Goal: Information Seeking & Learning: Learn about a topic

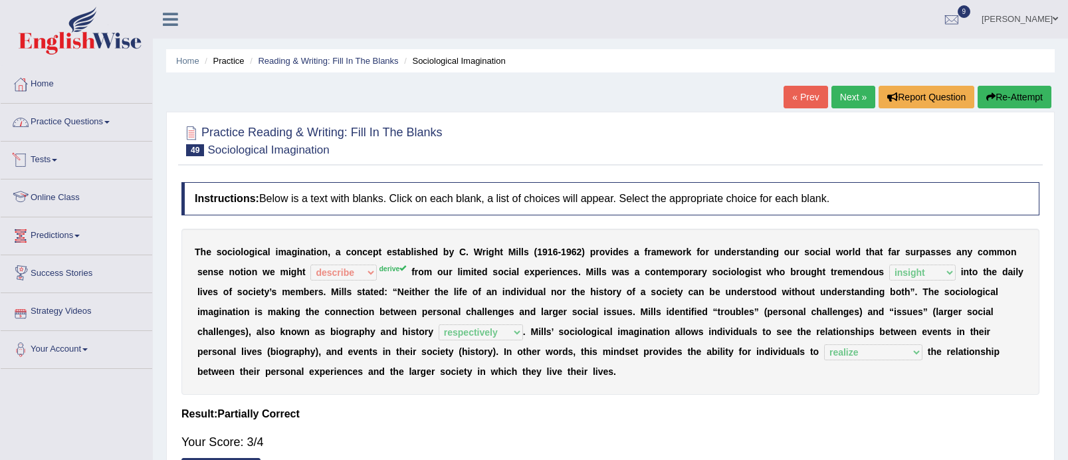
select select "describe"
select select "insight"
select select "respectively"
select select "realize"
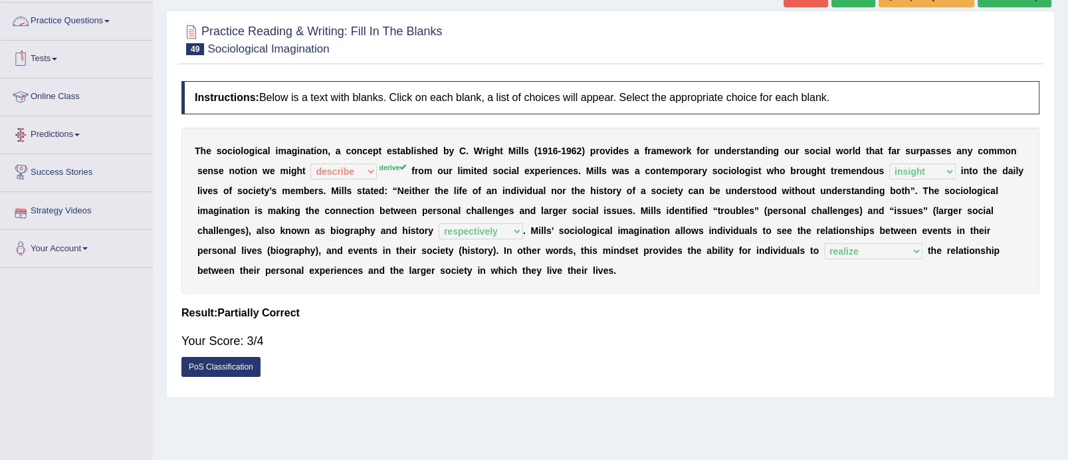
click at [99, 23] on link "Practice Questions" at bounding box center [77, 19] width 152 height 33
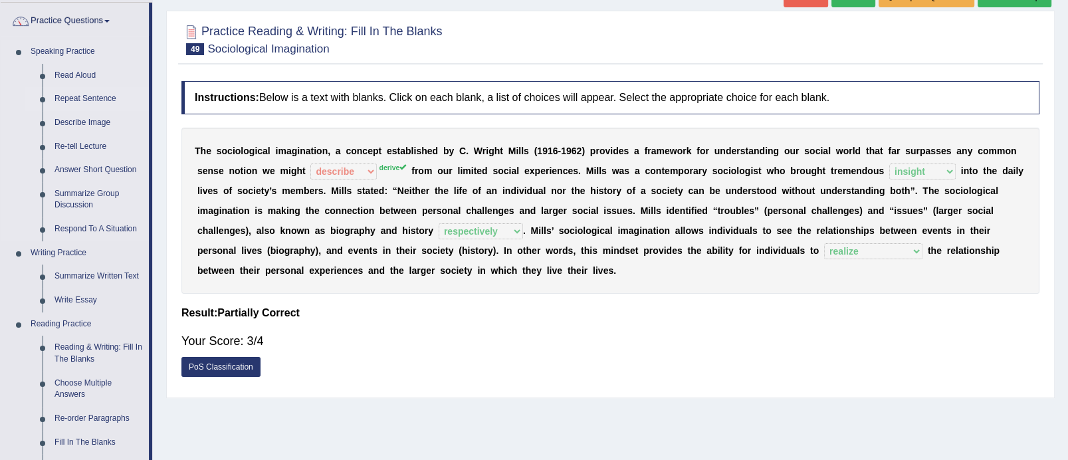
click at [95, 97] on link "Repeat Sentence" at bounding box center [99, 99] width 100 height 24
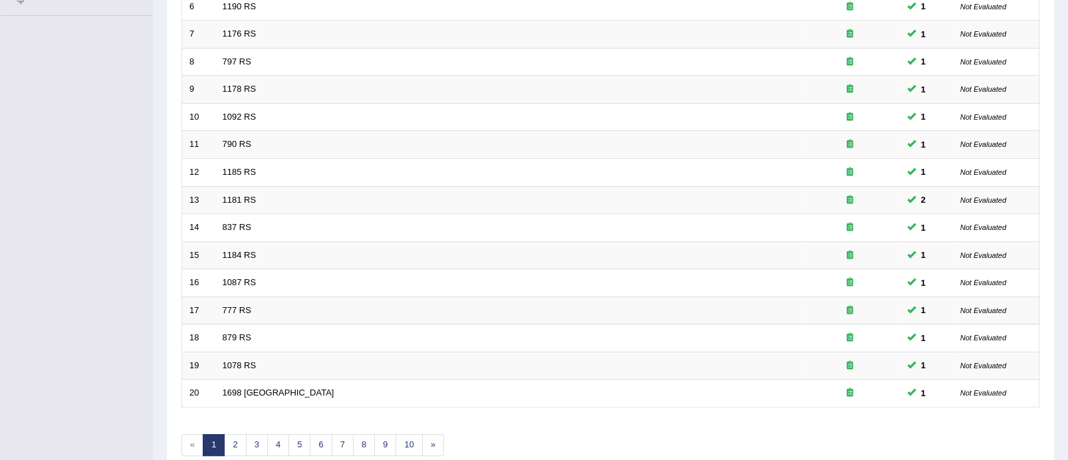
drag, startPoint x: 1079, startPoint y: 170, endPoint x: 1079, endPoint y: 355, distance: 184.8
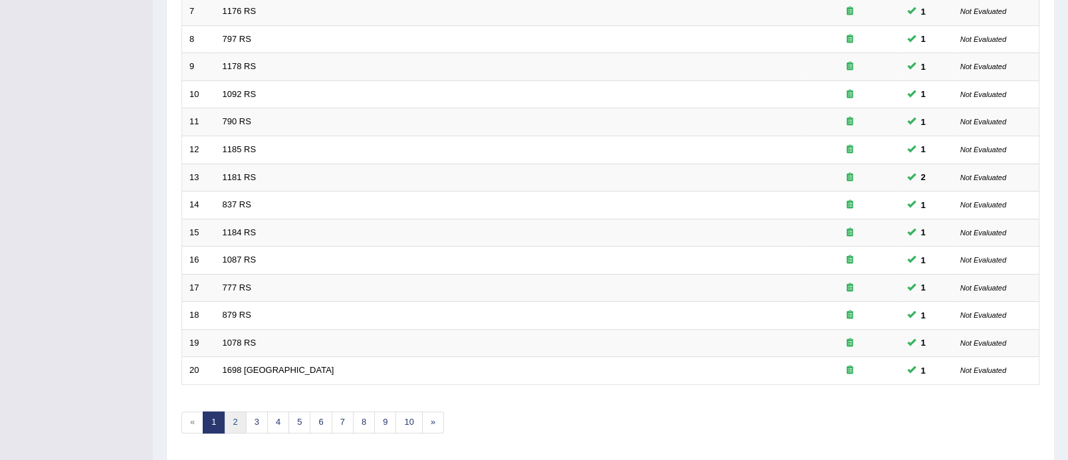
click at [234, 417] on link "2" at bounding box center [235, 422] width 22 height 22
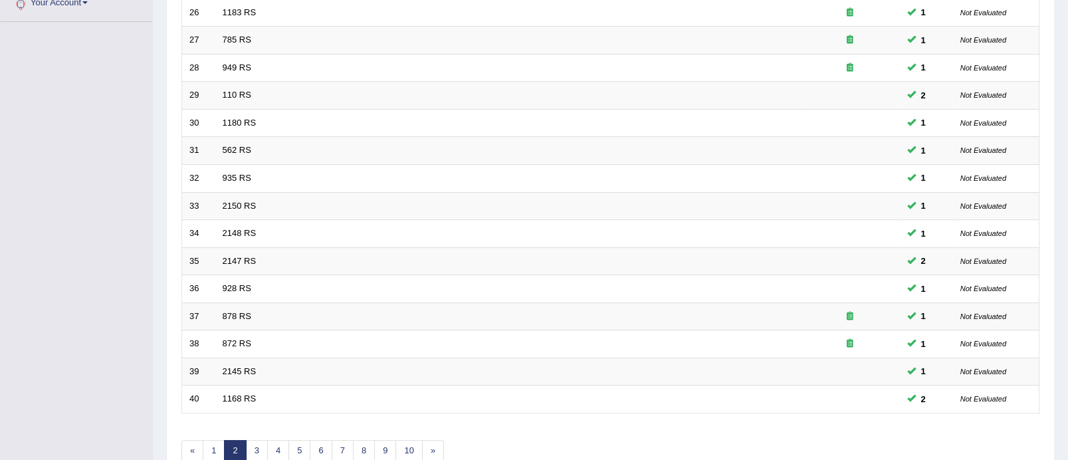
scroll to position [390, 0]
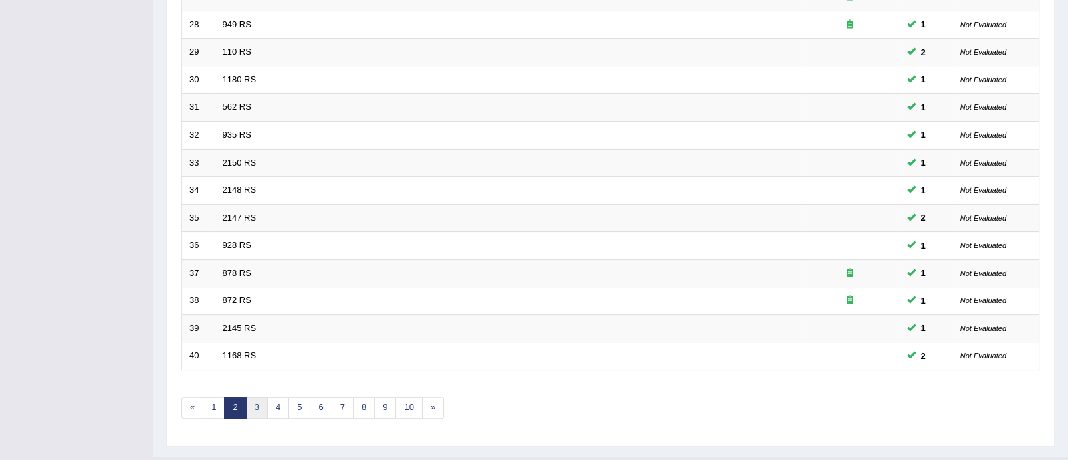
click at [257, 397] on link "3" at bounding box center [257, 408] width 22 height 22
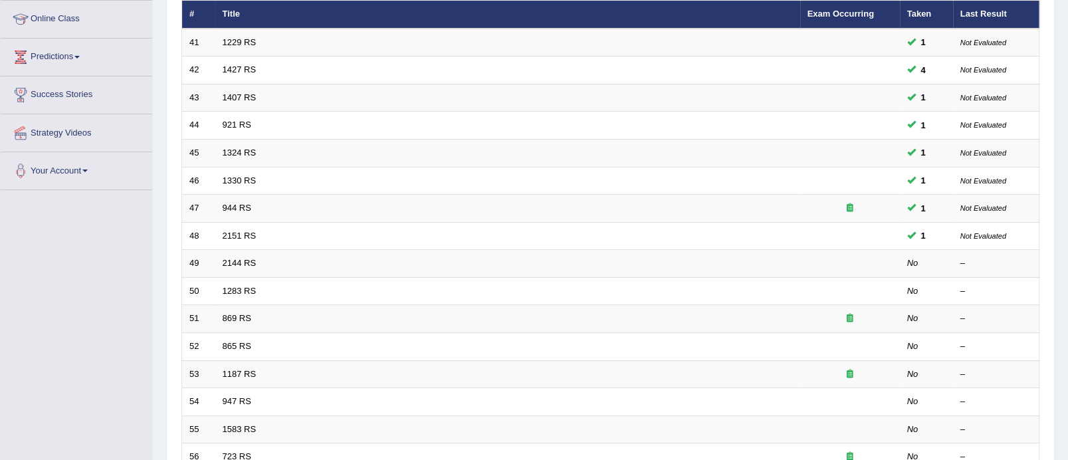
scroll to position [241, 0]
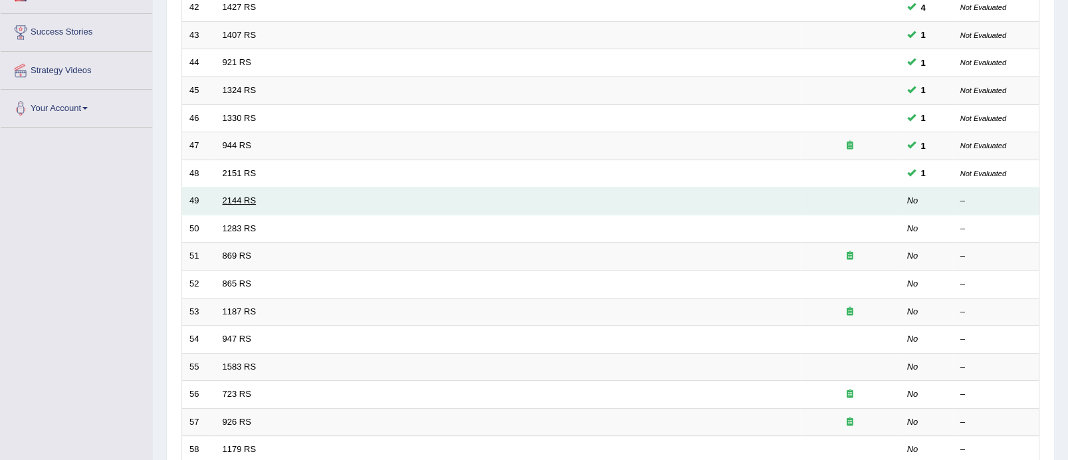
click at [238, 198] on link "2144 RS" at bounding box center [240, 200] width 34 height 10
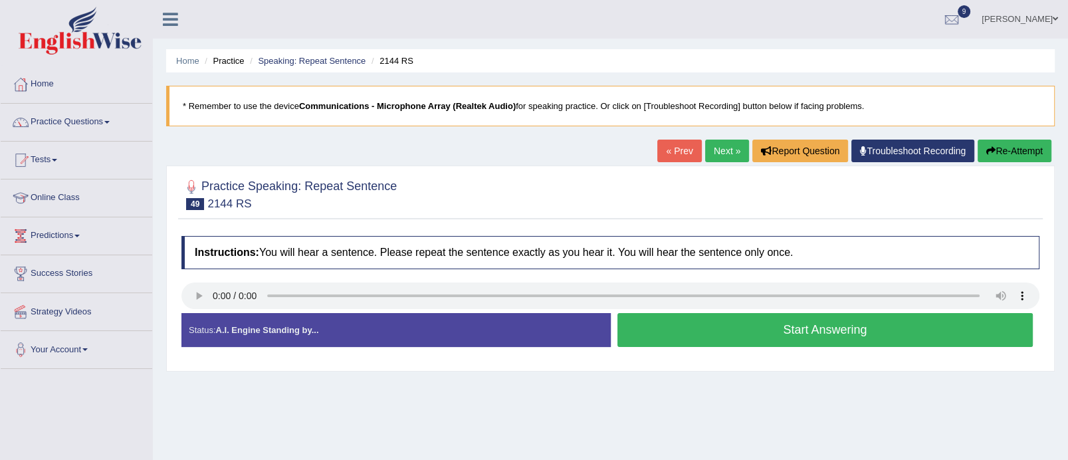
click at [817, 326] on button "Start Answering" at bounding box center [825, 330] width 416 height 34
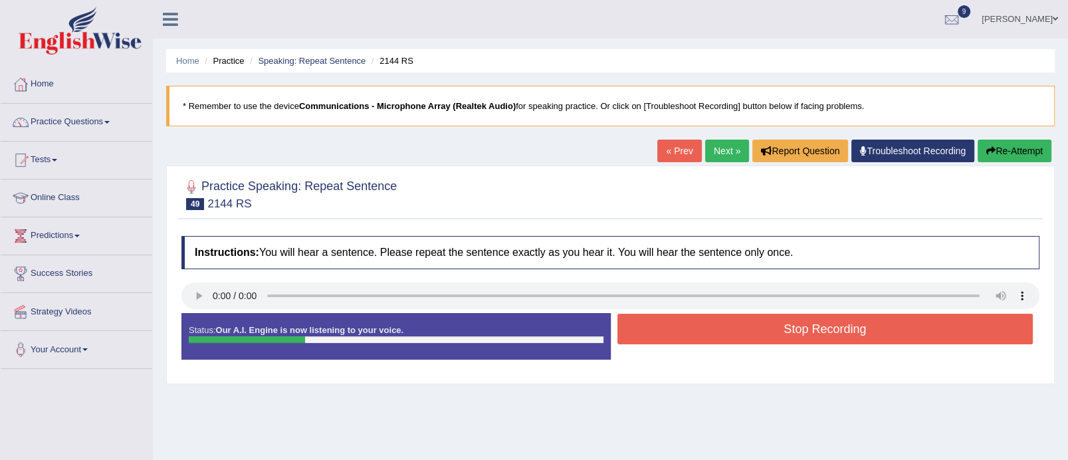
click at [817, 326] on button "Stop Recording" at bounding box center [825, 329] width 416 height 31
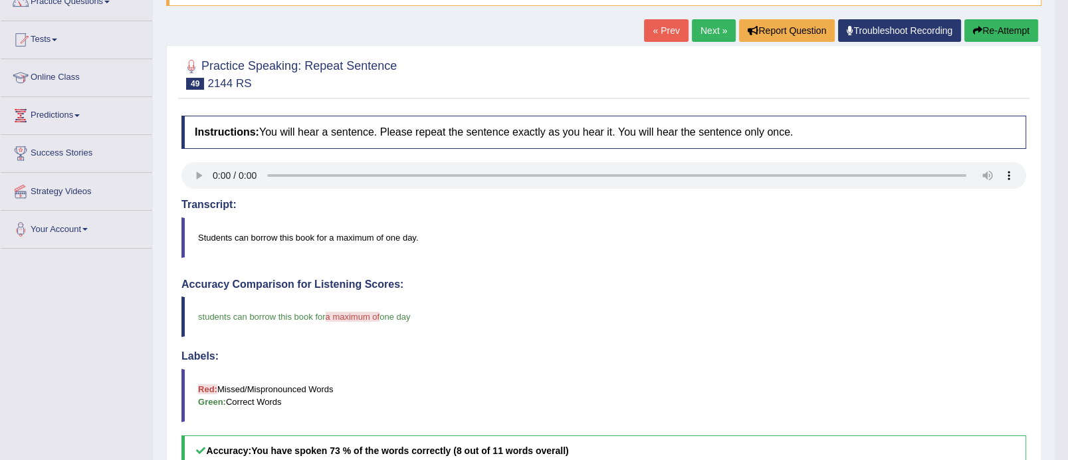
scroll to position [100, 0]
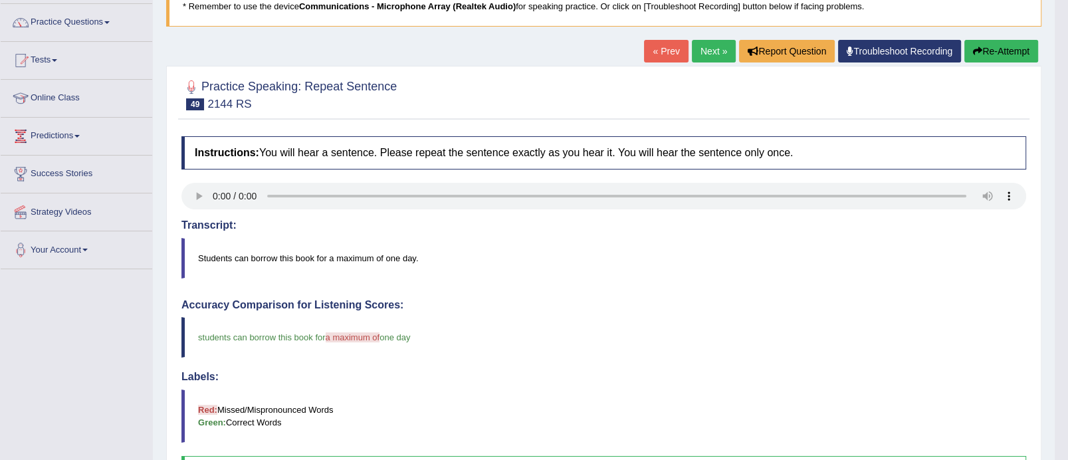
click at [701, 43] on link "Next »" at bounding box center [714, 51] width 44 height 23
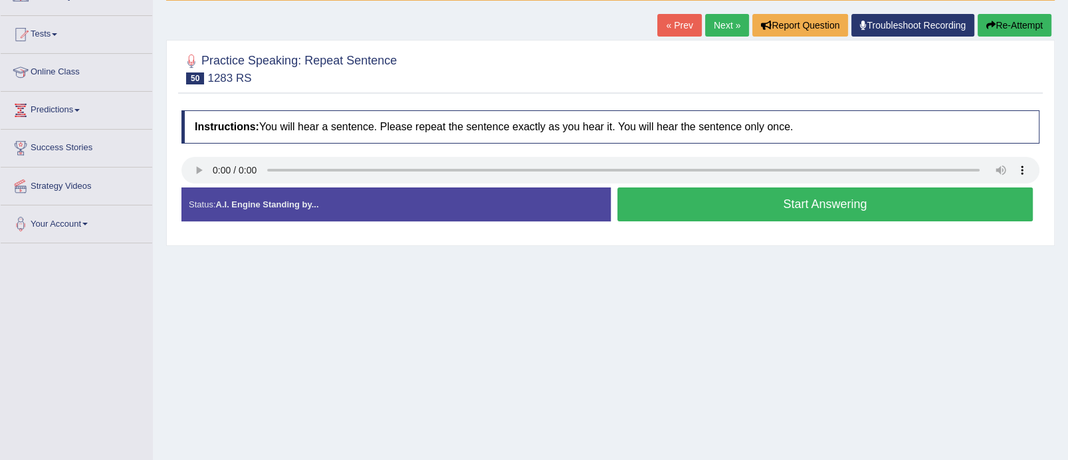
click at [786, 205] on button "Start Answering" at bounding box center [825, 204] width 416 height 34
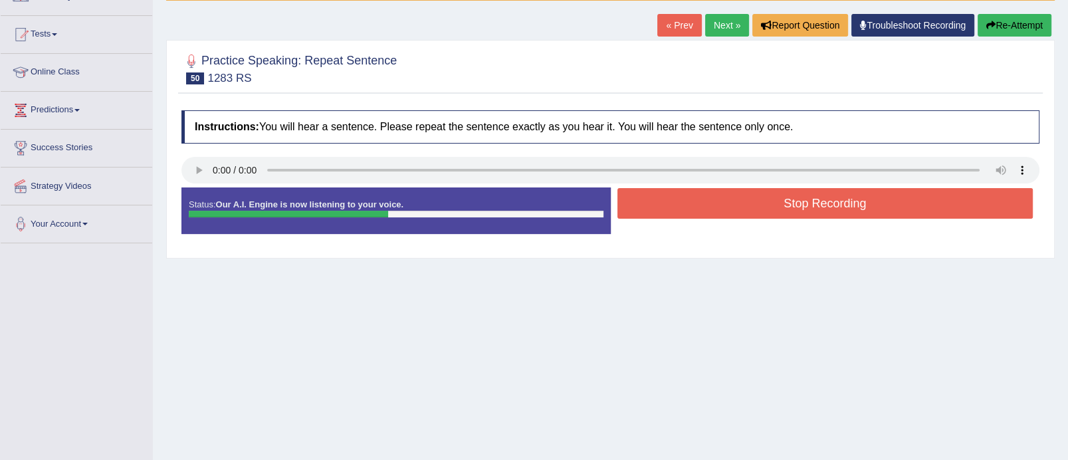
click at [786, 205] on button "Stop Recording" at bounding box center [825, 203] width 416 height 31
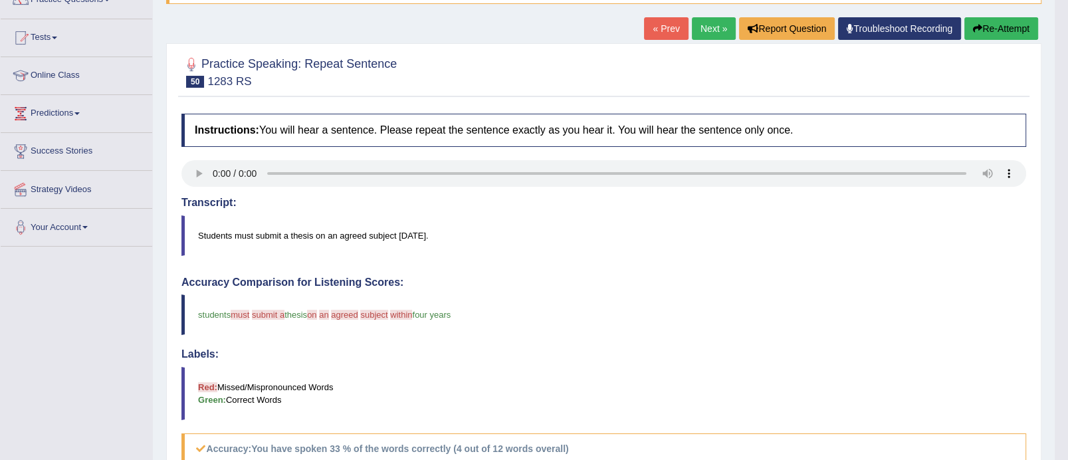
scroll to position [120, 0]
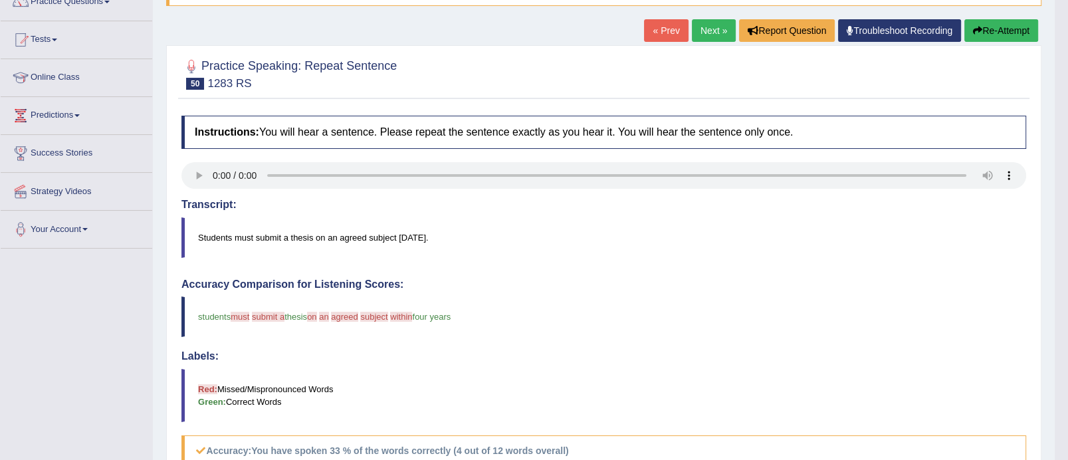
click at [711, 26] on link "Next »" at bounding box center [714, 30] width 44 height 23
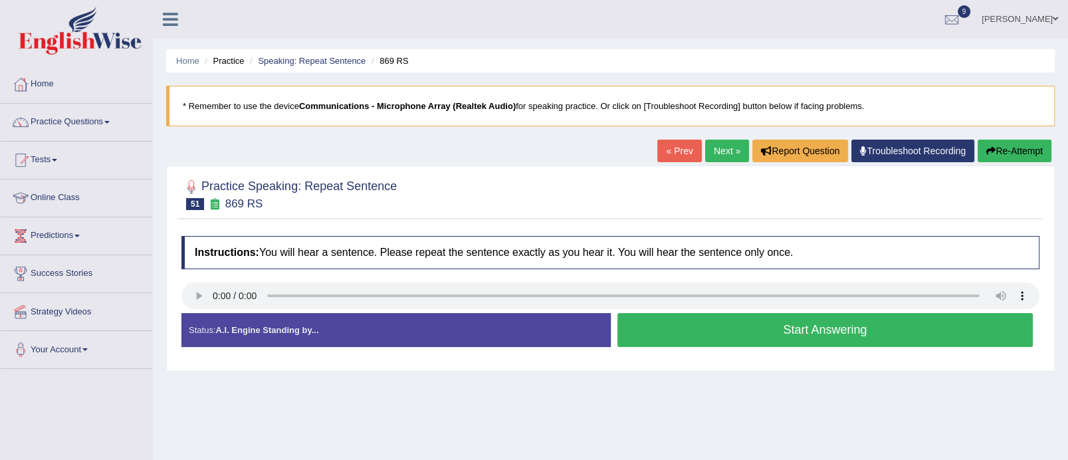
click at [790, 330] on button "Start Answering" at bounding box center [825, 330] width 416 height 34
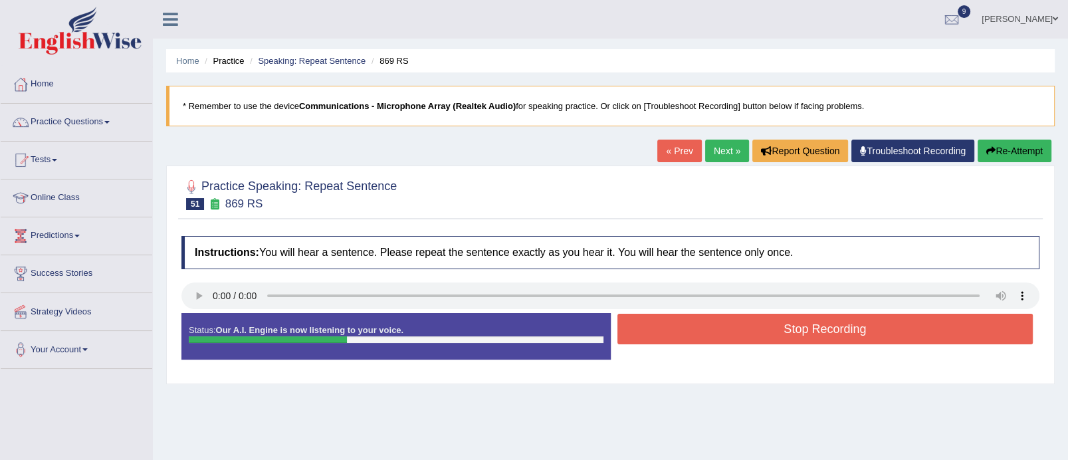
click at [790, 330] on button "Stop Recording" at bounding box center [825, 329] width 416 height 31
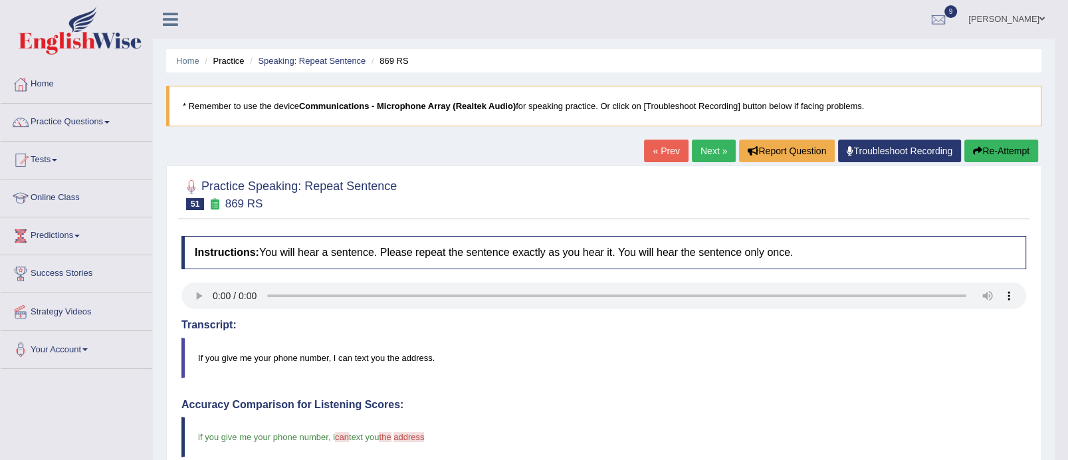
click at [1061, 213] on body "Toggle navigation Home Practice Questions Speaking Practice Read Aloud Repeat S…" at bounding box center [534, 230] width 1068 height 460
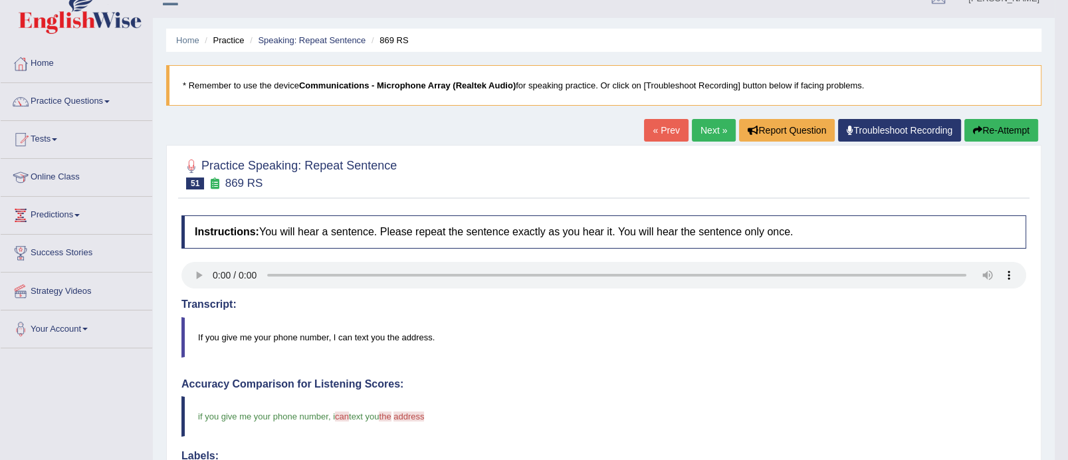
scroll to position [15, 0]
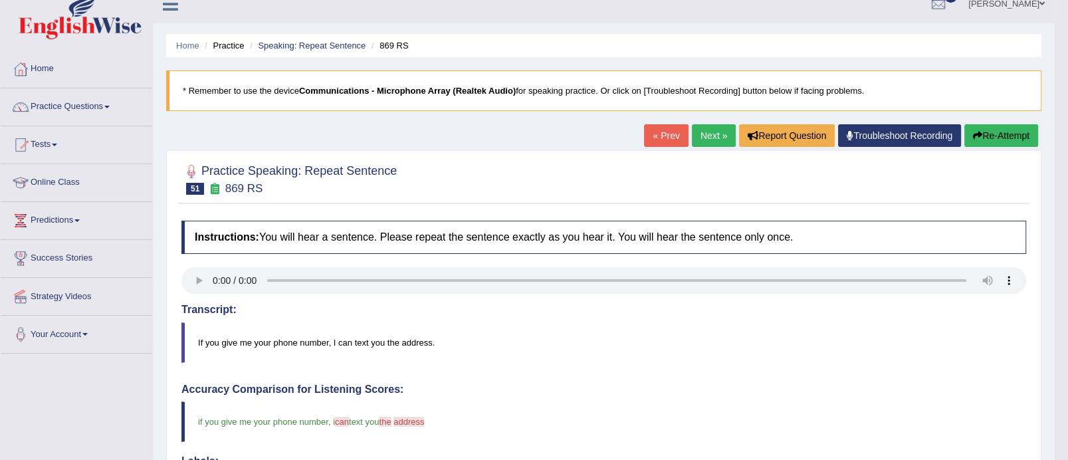
click at [723, 132] on link "Next »" at bounding box center [714, 135] width 44 height 23
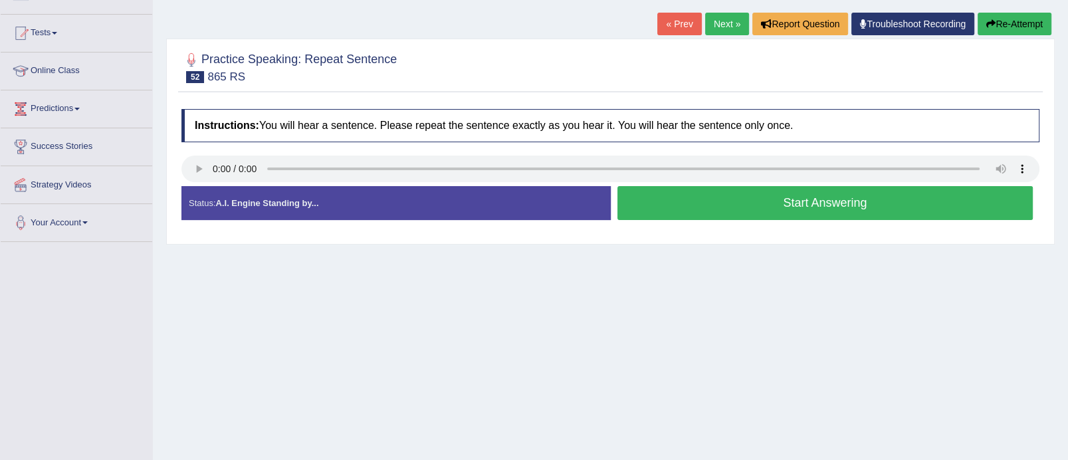
click at [772, 209] on button "Start Answering" at bounding box center [825, 203] width 416 height 34
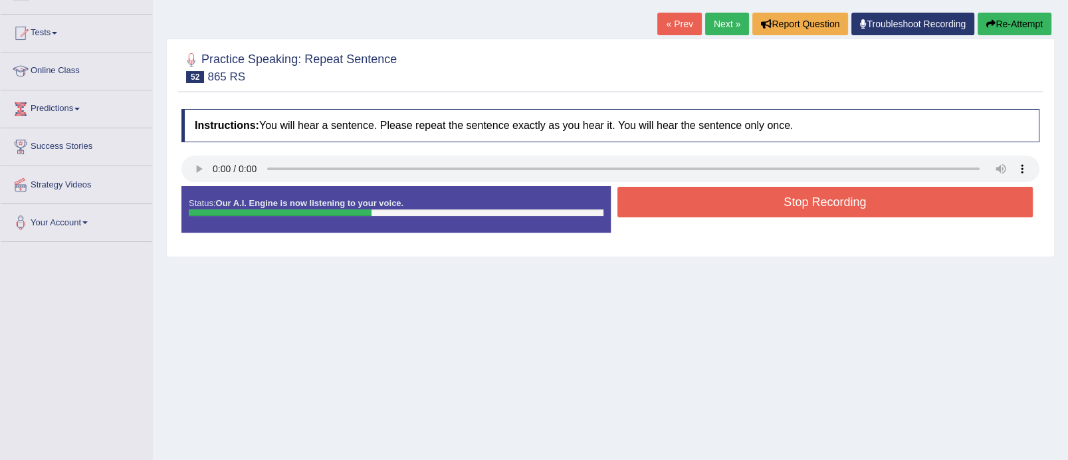
click at [772, 209] on button "Stop Recording" at bounding box center [825, 202] width 416 height 31
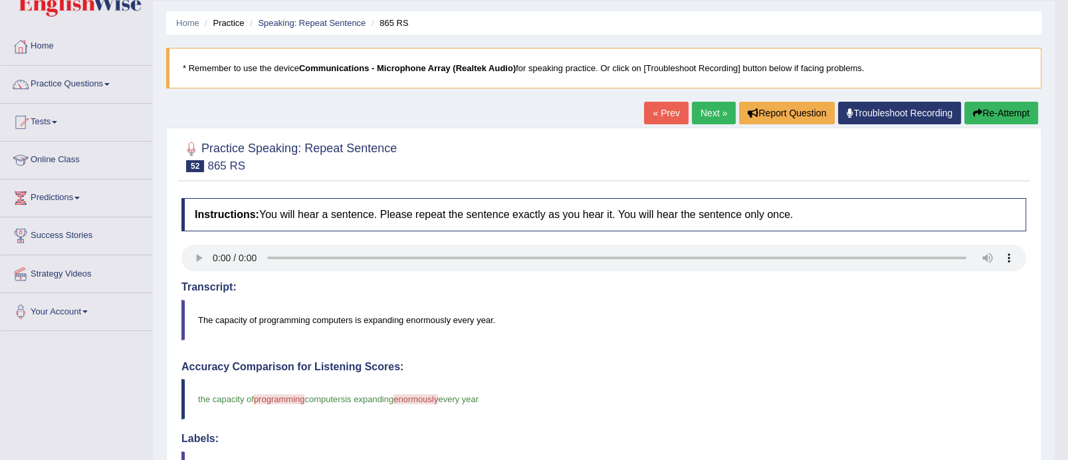
scroll to position [36, 0]
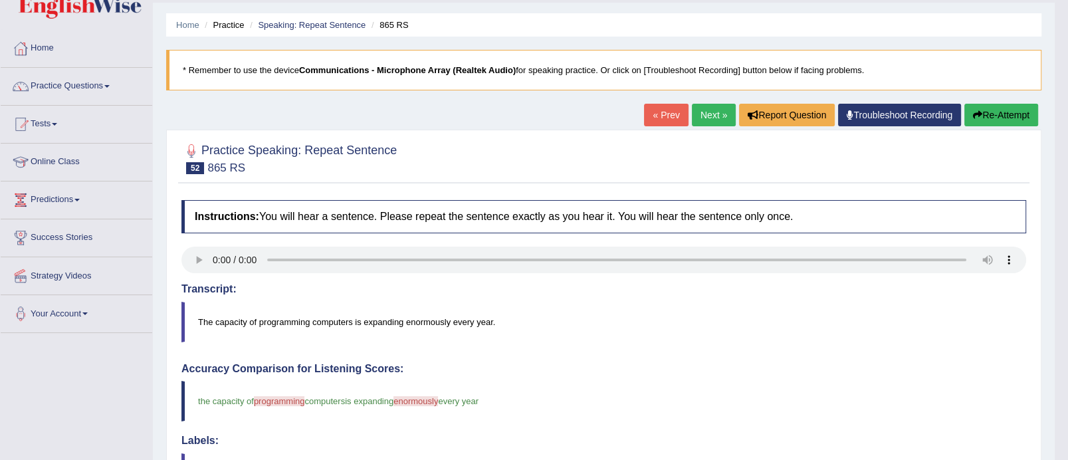
click at [1004, 111] on button "Re-Attempt" at bounding box center [1001, 115] width 74 height 23
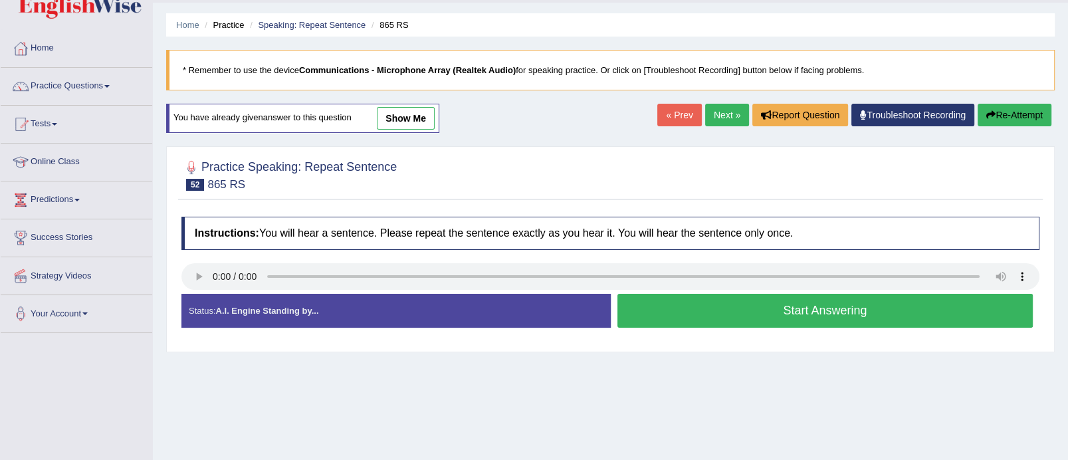
click at [790, 321] on button "Start Answering" at bounding box center [825, 311] width 416 height 34
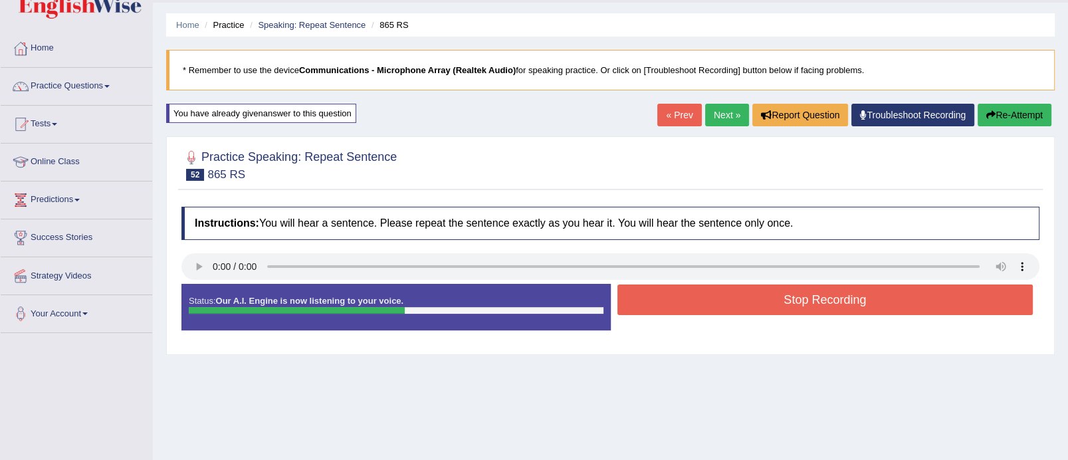
click at [794, 296] on button "Stop Recording" at bounding box center [825, 299] width 416 height 31
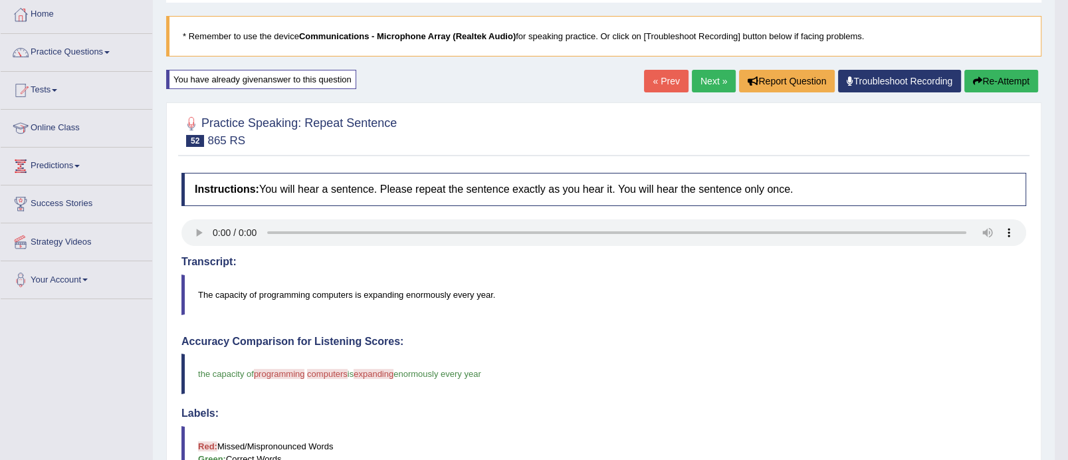
scroll to position [53, 0]
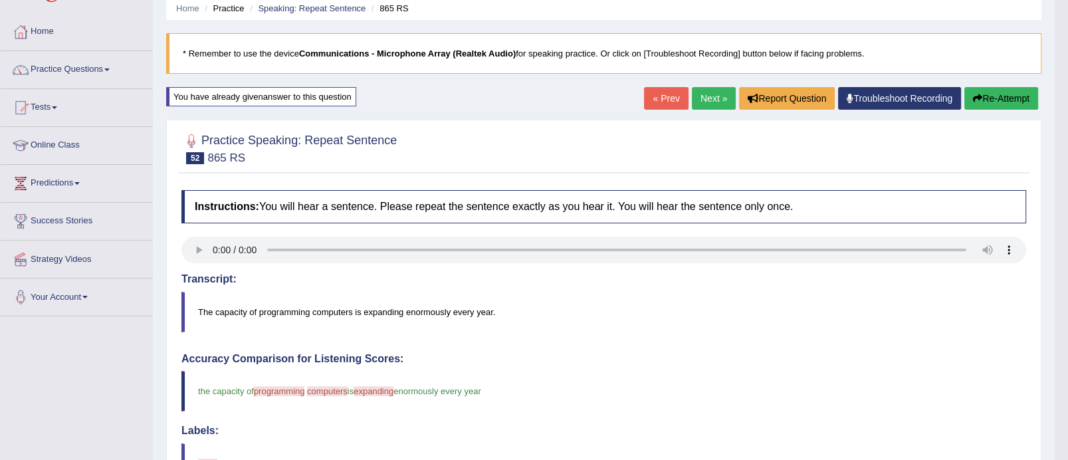
click at [706, 102] on link "Next »" at bounding box center [714, 98] width 44 height 23
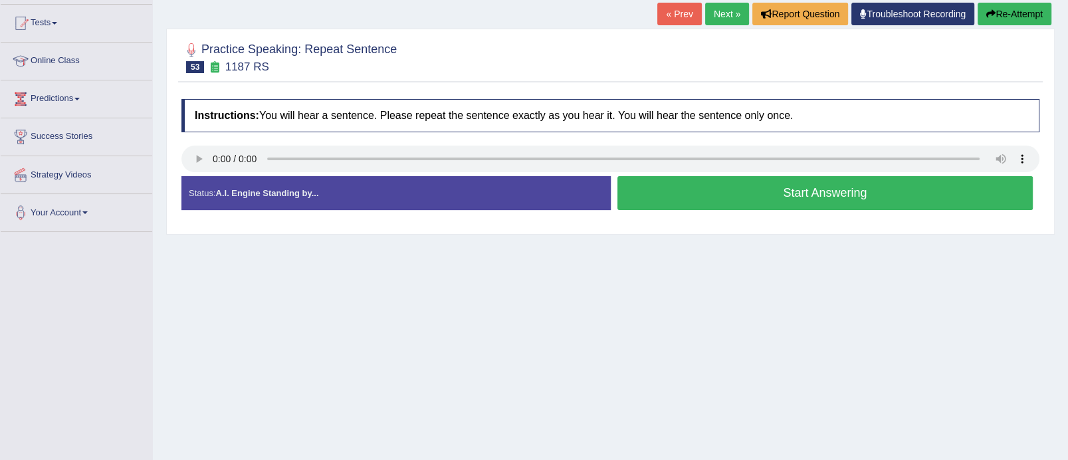
click at [746, 199] on button "Start Answering" at bounding box center [825, 193] width 416 height 34
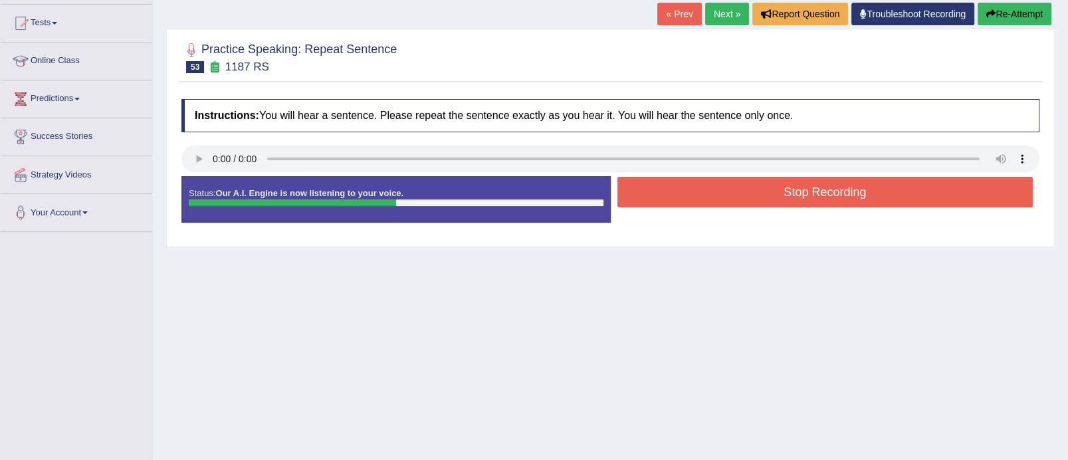
click at [746, 199] on button "Stop Recording" at bounding box center [825, 192] width 416 height 31
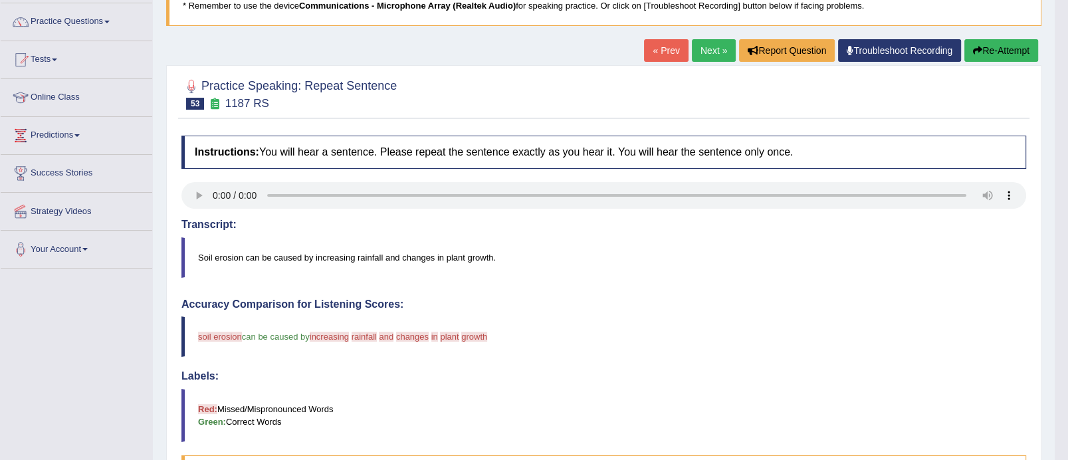
scroll to position [85, 0]
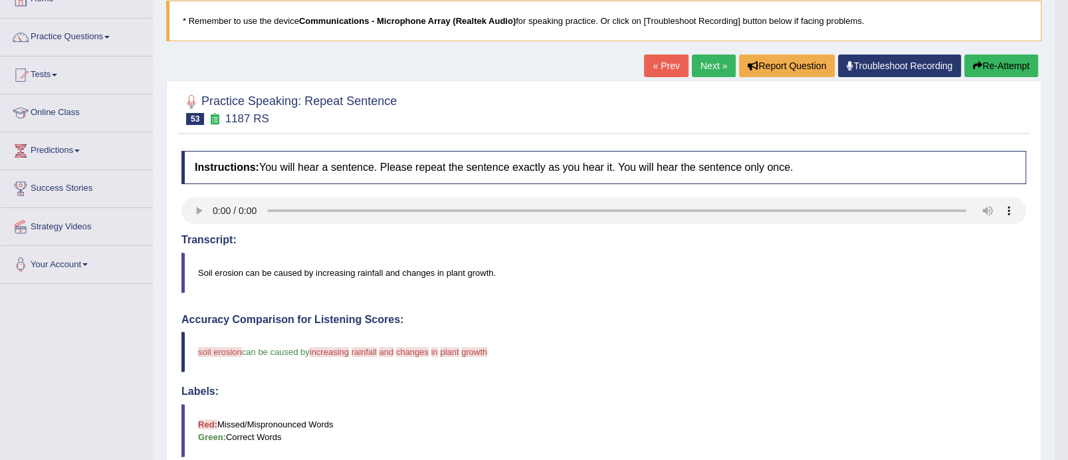
click at [1000, 67] on button "Re-Attempt" at bounding box center [1001, 65] width 74 height 23
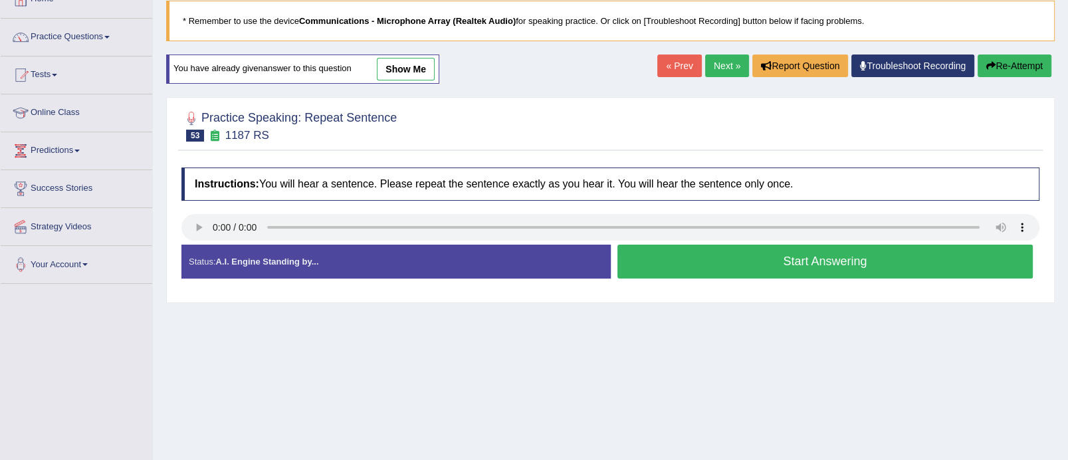
click at [820, 263] on button "Start Answering" at bounding box center [825, 262] width 416 height 34
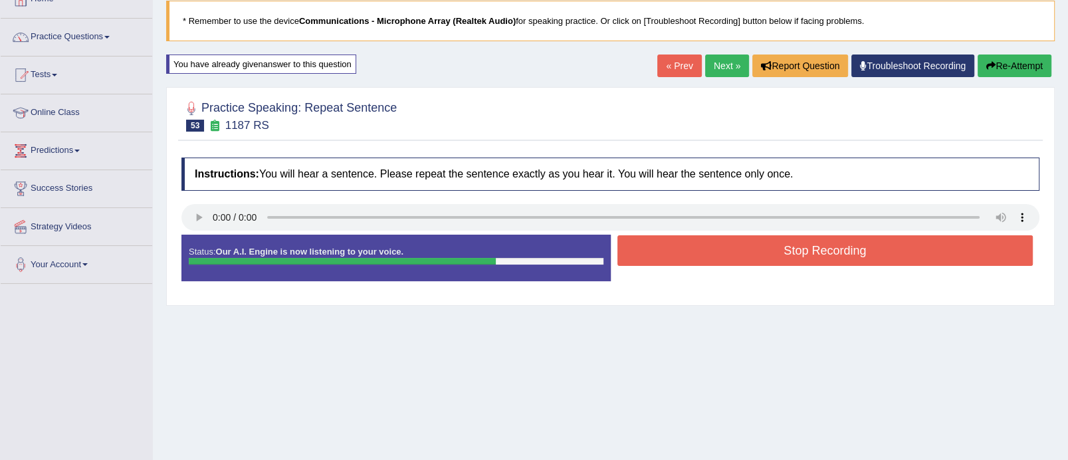
click at [820, 247] on button "Stop Recording" at bounding box center [825, 250] width 416 height 31
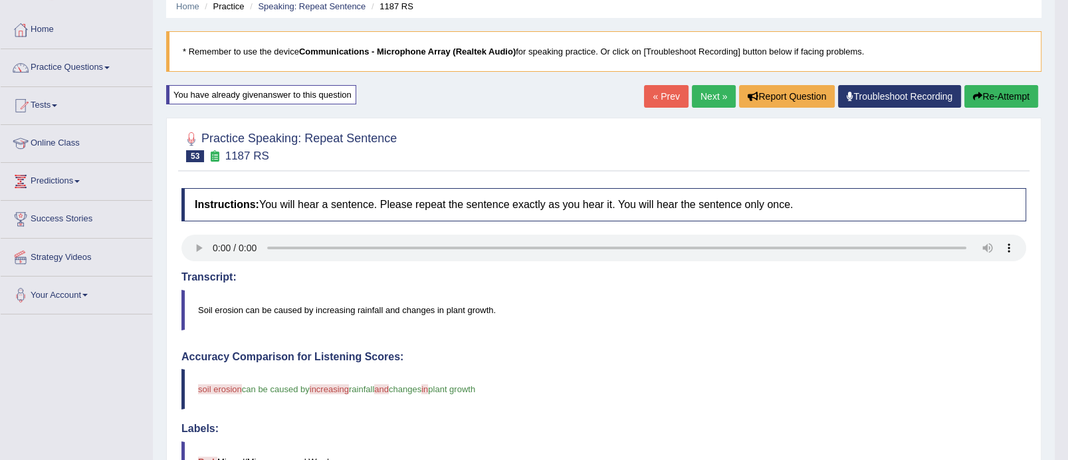
scroll to position [33, 0]
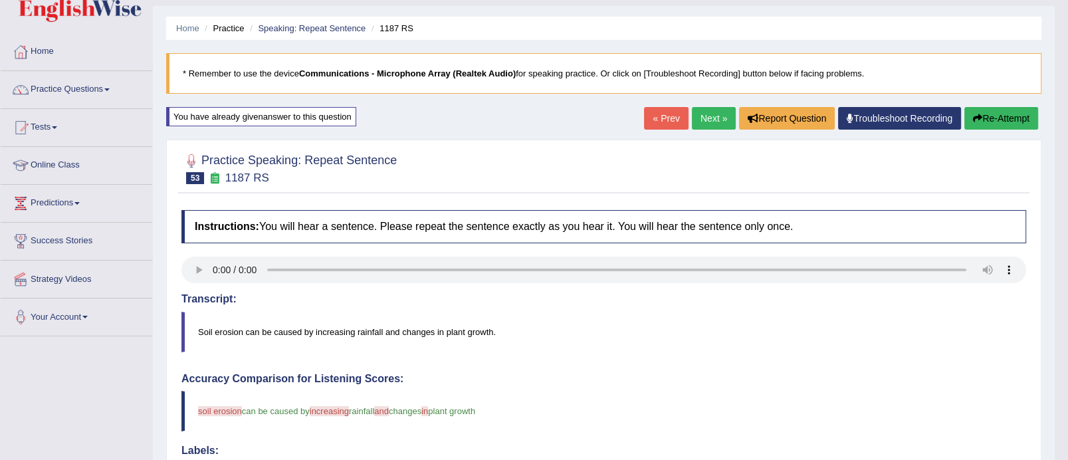
click at [987, 120] on button "Re-Attempt" at bounding box center [1001, 118] width 74 height 23
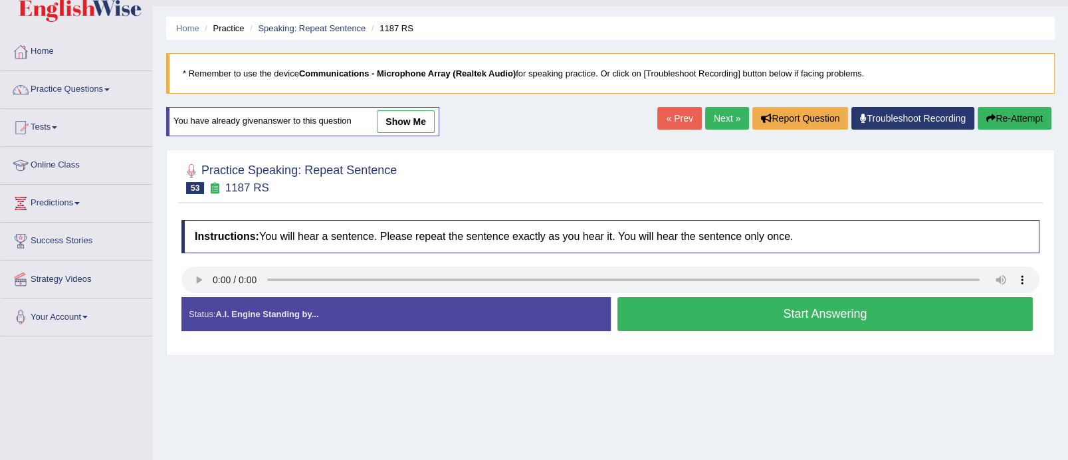
click at [816, 303] on button "Start Answering" at bounding box center [825, 314] width 416 height 34
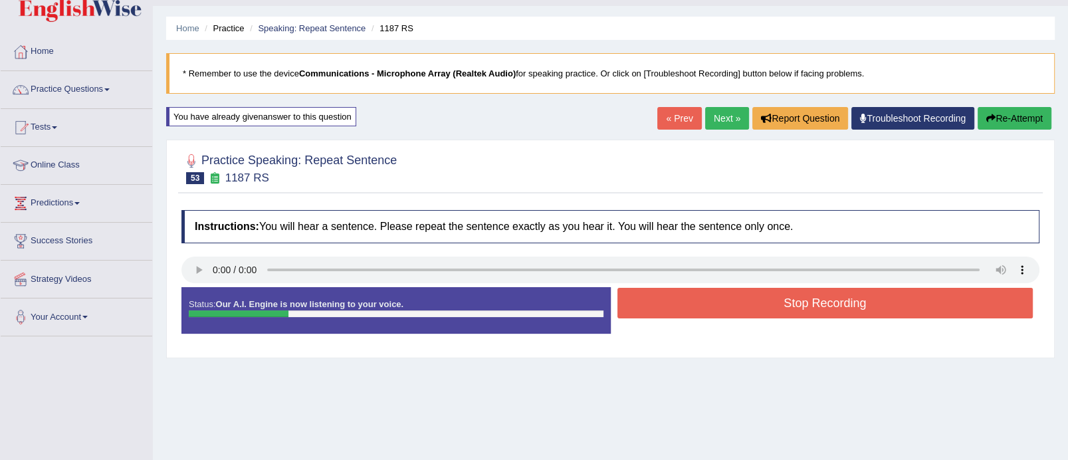
click at [816, 303] on button "Stop Recording" at bounding box center [825, 303] width 416 height 31
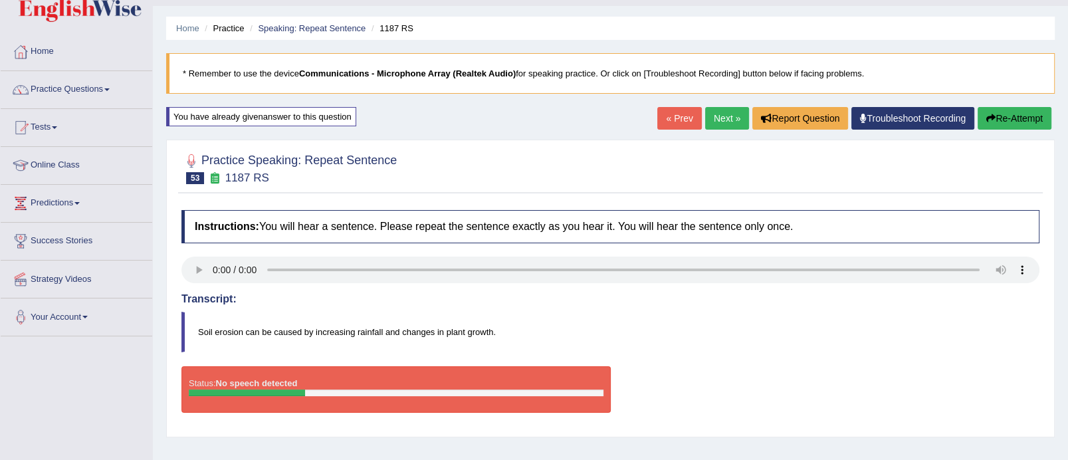
drag, startPoint x: 1061, startPoint y: 205, endPoint x: 1079, endPoint y: 195, distance: 20.2
click at [1067, 195] on html "Toggle navigation Home Practice Questions Speaking Practice Read Aloud Repeat S…" at bounding box center [534, 197] width 1068 height 460
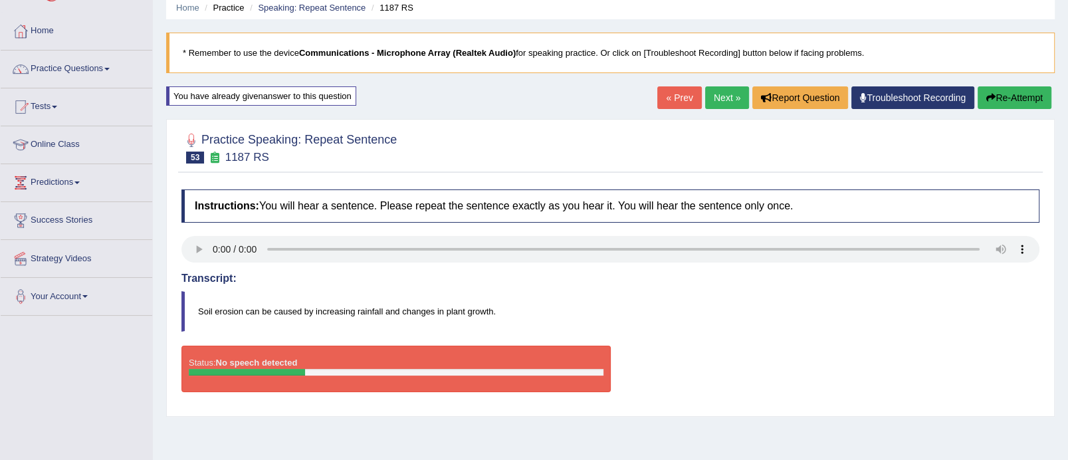
scroll to position [29, 0]
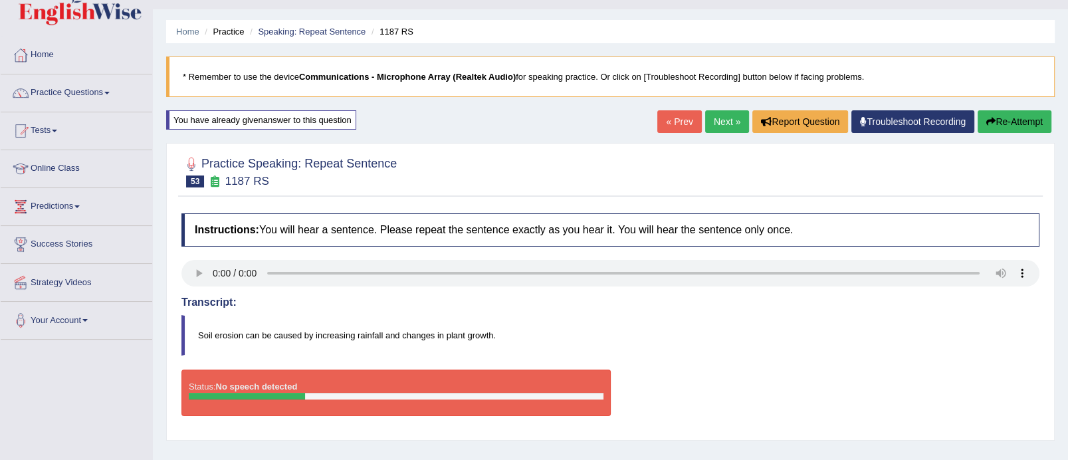
click at [1023, 118] on button "Re-Attempt" at bounding box center [1015, 121] width 74 height 23
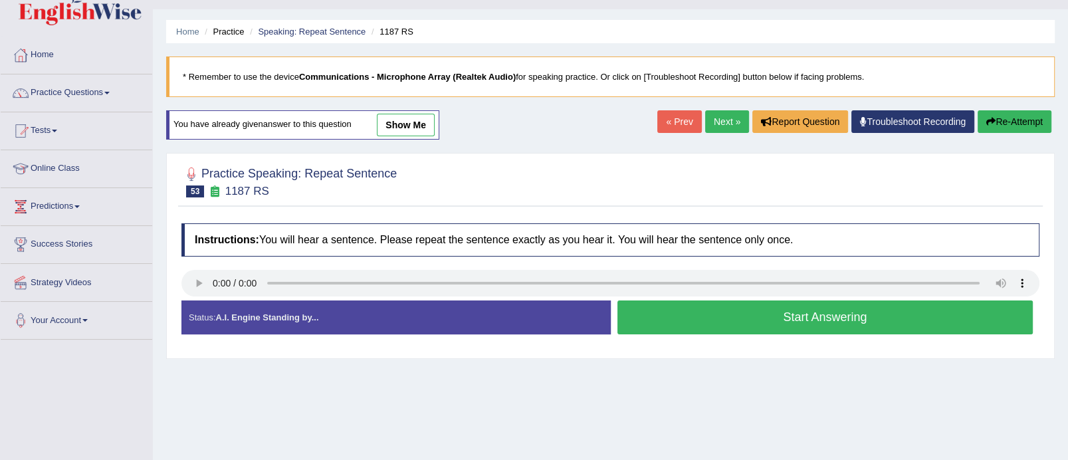
scroll to position [29, 0]
click at [760, 310] on button "Start Answering" at bounding box center [825, 317] width 416 height 34
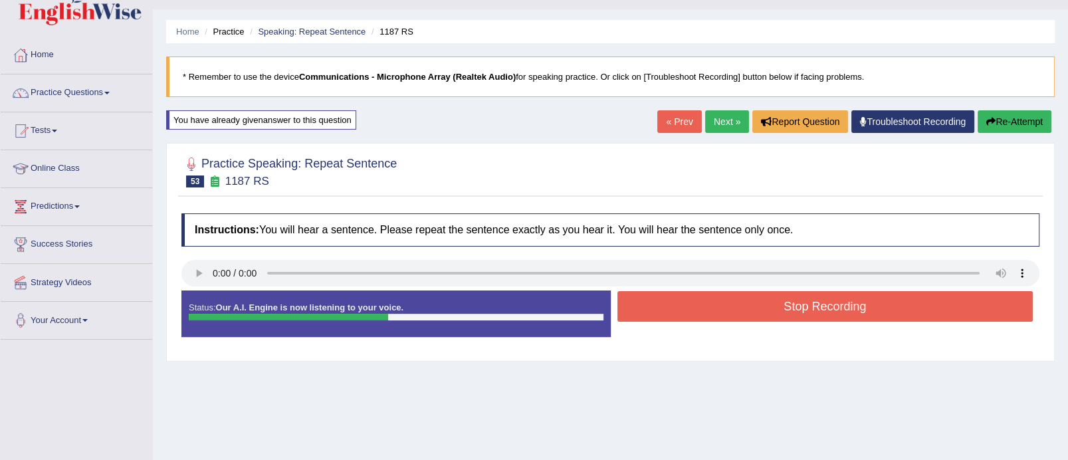
click at [760, 310] on button "Stop Recording" at bounding box center [825, 306] width 416 height 31
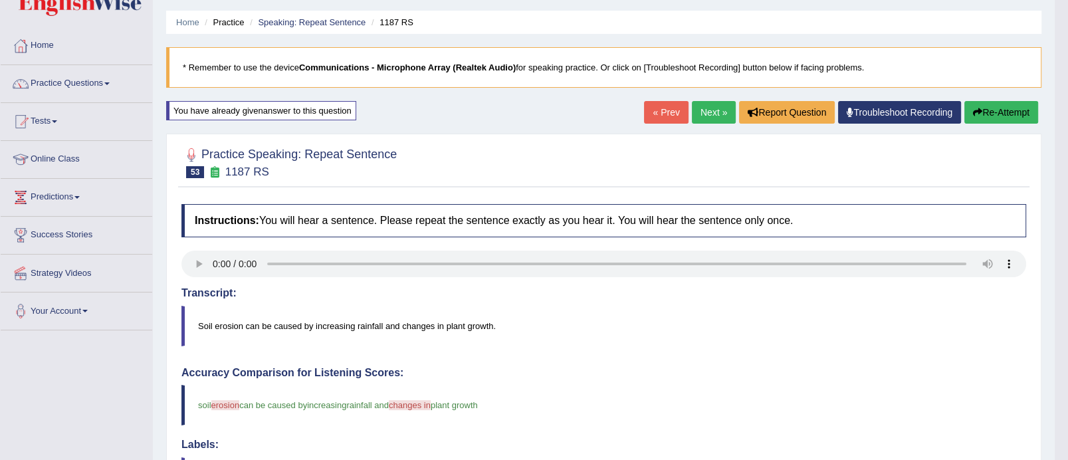
scroll to position [37, 0]
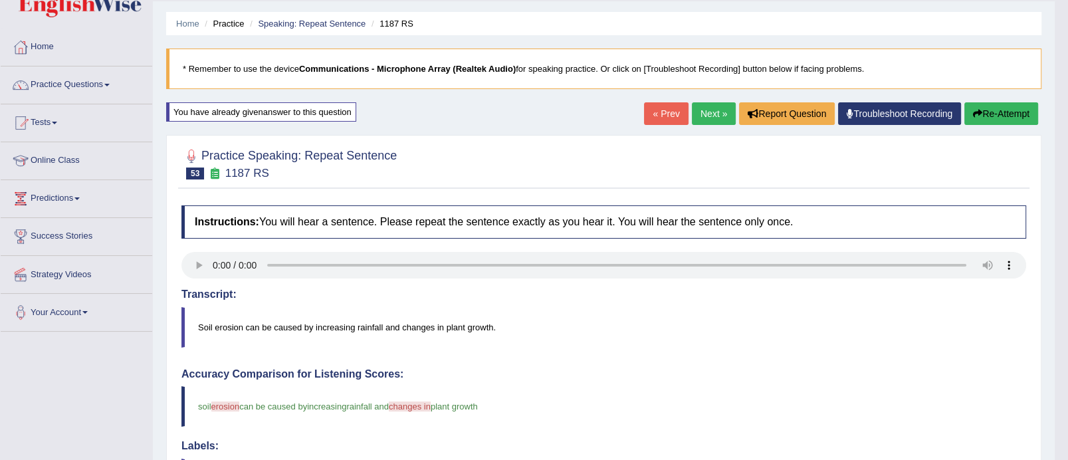
click at [706, 110] on link "Next »" at bounding box center [714, 113] width 44 height 23
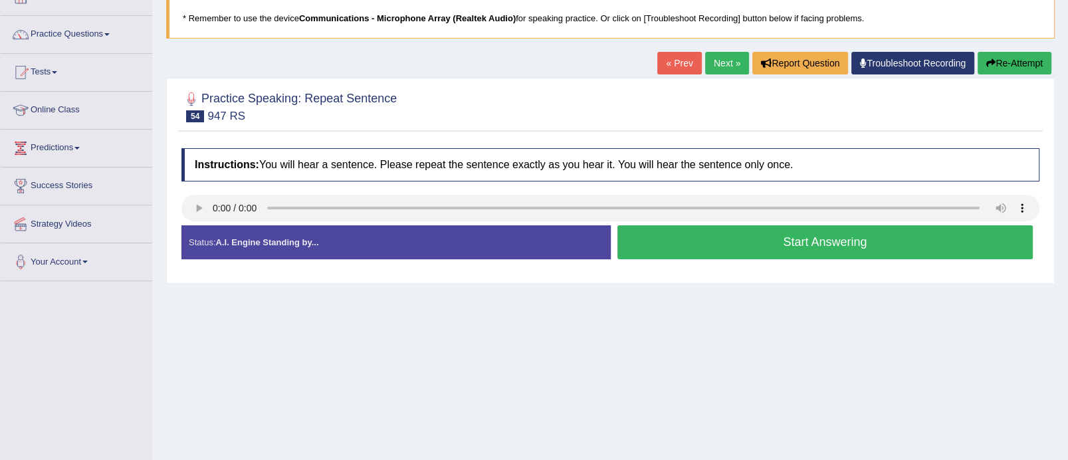
scroll to position [90, 0]
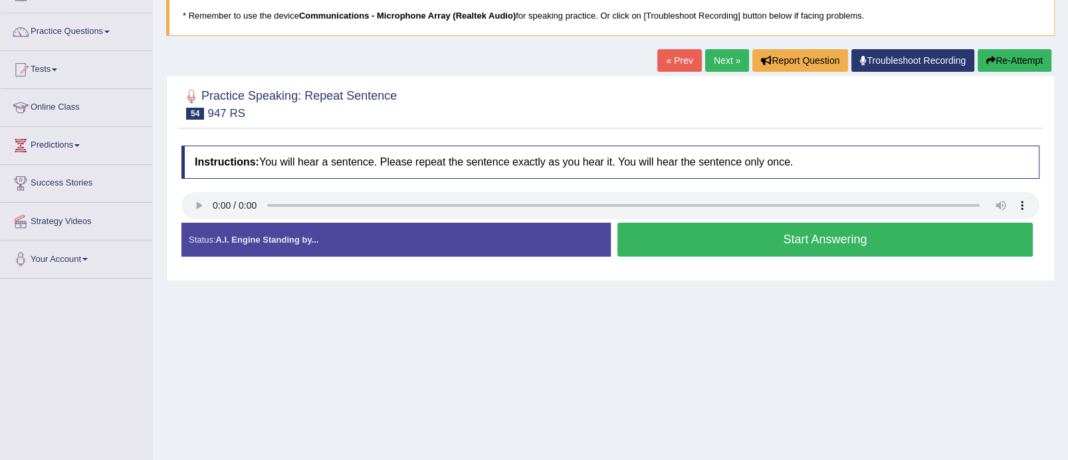
click at [744, 247] on button "Start Answering" at bounding box center [825, 240] width 416 height 34
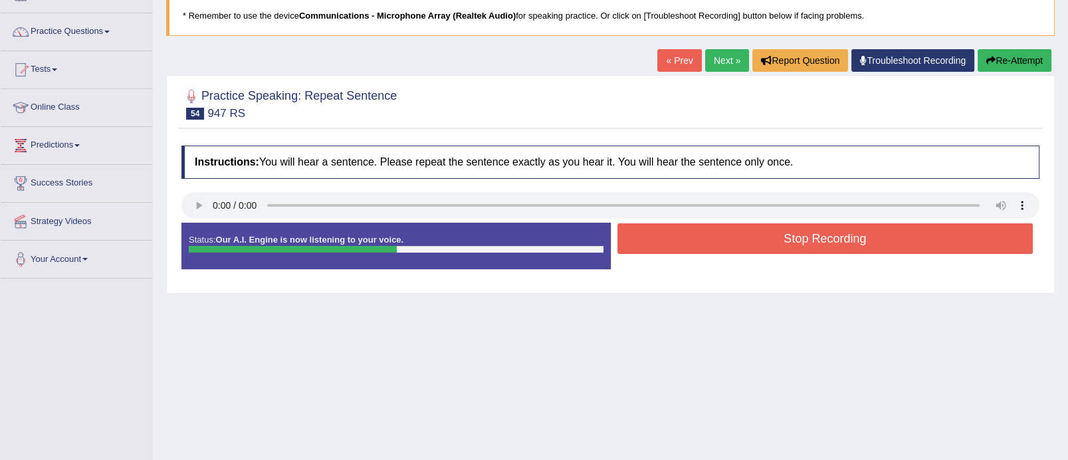
click at [744, 247] on button "Stop Recording" at bounding box center [825, 238] width 416 height 31
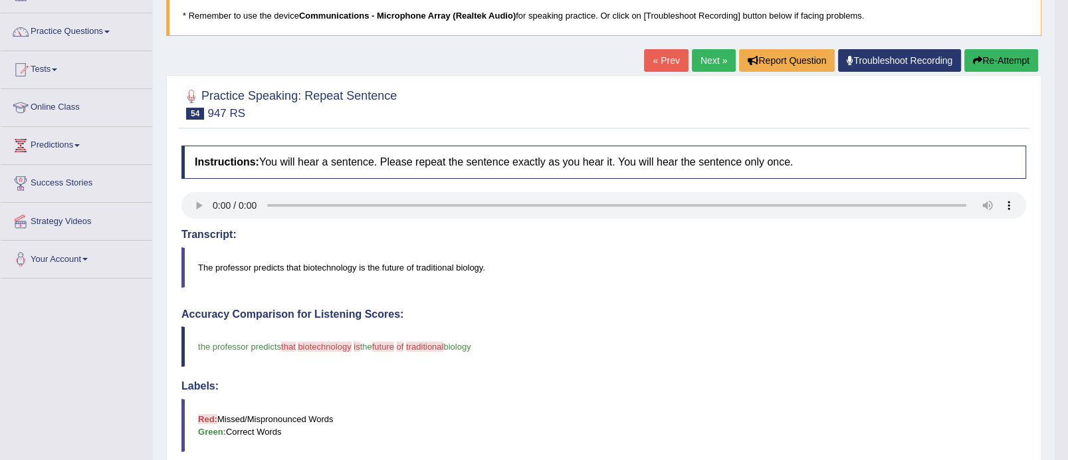
drag, startPoint x: 1051, startPoint y: 189, endPoint x: 1053, endPoint y: 310, distance: 121.6
click at [1053, 310] on div "Home Practice Speaking: Repeat Sentence 947 RS * Remember to use the device Com…" at bounding box center [604, 342] width 902 height 865
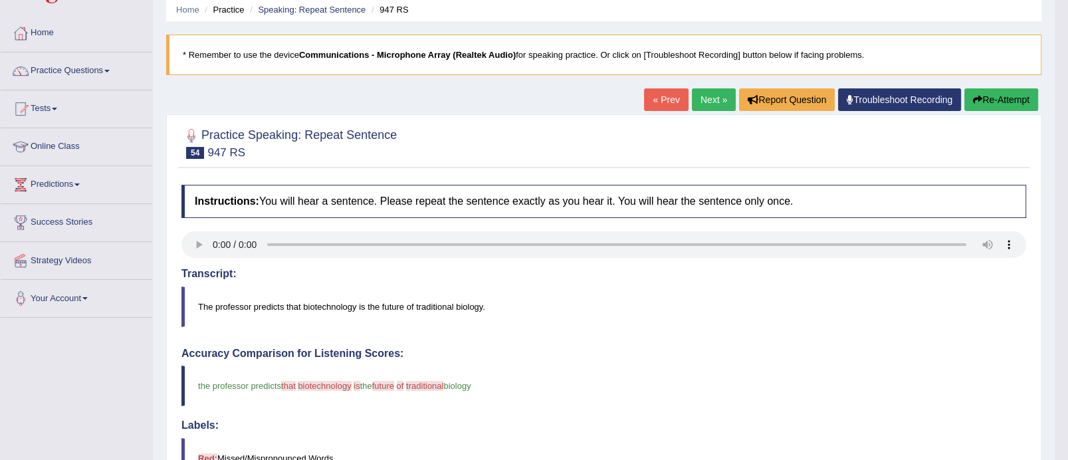
scroll to position [35, 0]
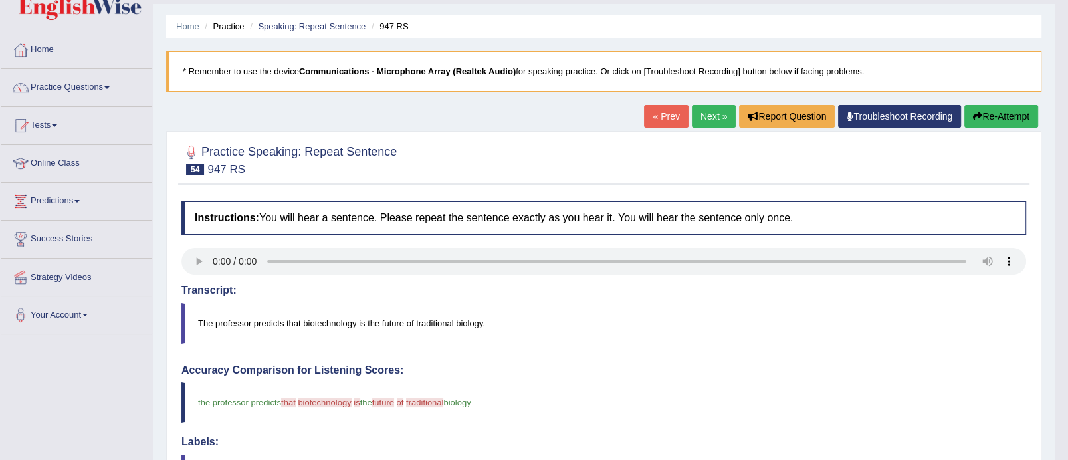
click at [1008, 116] on button "Re-Attempt" at bounding box center [1001, 116] width 74 height 23
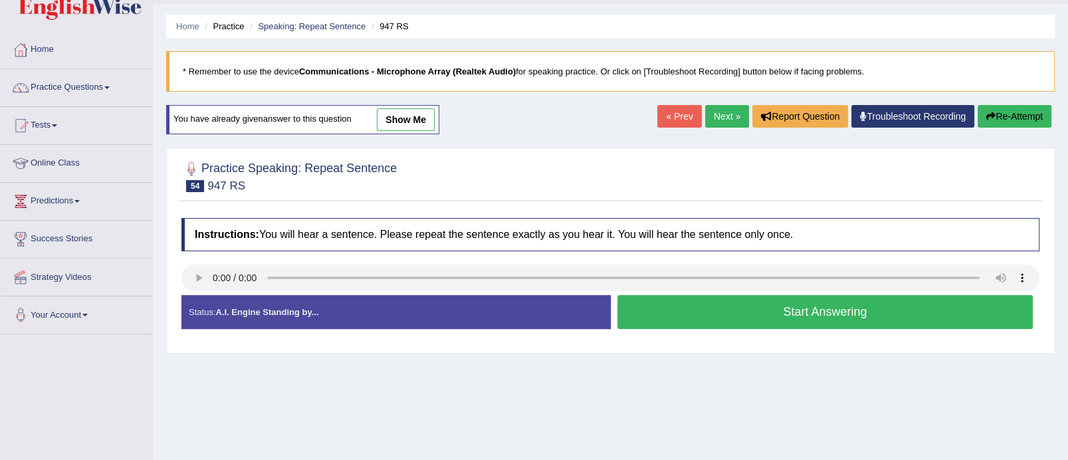
scroll to position [35, 0]
click at [761, 312] on button "Start Answering" at bounding box center [825, 312] width 416 height 34
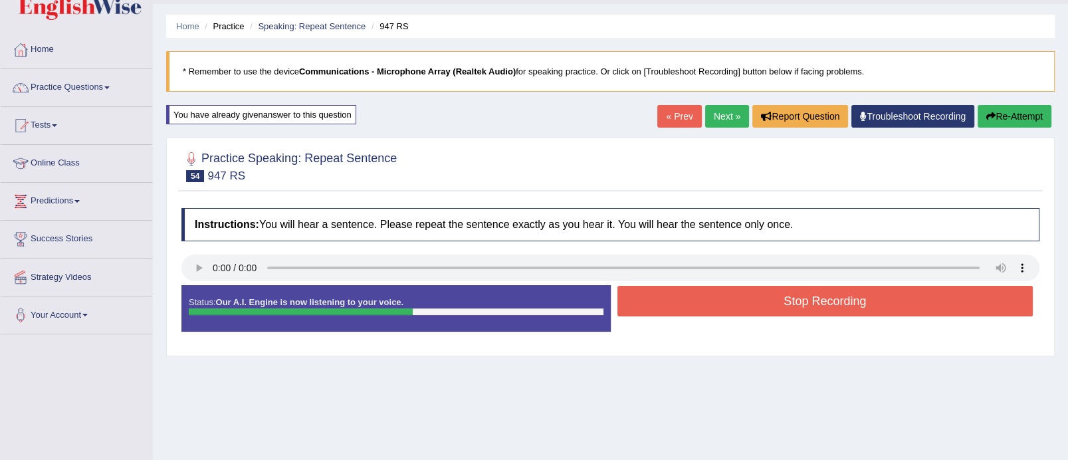
click at [764, 300] on button "Stop Recording" at bounding box center [825, 301] width 416 height 31
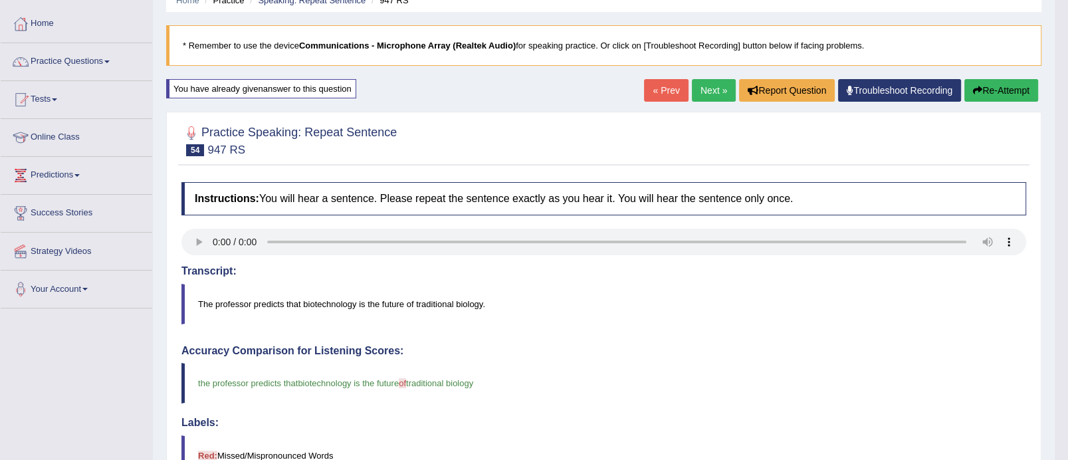
scroll to position [56, 0]
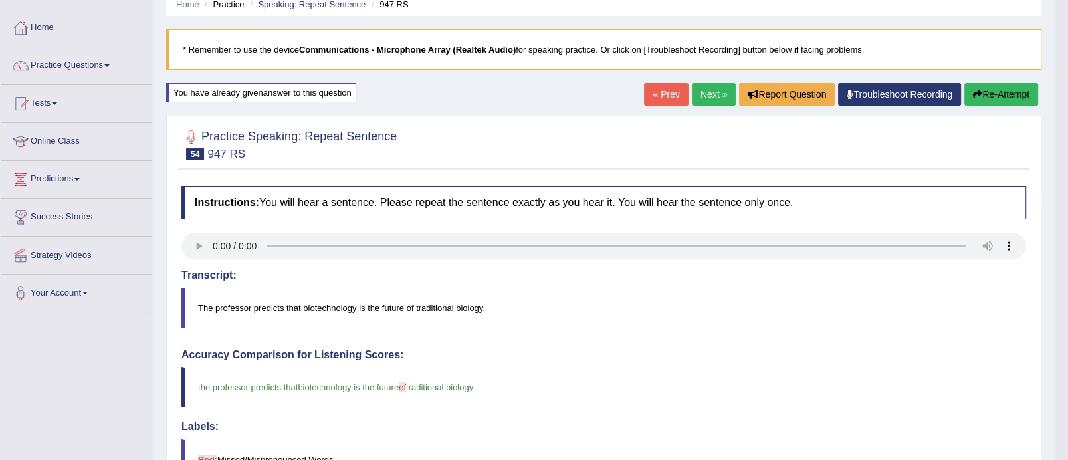
click at [693, 86] on link "Next »" at bounding box center [714, 94] width 44 height 23
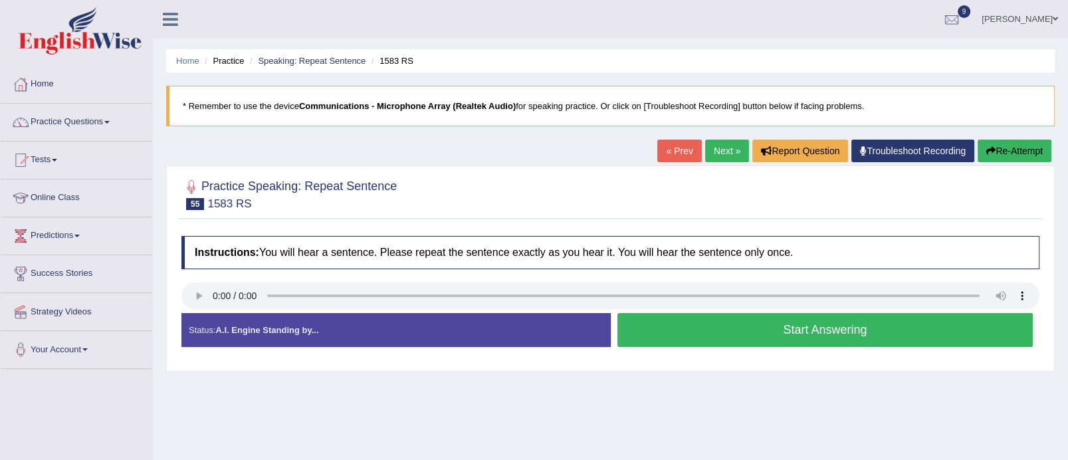
click at [732, 320] on button "Start Answering" at bounding box center [825, 330] width 416 height 34
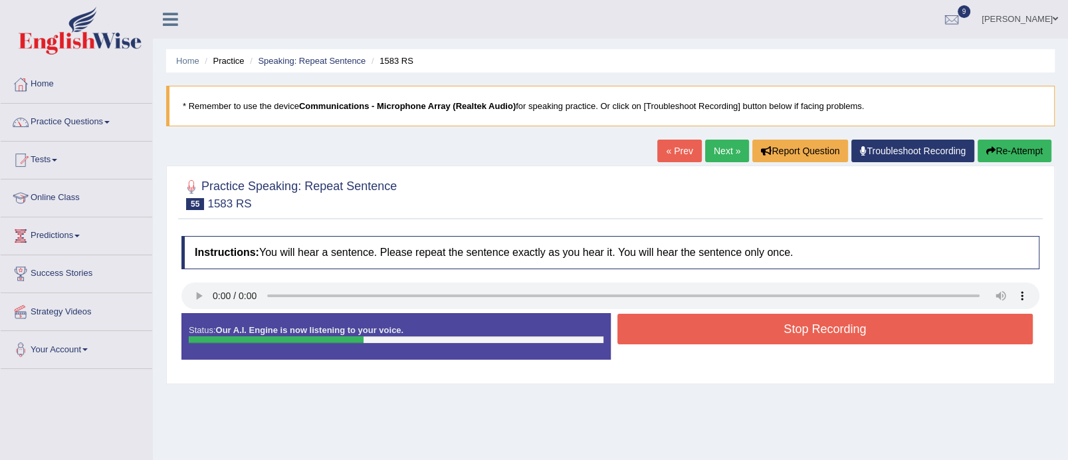
click at [732, 320] on button "Stop Recording" at bounding box center [825, 329] width 416 height 31
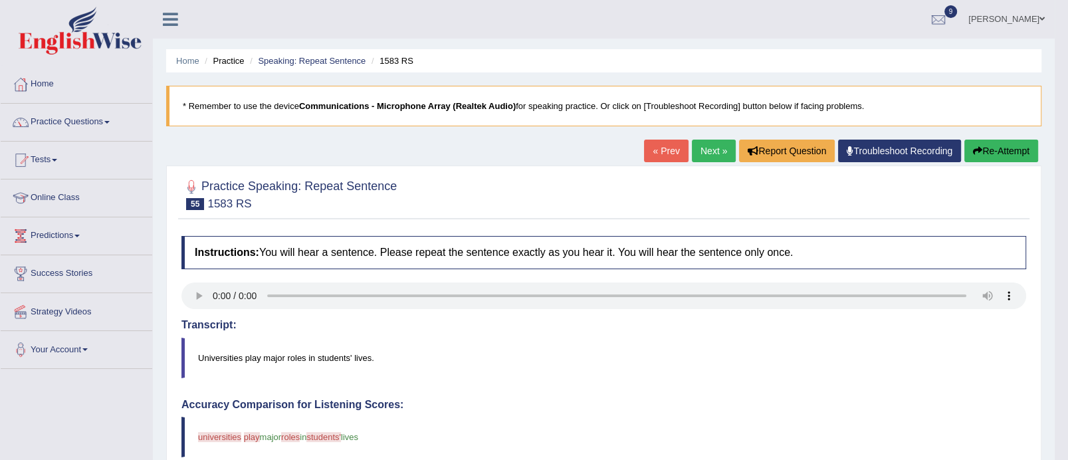
click at [990, 148] on button "Re-Attempt" at bounding box center [1001, 151] width 74 height 23
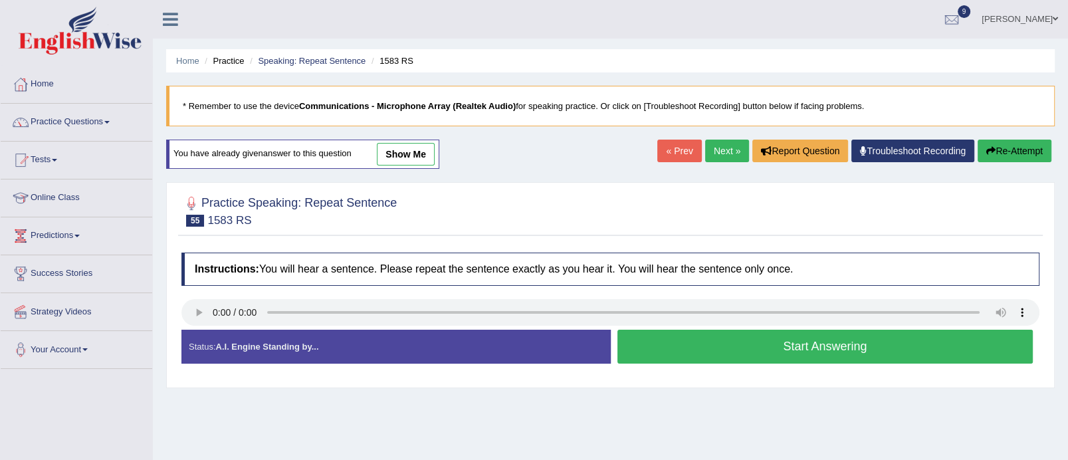
click at [787, 343] on button "Start Answering" at bounding box center [825, 347] width 416 height 34
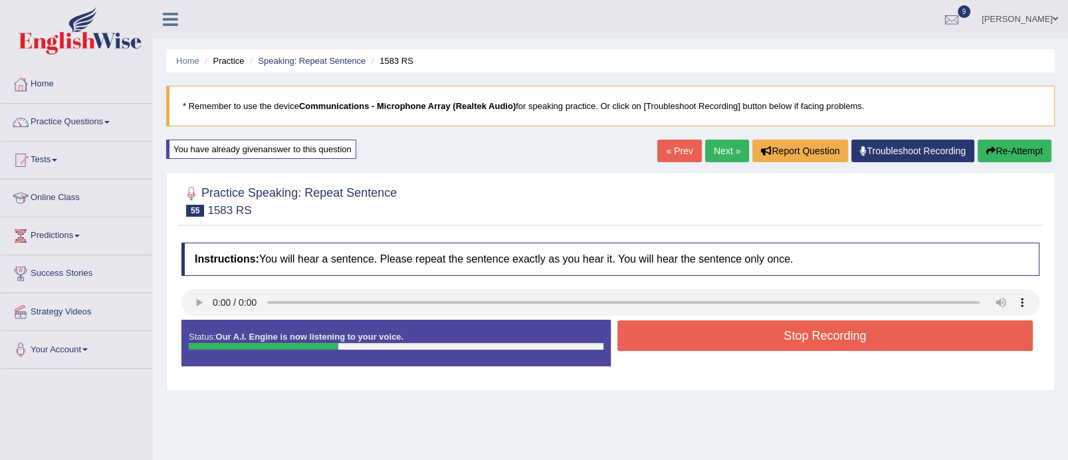
click at [787, 343] on button "Stop Recording" at bounding box center [825, 335] width 416 height 31
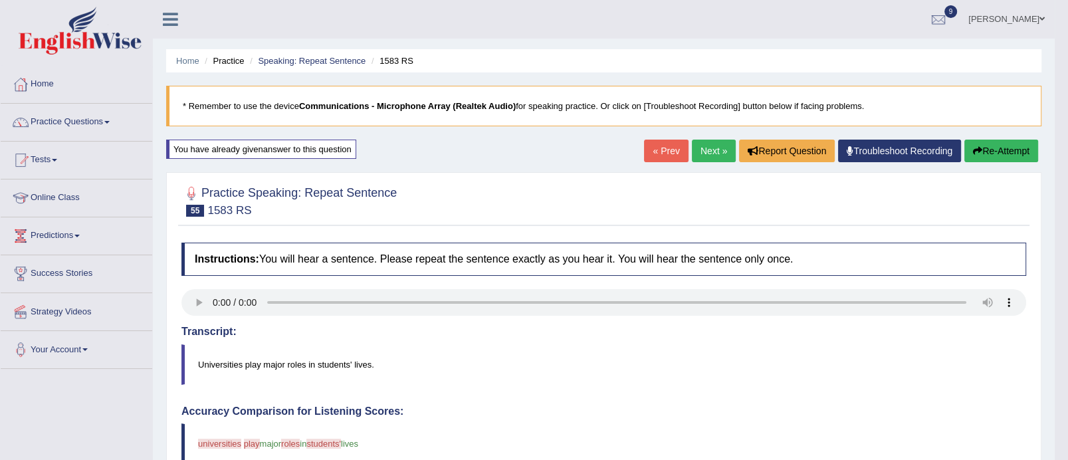
click at [712, 141] on link "Next »" at bounding box center [714, 151] width 44 height 23
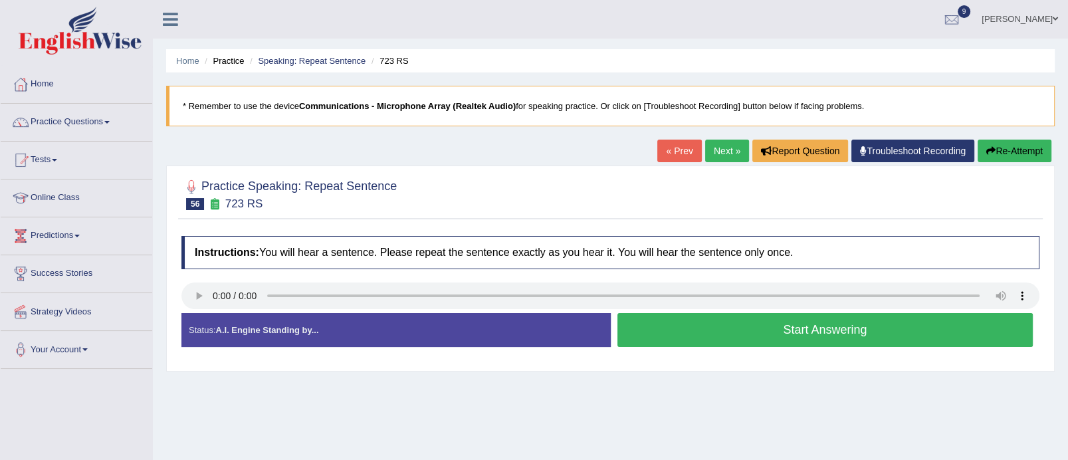
click at [720, 331] on button "Start Answering" at bounding box center [825, 330] width 416 height 34
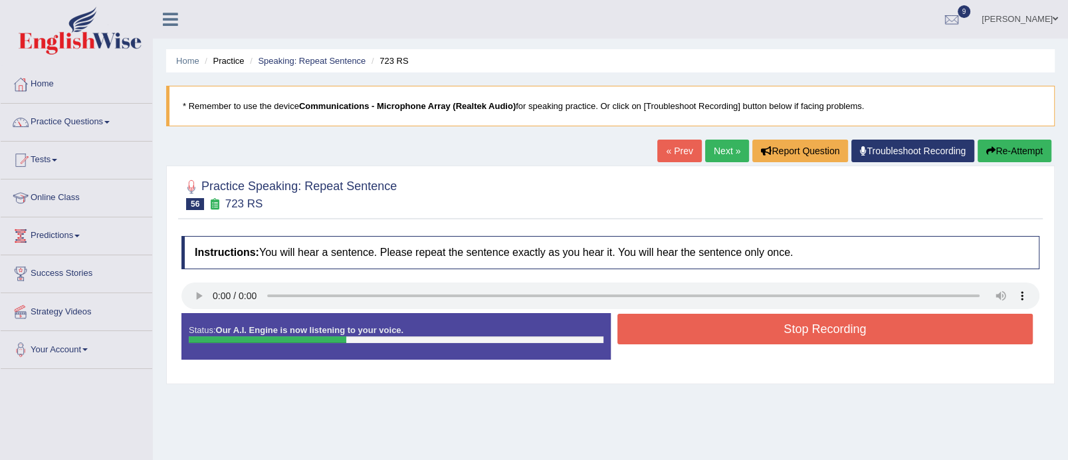
click at [720, 331] on button "Stop Recording" at bounding box center [825, 329] width 416 height 31
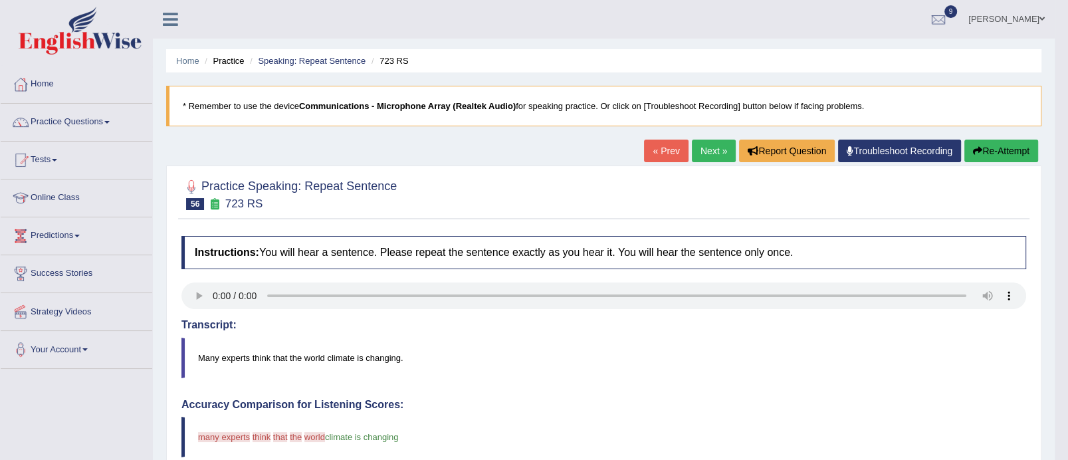
click at [976, 146] on icon "button" at bounding box center [977, 150] width 9 height 9
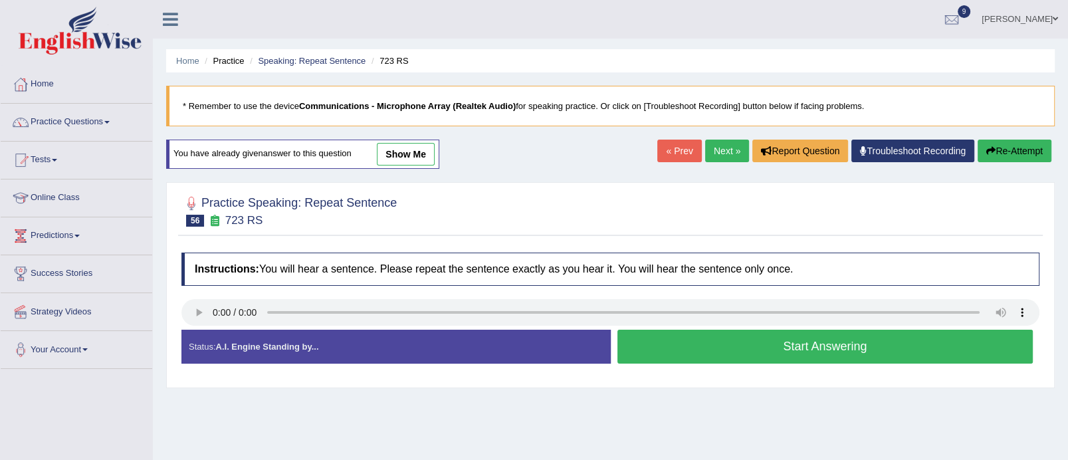
click at [794, 344] on button "Start Answering" at bounding box center [825, 347] width 416 height 34
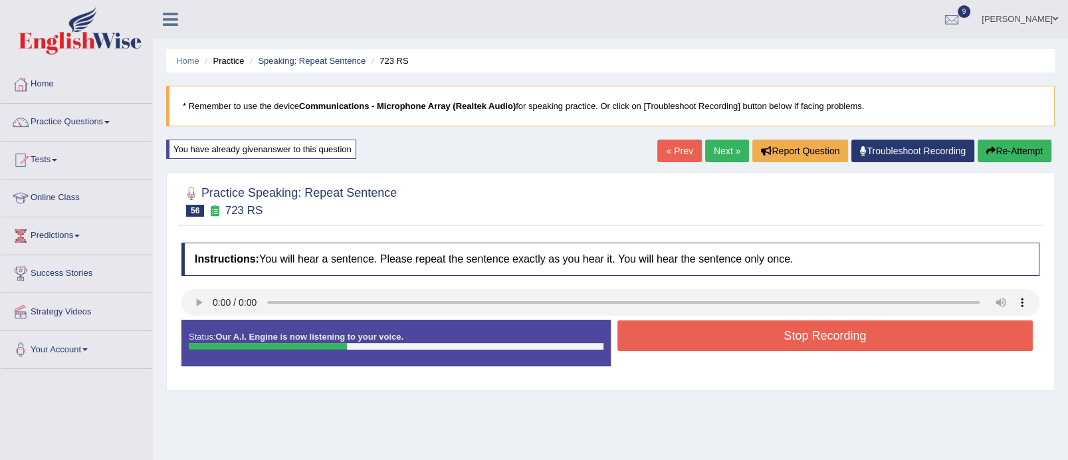
click at [794, 344] on button "Stop Recording" at bounding box center [825, 335] width 416 height 31
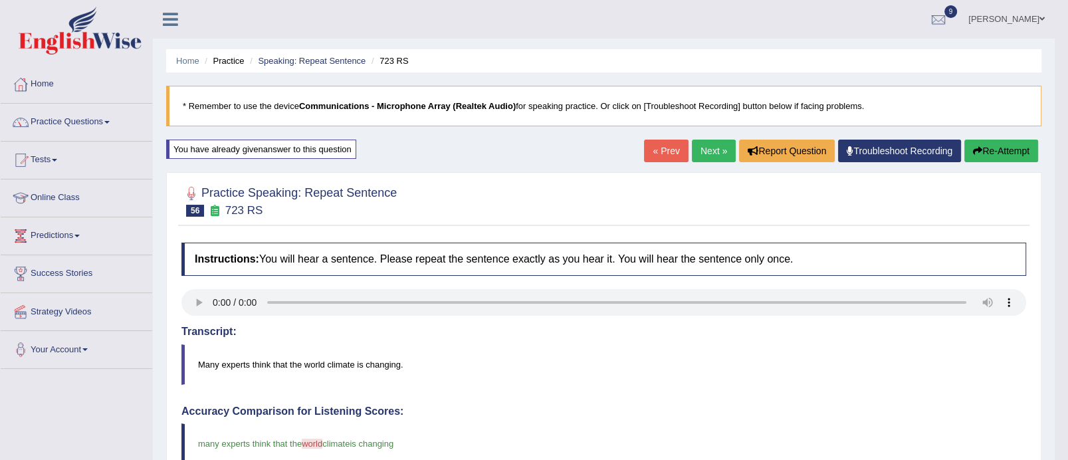
click at [708, 150] on link "Next »" at bounding box center [714, 151] width 44 height 23
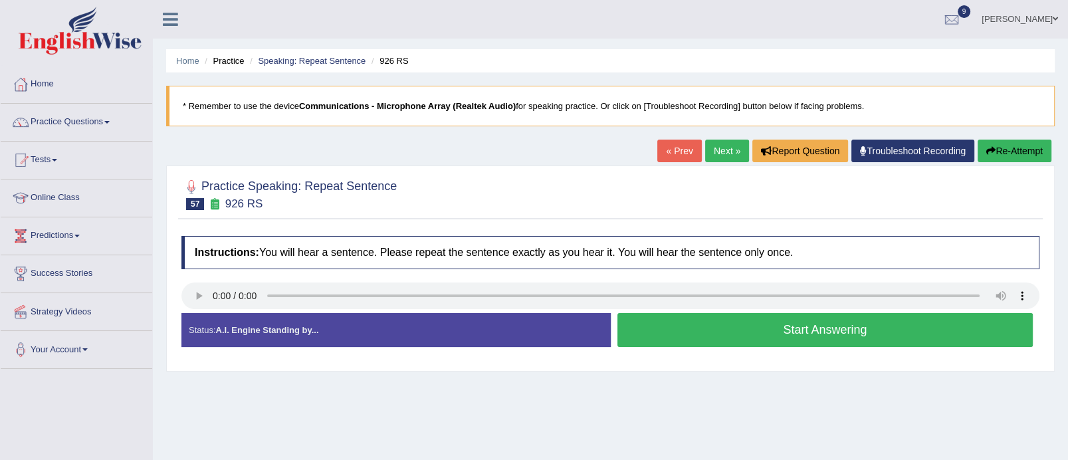
click at [711, 335] on button "Start Answering" at bounding box center [825, 330] width 416 height 34
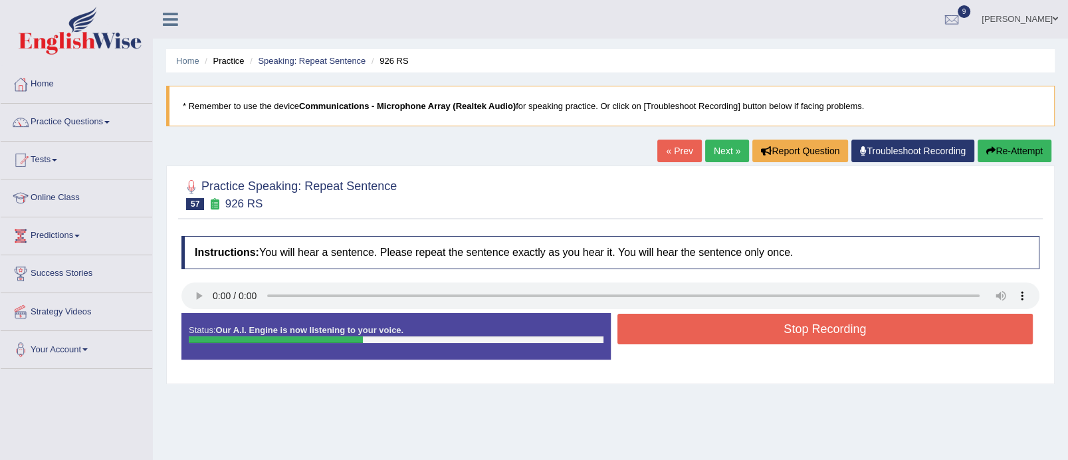
click at [711, 335] on button "Stop Recording" at bounding box center [825, 329] width 416 height 31
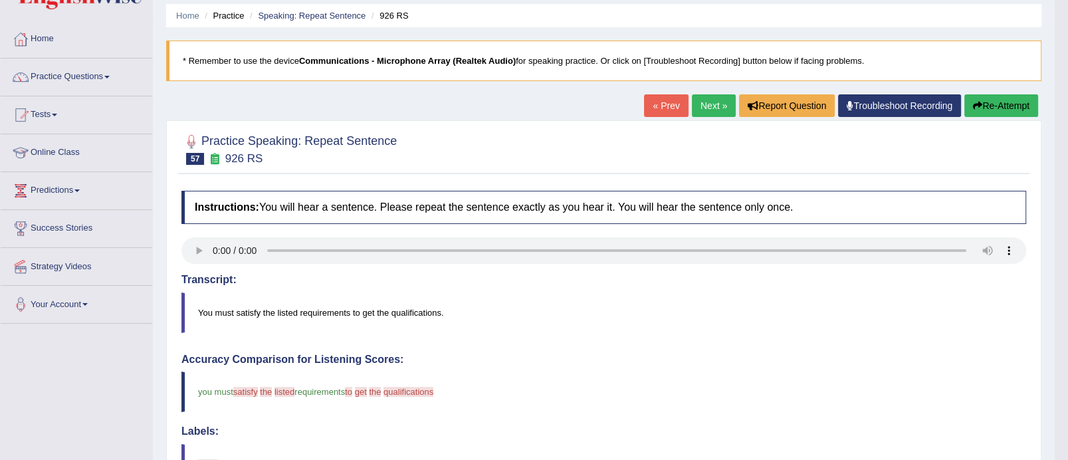
scroll to position [29, 0]
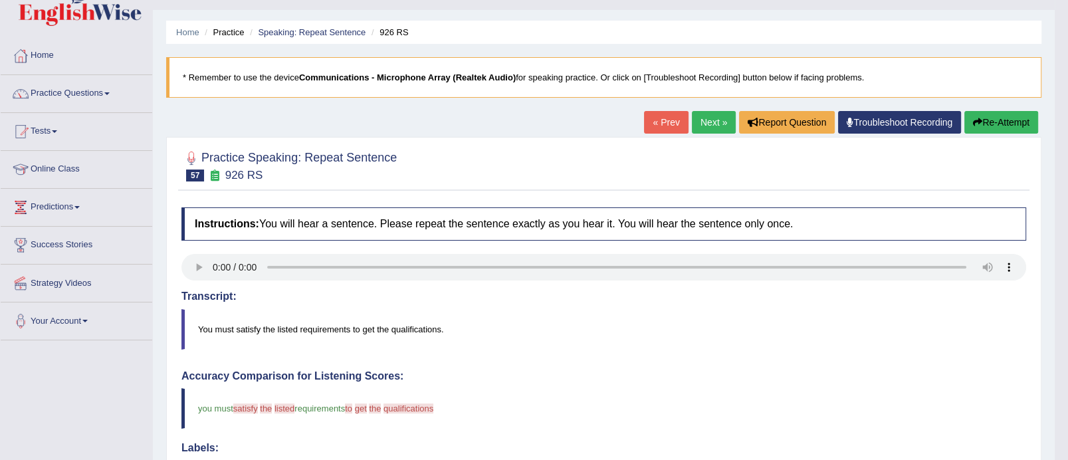
click at [992, 122] on button "Re-Attempt" at bounding box center [1001, 122] width 74 height 23
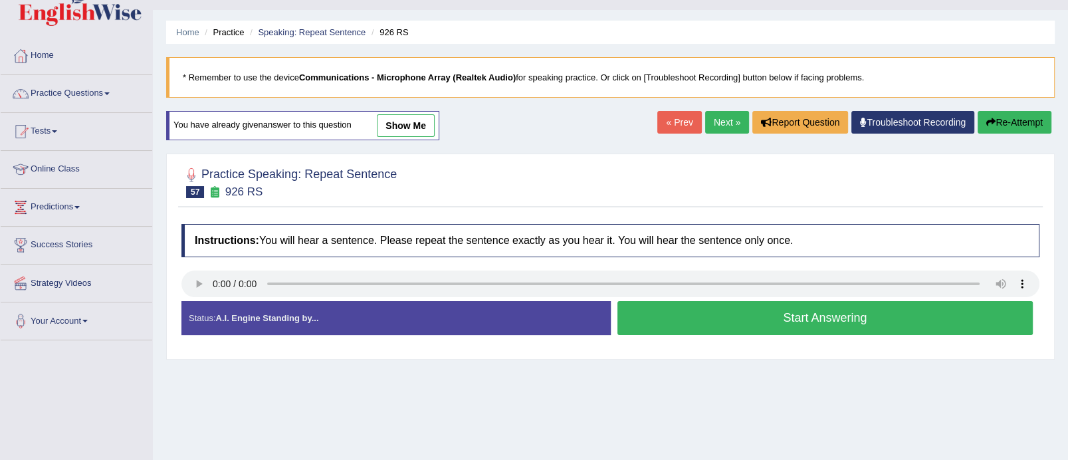
scroll to position [29, 0]
click at [699, 318] on button "Start Answering" at bounding box center [825, 318] width 416 height 34
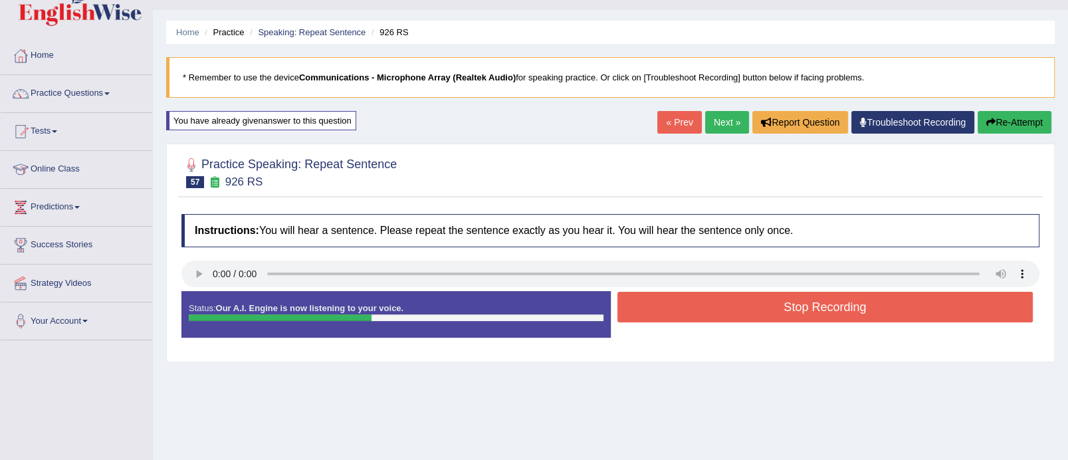
click at [699, 318] on button "Stop Recording" at bounding box center [825, 307] width 416 height 31
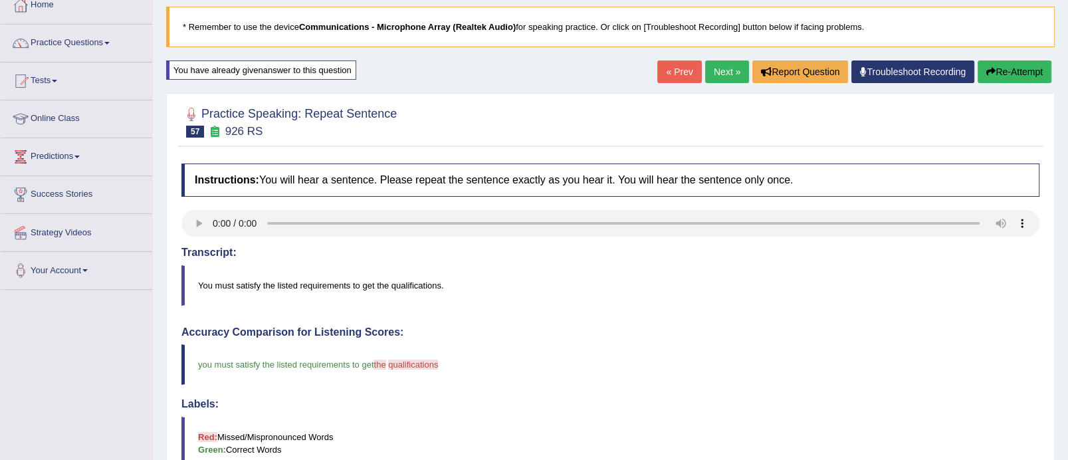
scroll to position [27, 0]
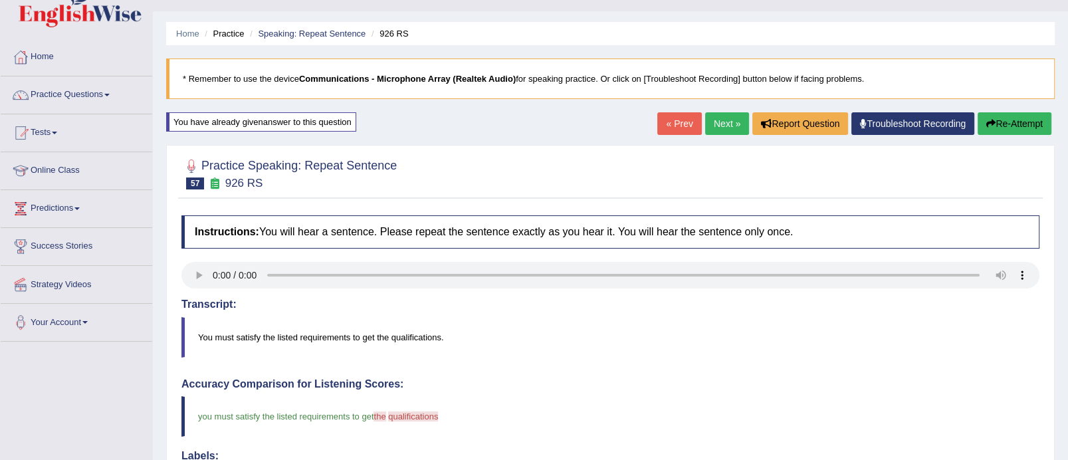
click at [730, 113] on link "Next »" at bounding box center [727, 123] width 44 height 23
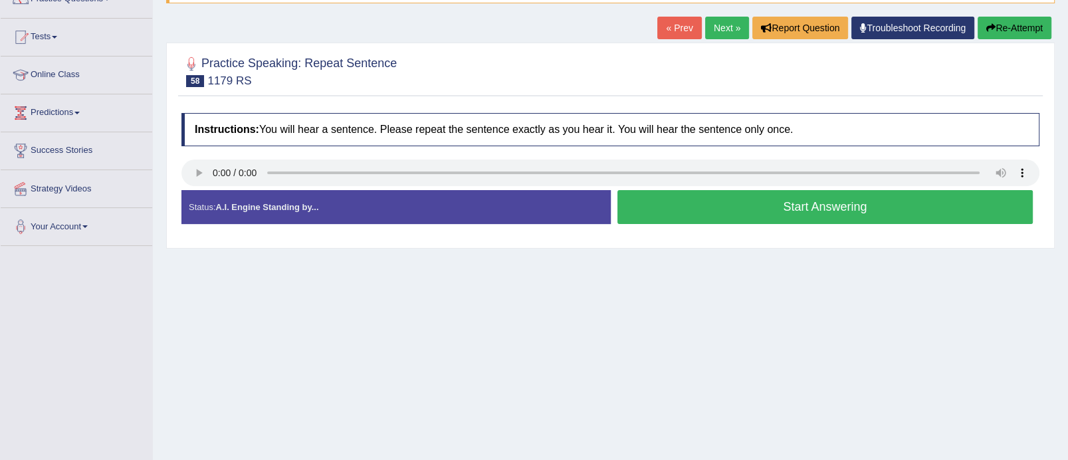
click at [840, 207] on button "Start Answering" at bounding box center [825, 207] width 416 height 34
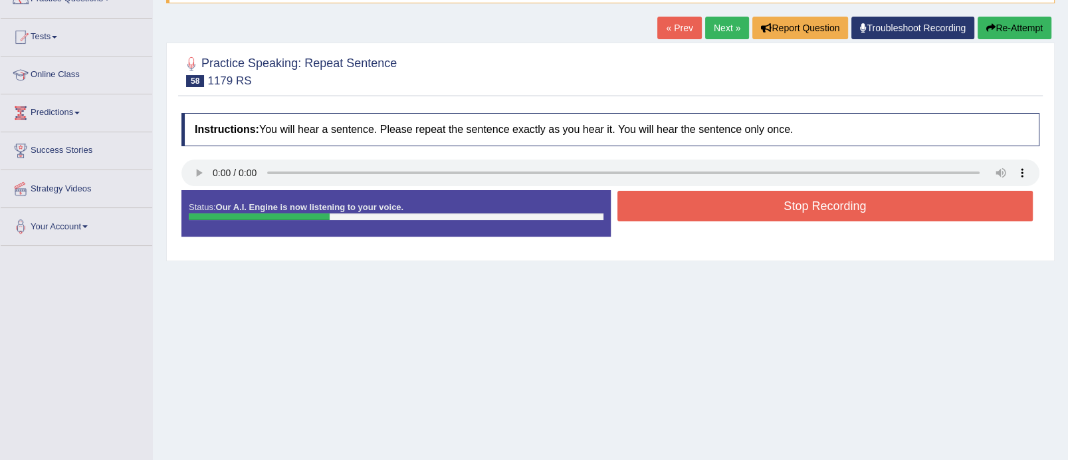
click at [840, 207] on button "Stop Recording" at bounding box center [825, 206] width 416 height 31
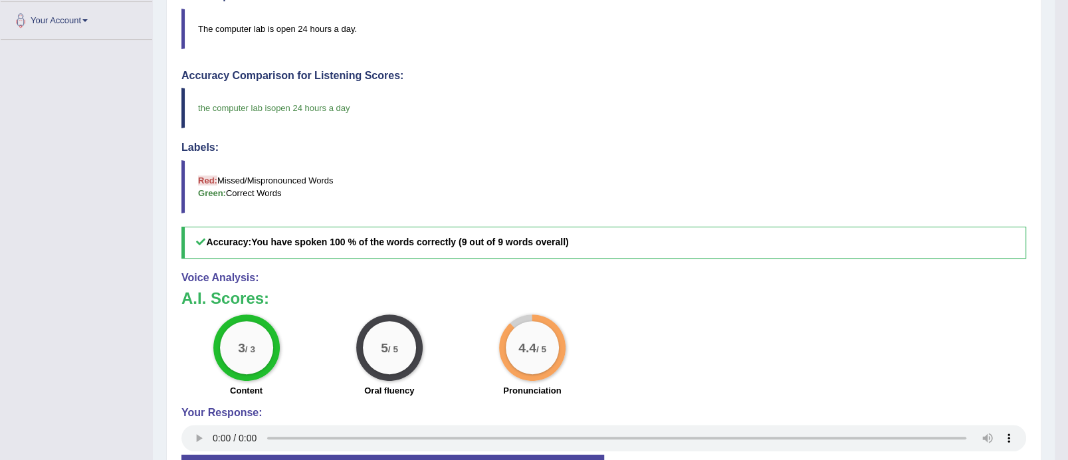
scroll to position [137, 0]
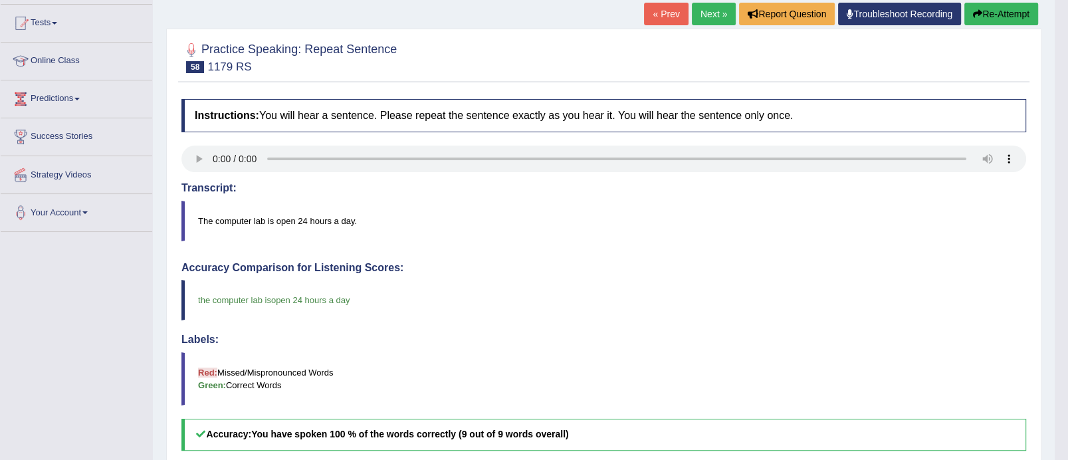
click at [710, 11] on link "Next »" at bounding box center [714, 14] width 44 height 23
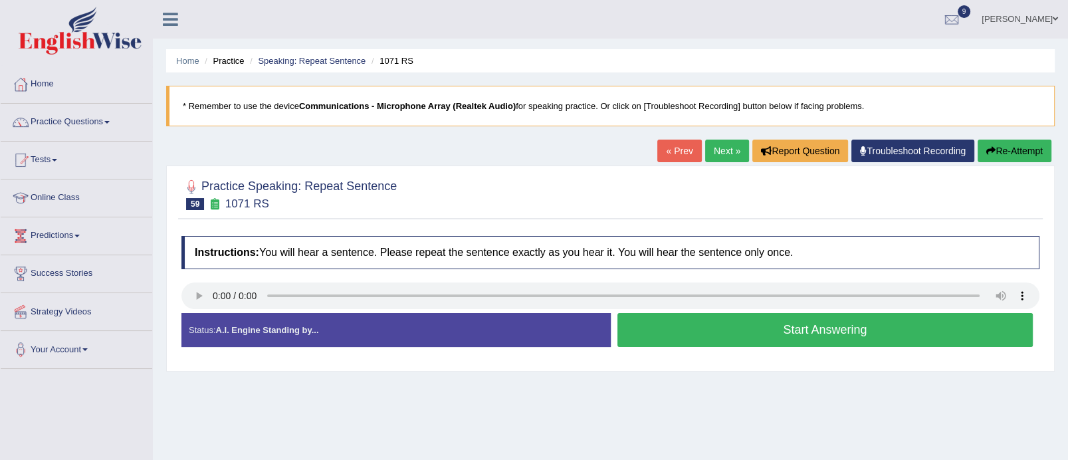
click at [728, 335] on button "Start Answering" at bounding box center [825, 330] width 416 height 34
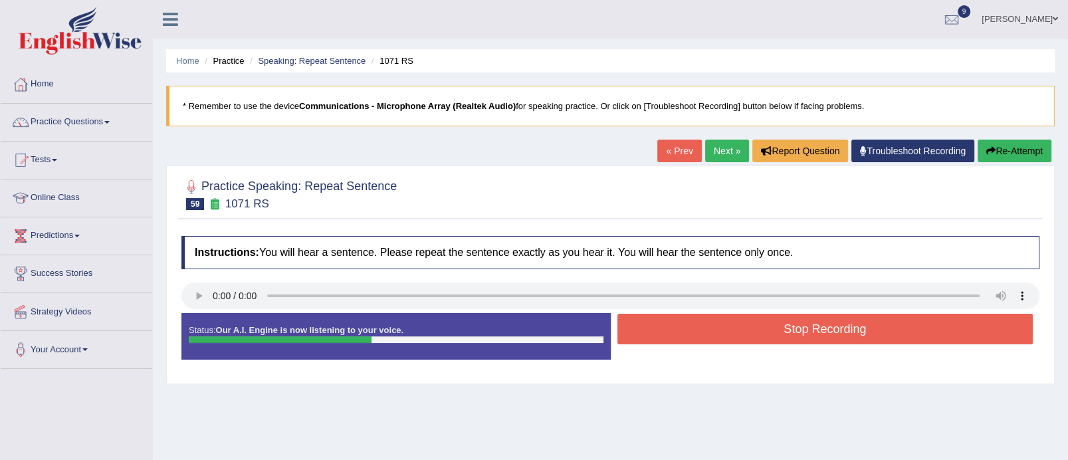
click at [728, 335] on button "Stop Recording" at bounding box center [825, 329] width 416 height 31
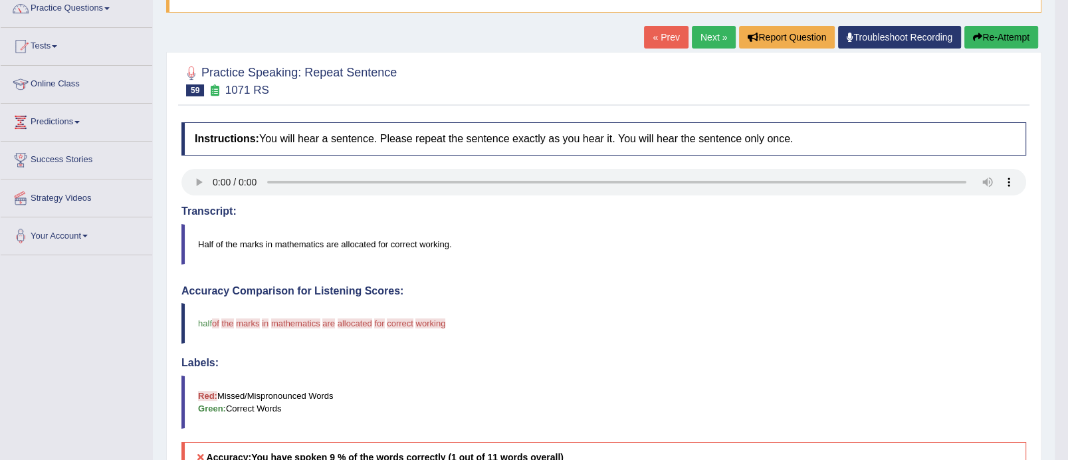
scroll to position [110, 0]
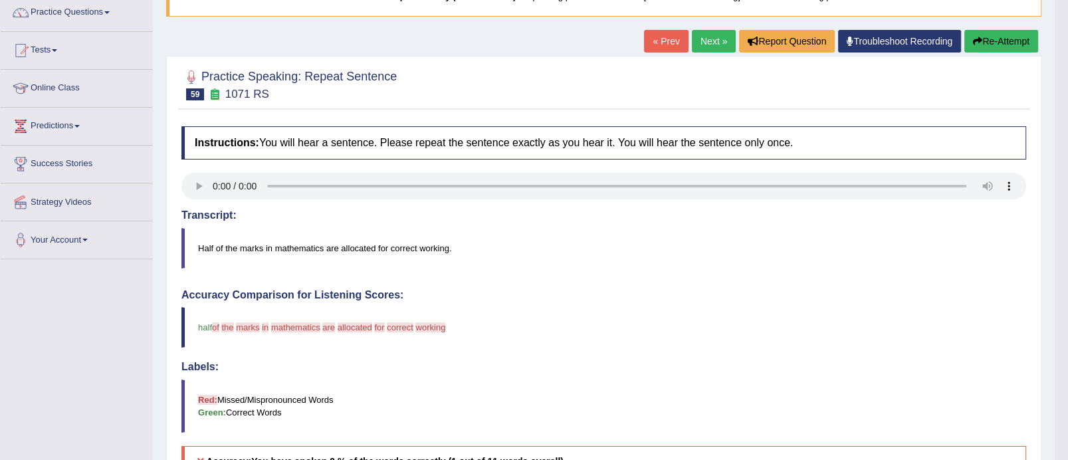
click at [1014, 46] on button "Re-Attempt" at bounding box center [1001, 41] width 74 height 23
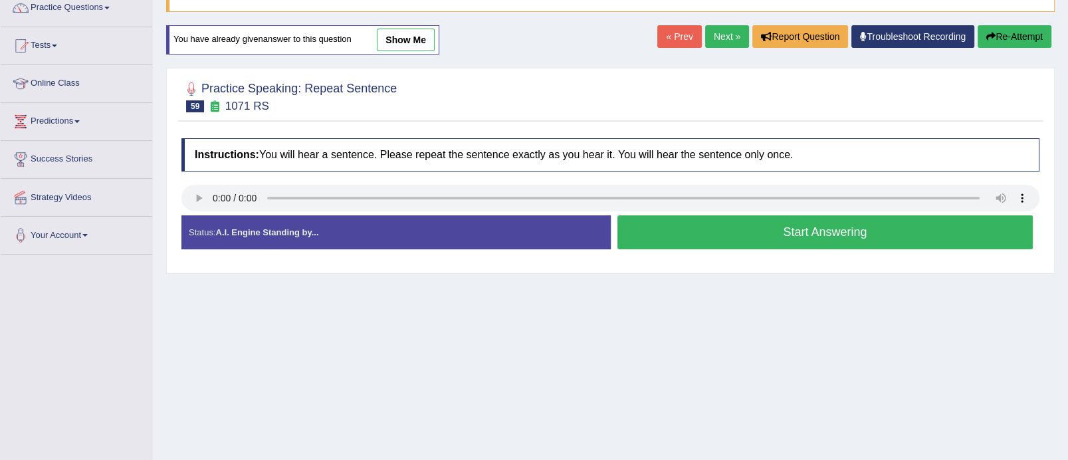
click at [732, 237] on button "Start Answering" at bounding box center [825, 232] width 416 height 34
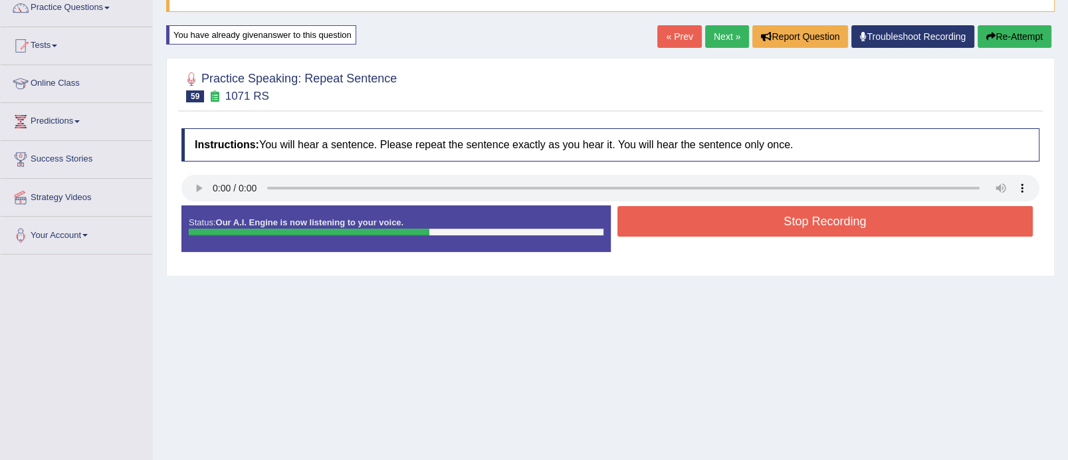
click at [734, 227] on button "Stop Recording" at bounding box center [825, 221] width 416 height 31
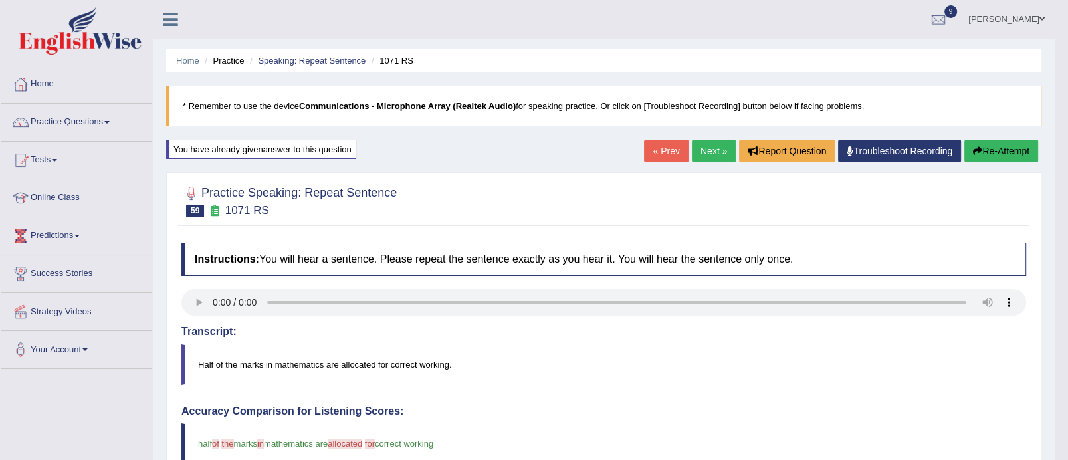
click at [996, 145] on button "Re-Attempt" at bounding box center [1001, 151] width 74 height 23
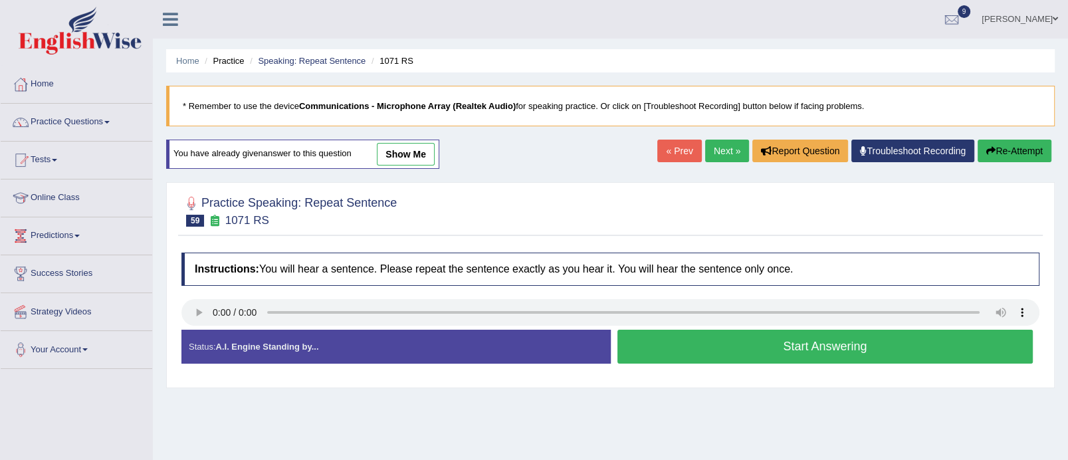
click at [687, 344] on button "Start Answering" at bounding box center [825, 347] width 416 height 34
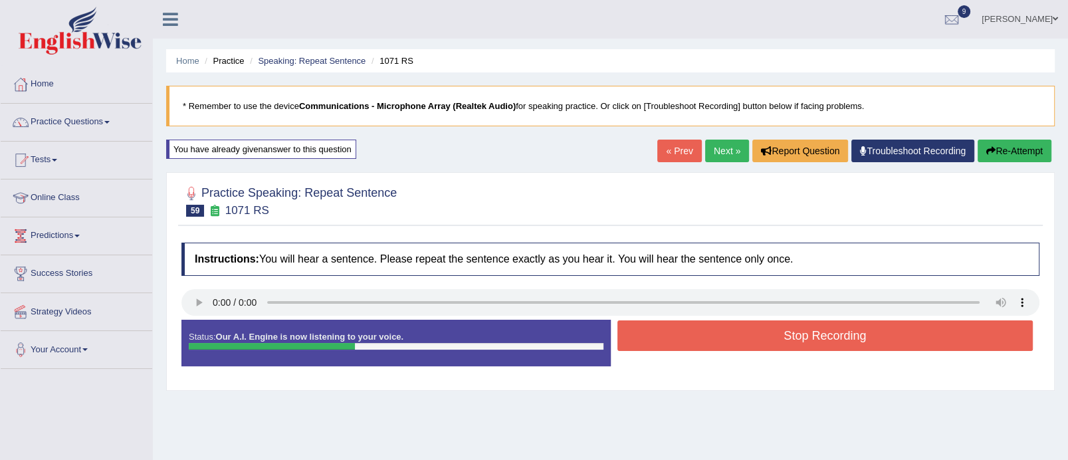
click at [687, 344] on button "Stop Recording" at bounding box center [825, 335] width 416 height 31
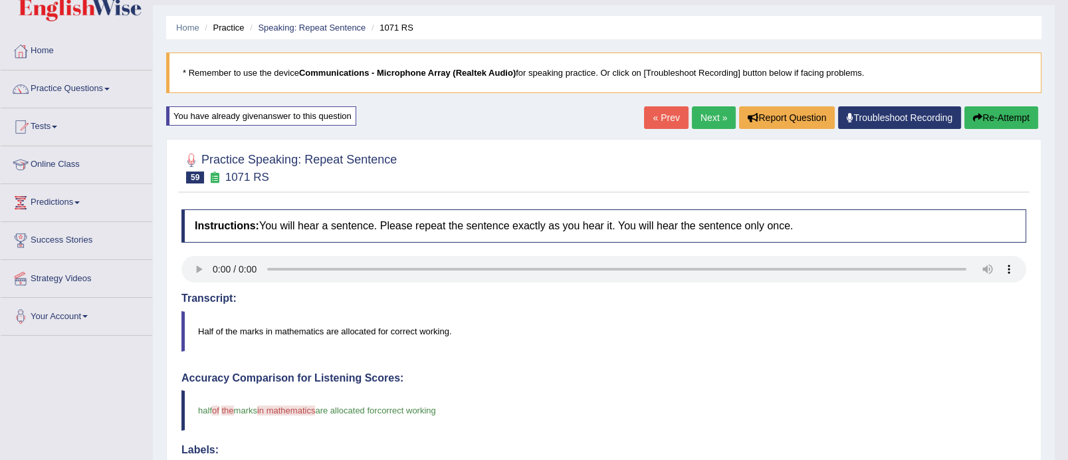
scroll to position [13, 0]
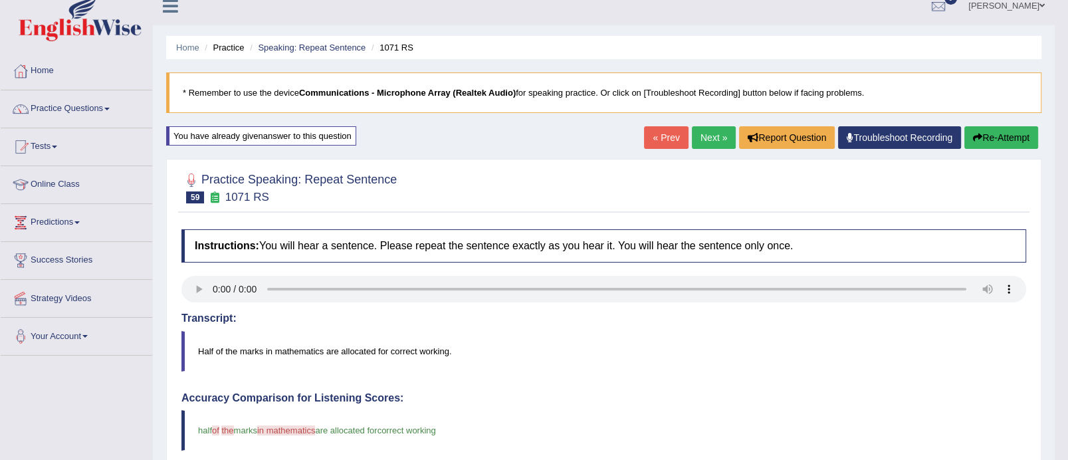
click at [988, 130] on button "Re-Attempt" at bounding box center [1001, 137] width 74 height 23
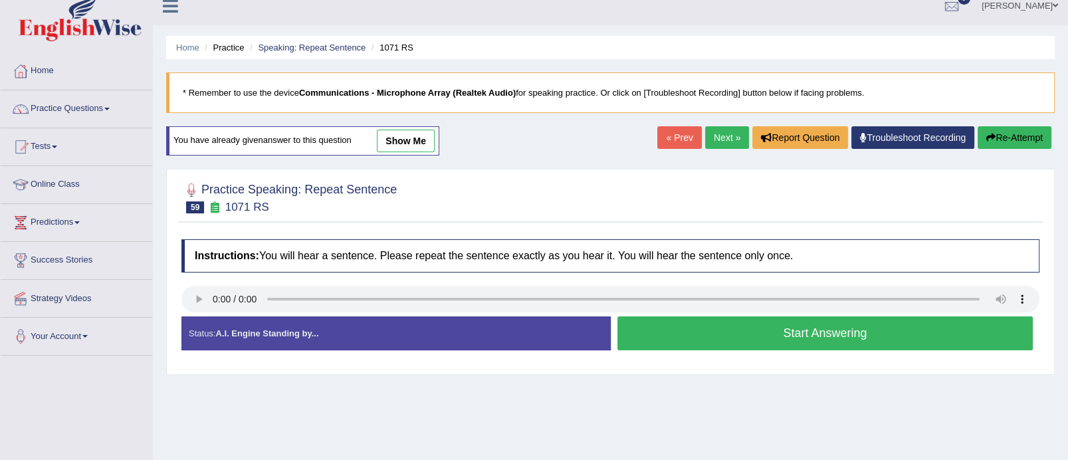
click at [736, 334] on button "Start Answering" at bounding box center [825, 333] width 416 height 34
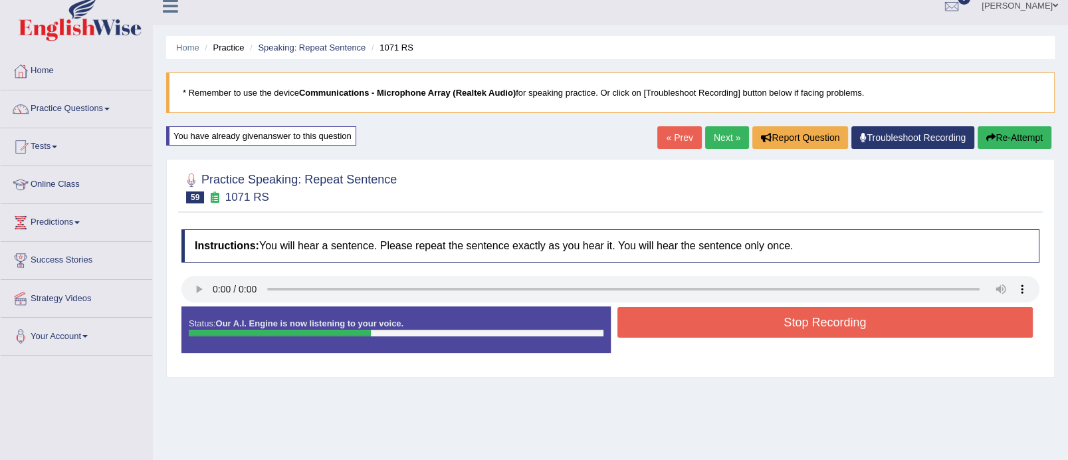
click at [742, 322] on button "Stop Recording" at bounding box center [825, 322] width 416 height 31
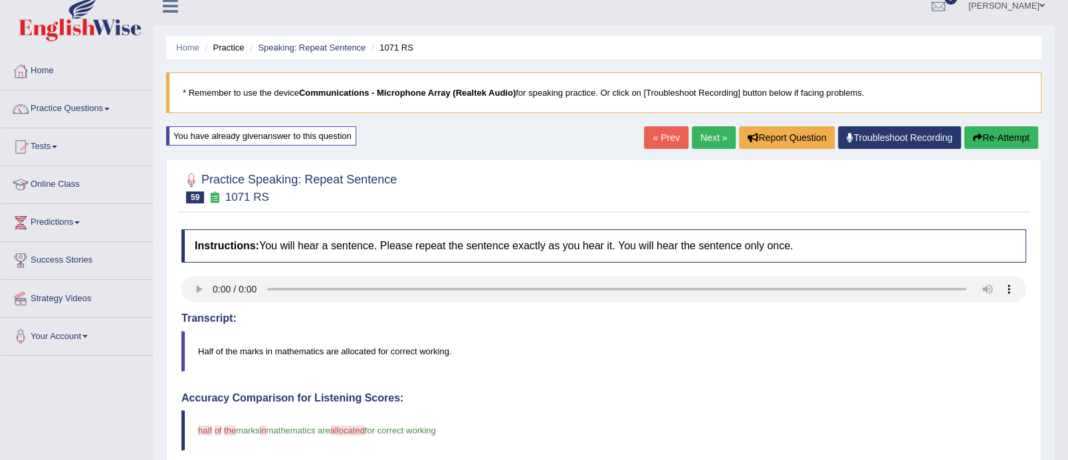
drag, startPoint x: 1057, startPoint y: 209, endPoint x: 1049, endPoint y: 344, distance: 135.2
click at [1049, 344] on body "Toggle navigation Home Practice Questions Speaking Practice Read Aloud Repeat S…" at bounding box center [534, 217] width 1068 height 460
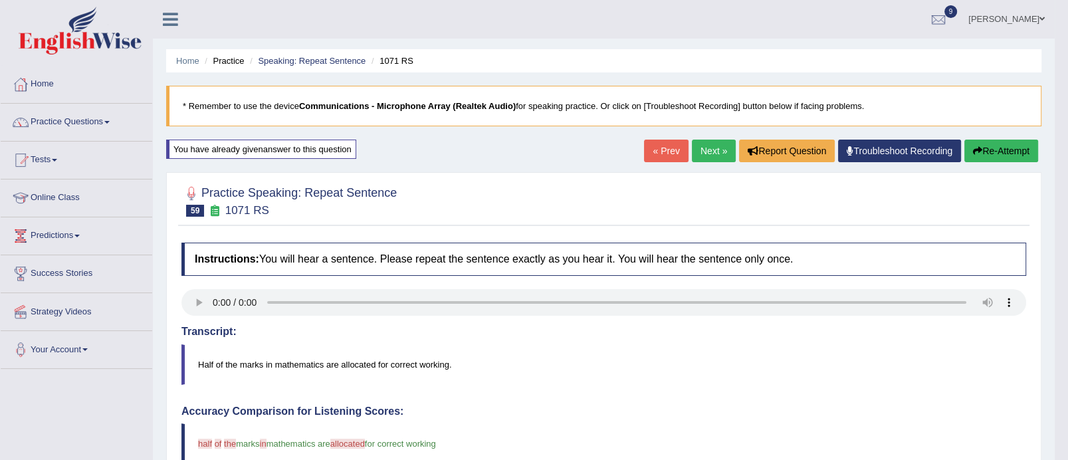
click at [714, 156] on link "Next »" at bounding box center [714, 151] width 44 height 23
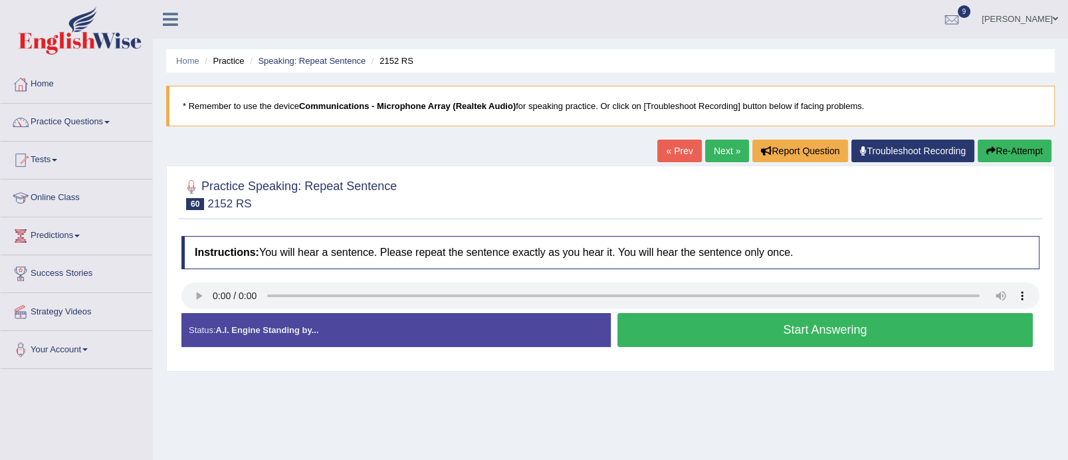
click at [765, 330] on button "Start Answering" at bounding box center [825, 330] width 416 height 34
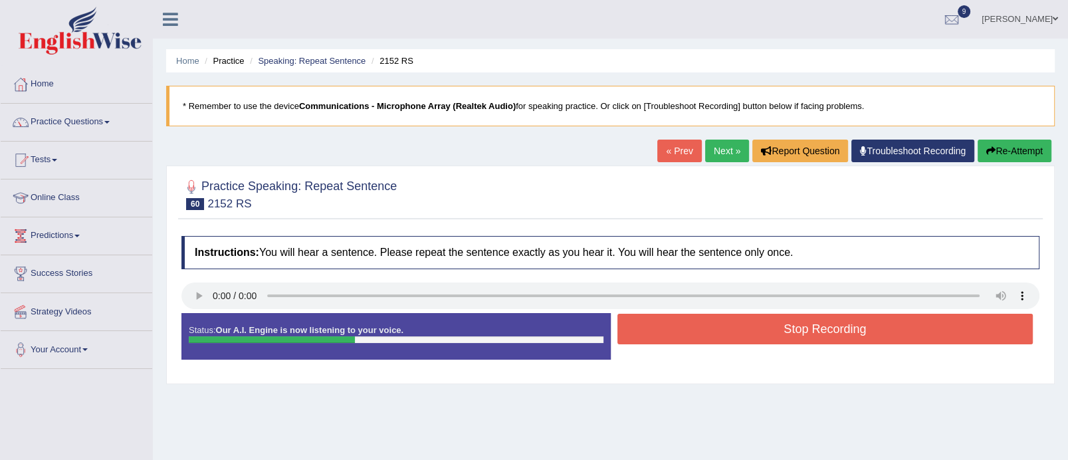
click at [765, 330] on button "Stop Recording" at bounding box center [825, 329] width 416 height 31
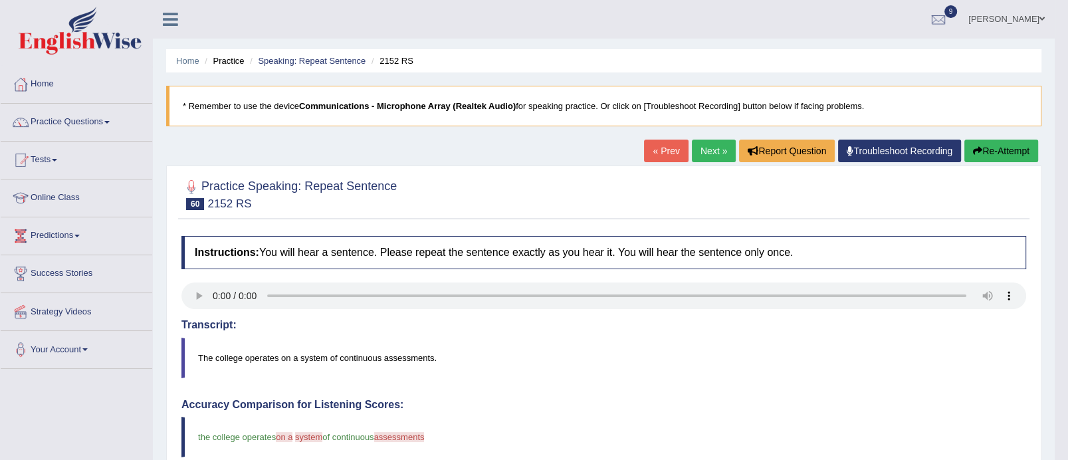
click at [1014, 150] on button "Re-Attempt" at bounding box center [1001, 151] width 74 height 23
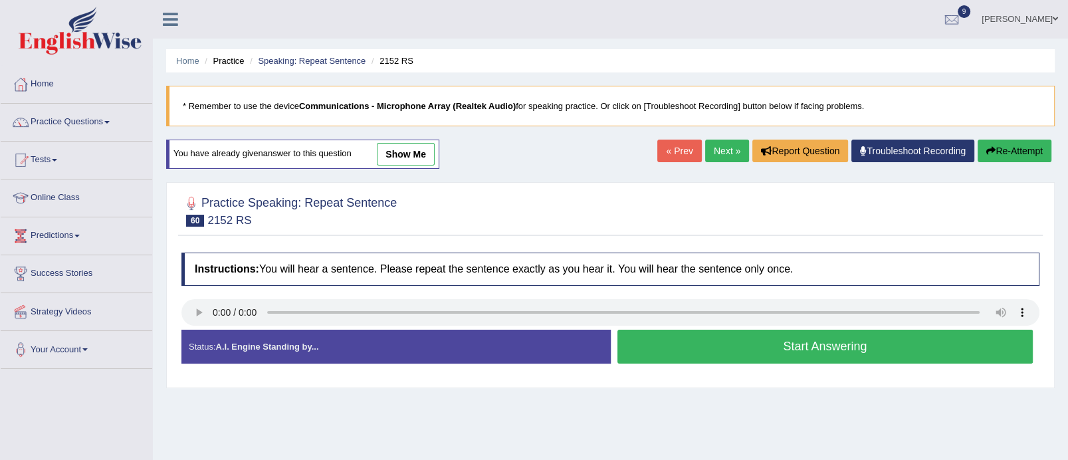
click at [751, 346] on button "Start Answering" at bounding box center [825, 347] width 416 height 34
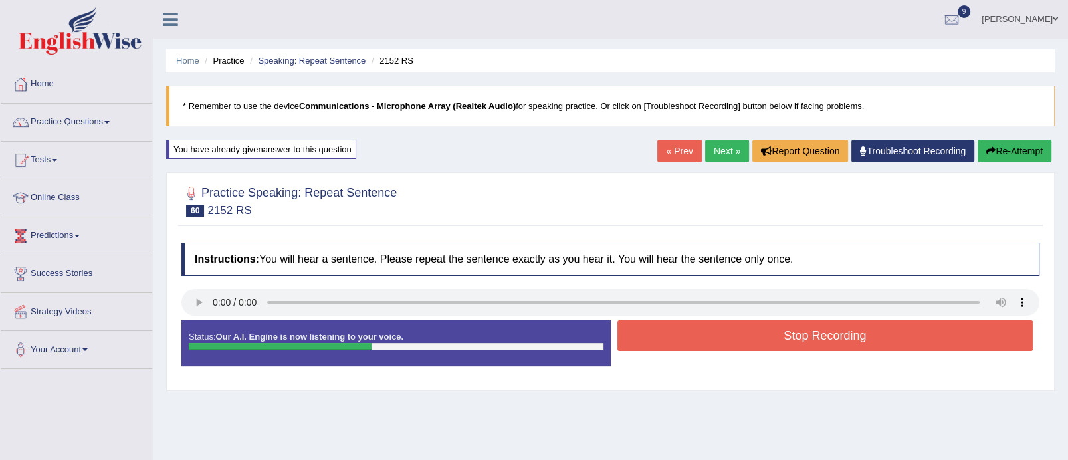
click at [751, 346] on button "Stop Recording" at bounding box center [825, 335] width 416 height 31
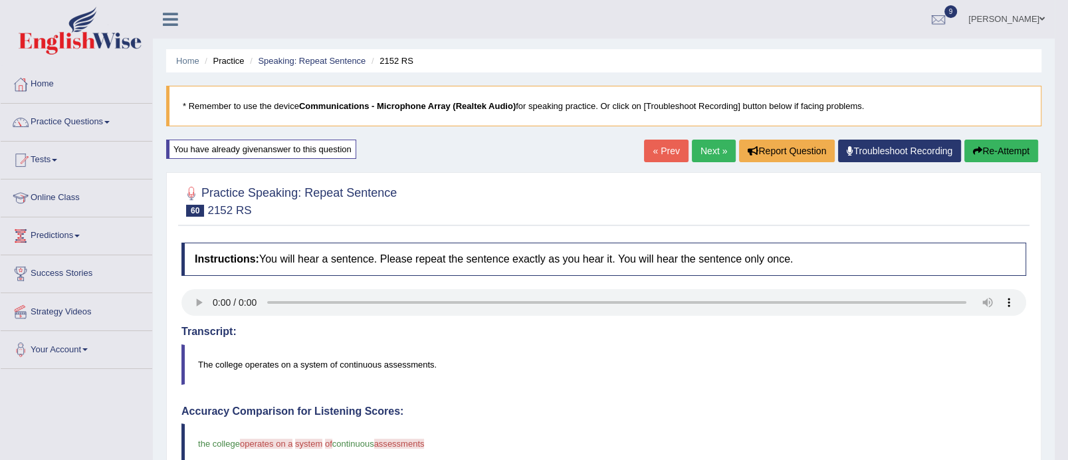
click at [1005, 150] on button "Re-Attempt" at bounding box center [1001, 151] width 74 height 23
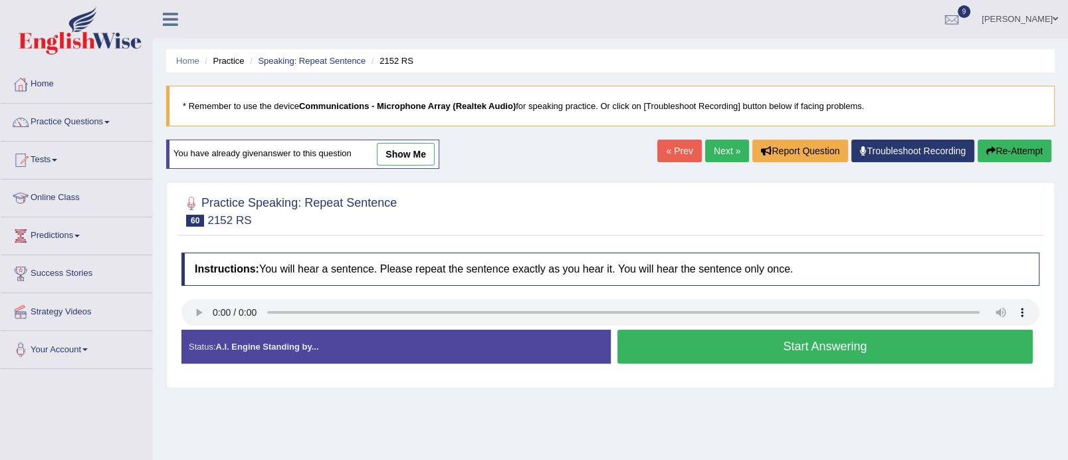
click at [726, 350] on button "Start Answering" at bounding box center [825, 347] width 416 height 34
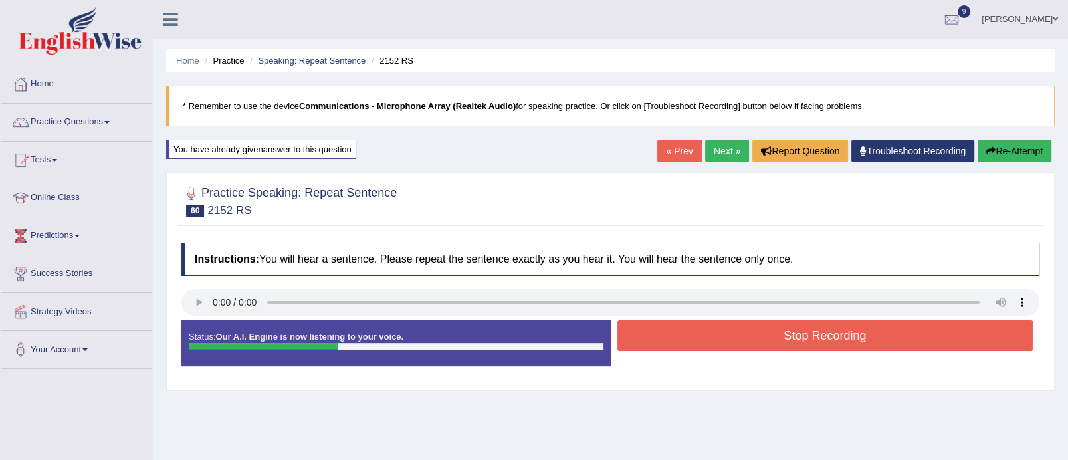
click at [732, 336] on button "Stop Recording" at bounding box center [825, 335] width 416 height 31
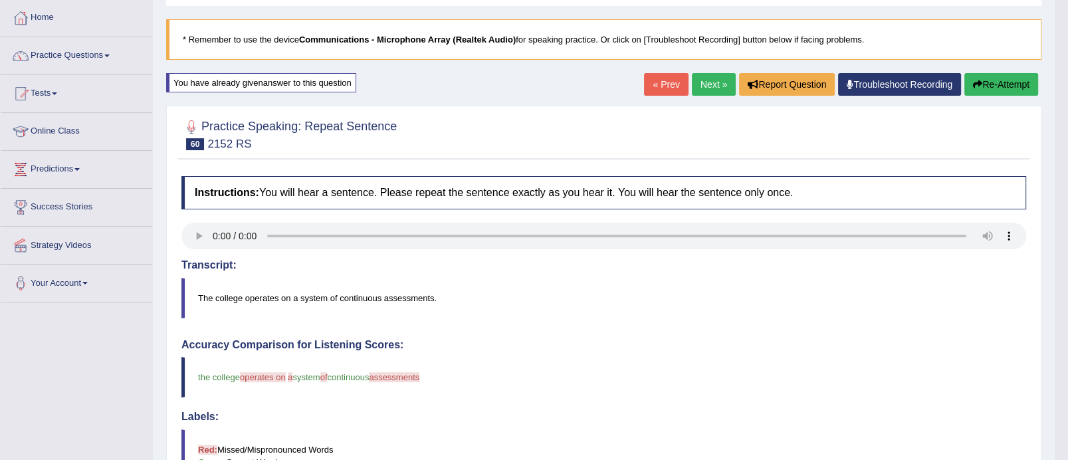
scroll to position [49, 0]
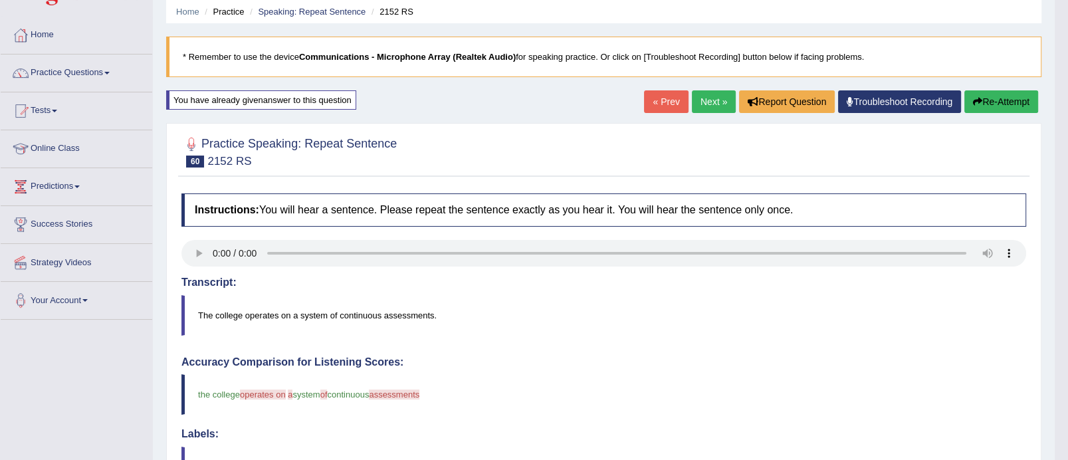
click at [711, 96] on link "Next »" at bounding box center [714, 101] width 44 height 23
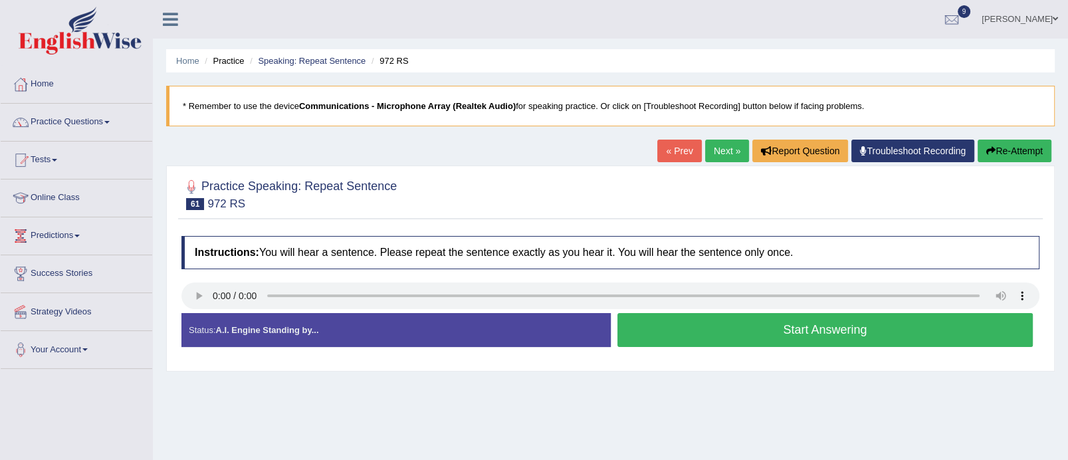
click at [766, 331] on button "Start Answering" at bounding box center [825, 330] width 416 height 34
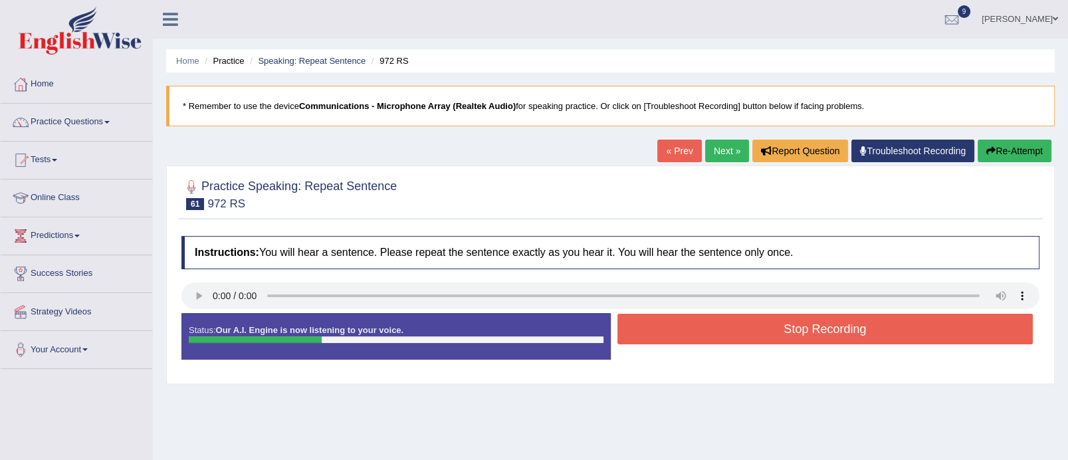
click at [766, 331] on button "Stop Recording" at bounding box center [825, 329] width 416 height 31
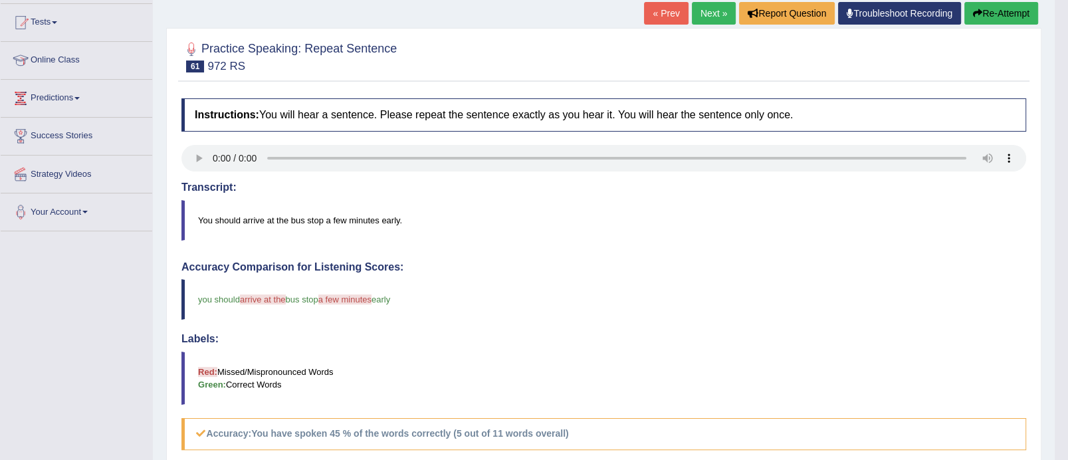
scroll to position [23, 0]
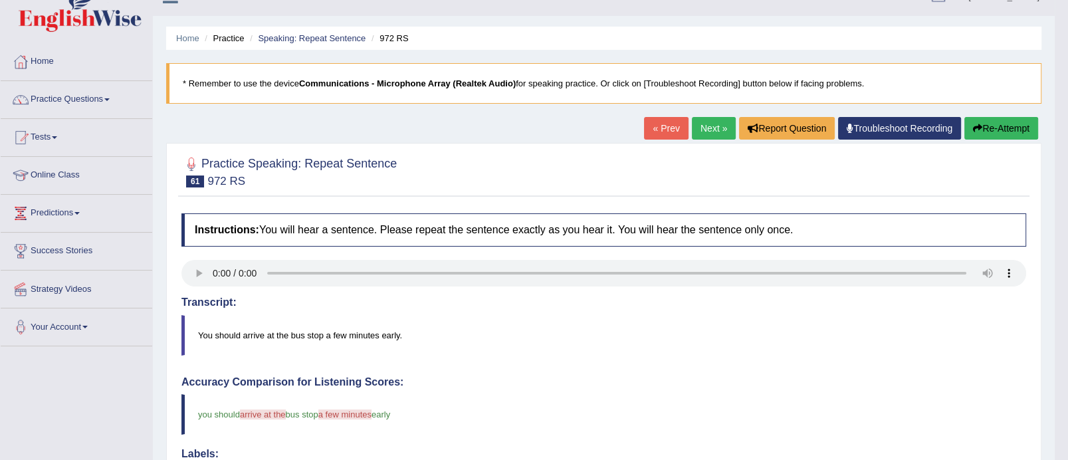
click at [1000, 124] on button "Re-Attempt" at bounding box center [1001, 128] width 74 height 23
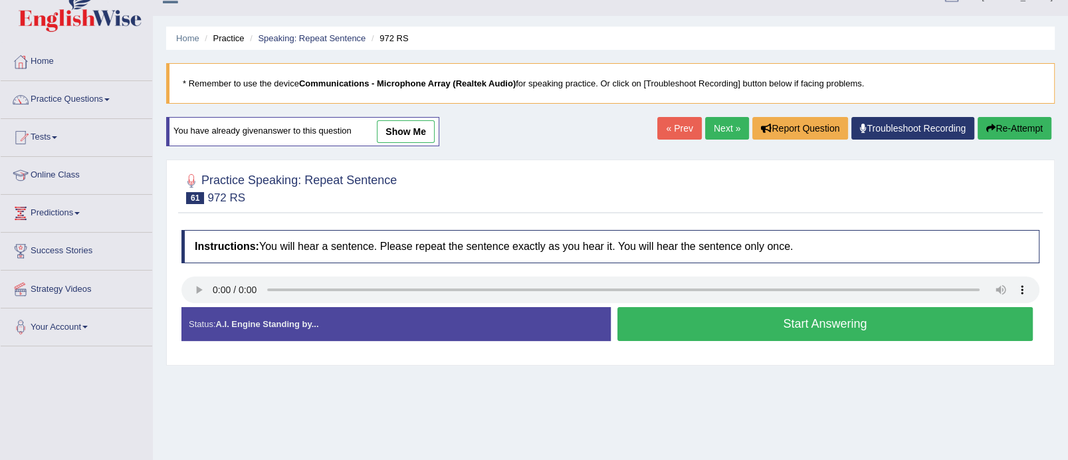
click at [733, 314] on button "Start Answering" at bounding box center [825, 324] width 416 height 34
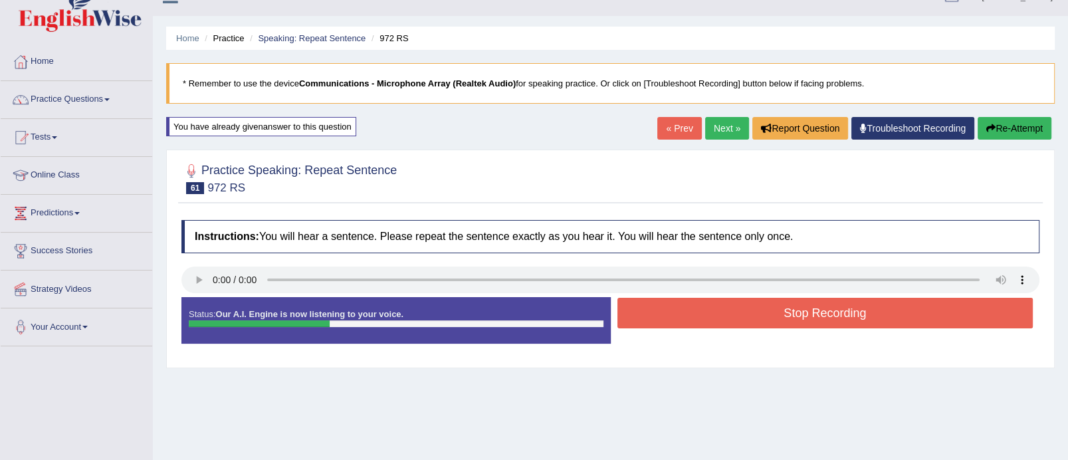
click at [733, 314] on button "Stop Recording" at bounding box center [825, 313] width 416 height 31
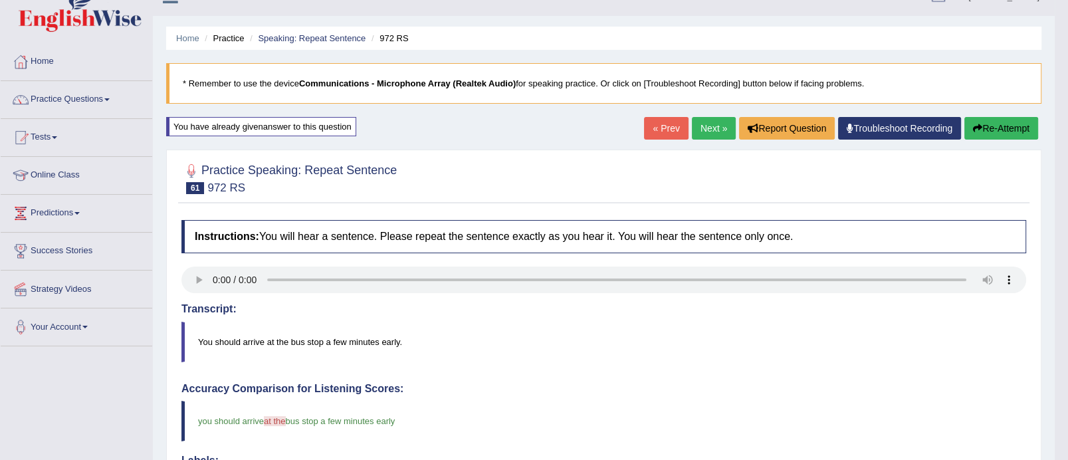
click at [715, 125] on link "Next »" at bounding box center [714, 128] width 44 height 23
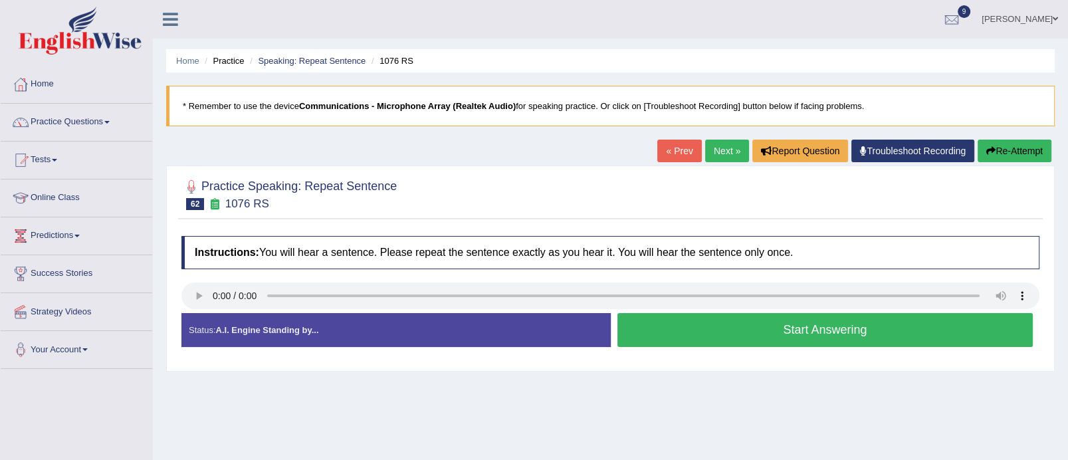
click at [776, 337] on button "Start Answering" at bounding box center [825, 330] width 416 height 34
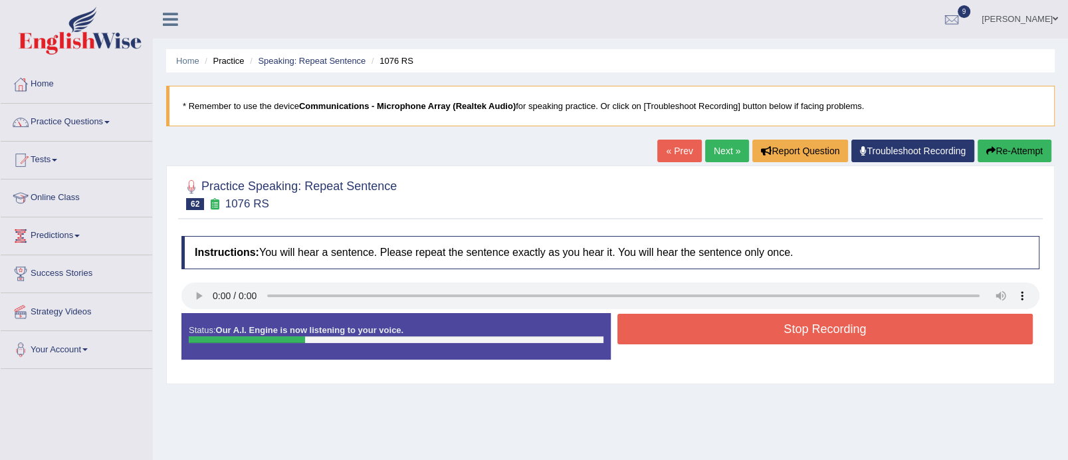
click at [776, 337] on button "Stop Recording" at bounding box center [825, 329] width 416 height 31
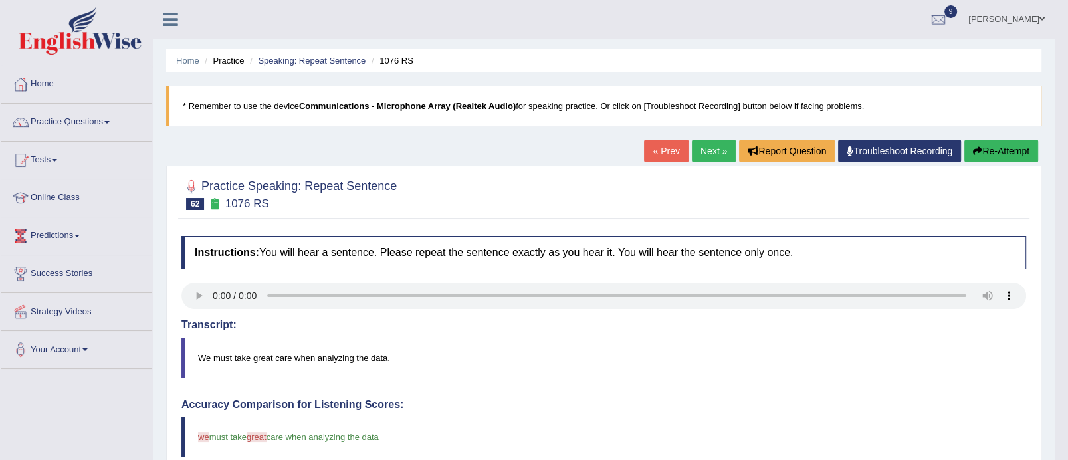
click at [705, 148] on link "Next »" at bounding box center [714, 151] width 44 height 23
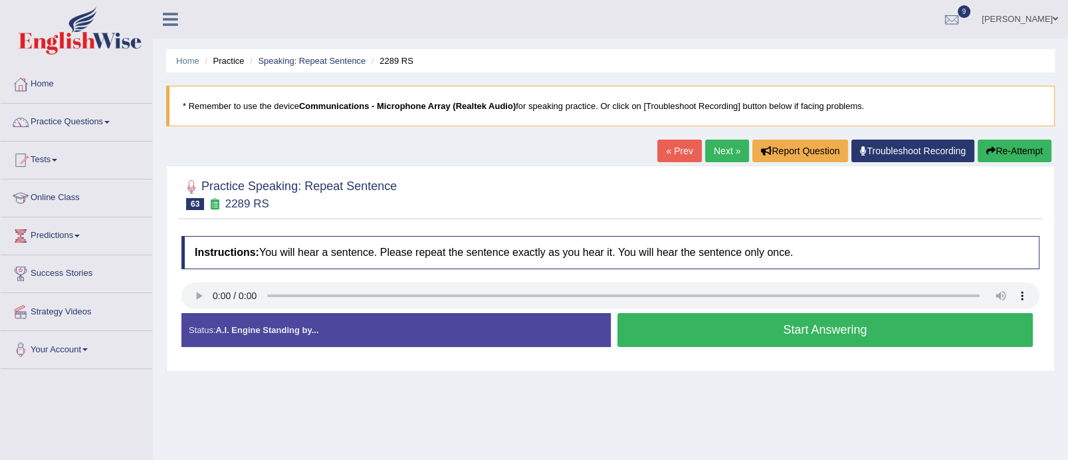
click at [762, 338] on button "Start Answering" at bounding box center [825, 330] width 416 height 34
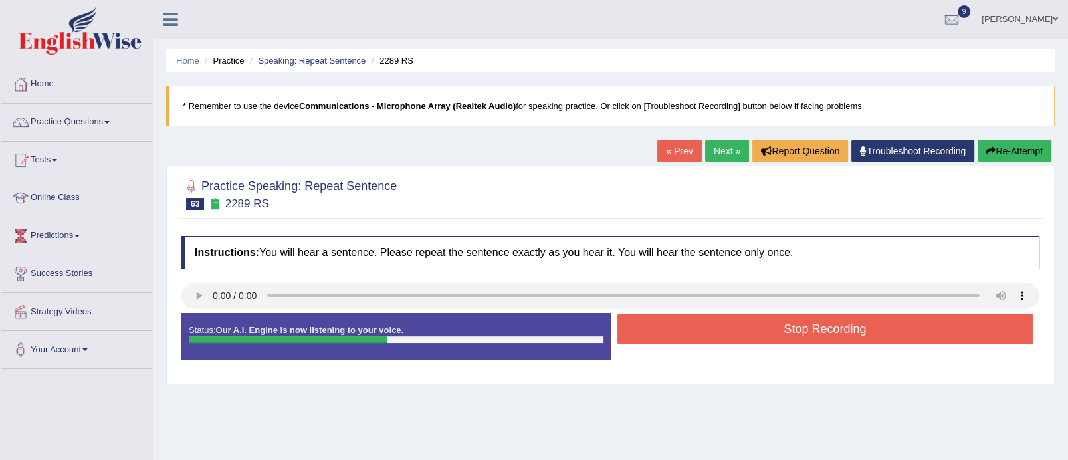
click at [762, 338] on button "Stop Recording" at bounding box center [825, 329] width 416 height 31
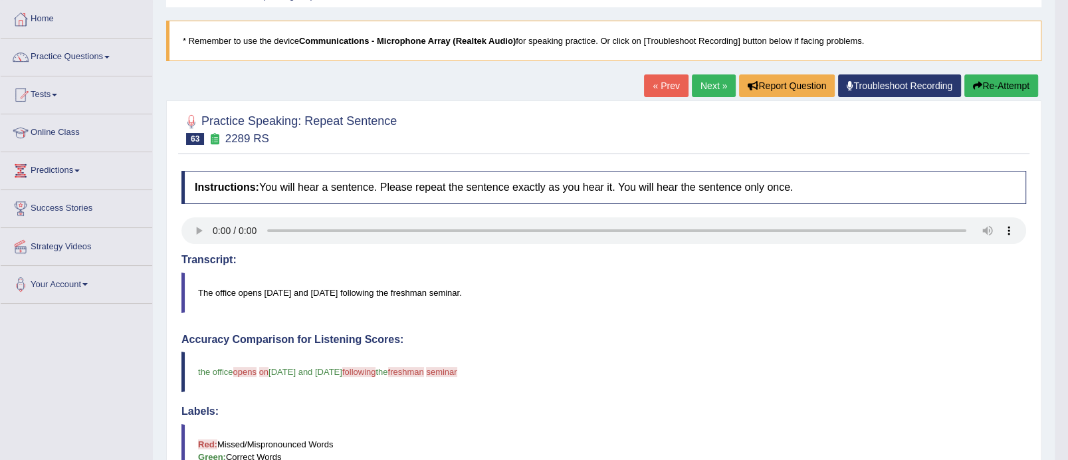
scroll to position [62, 0]
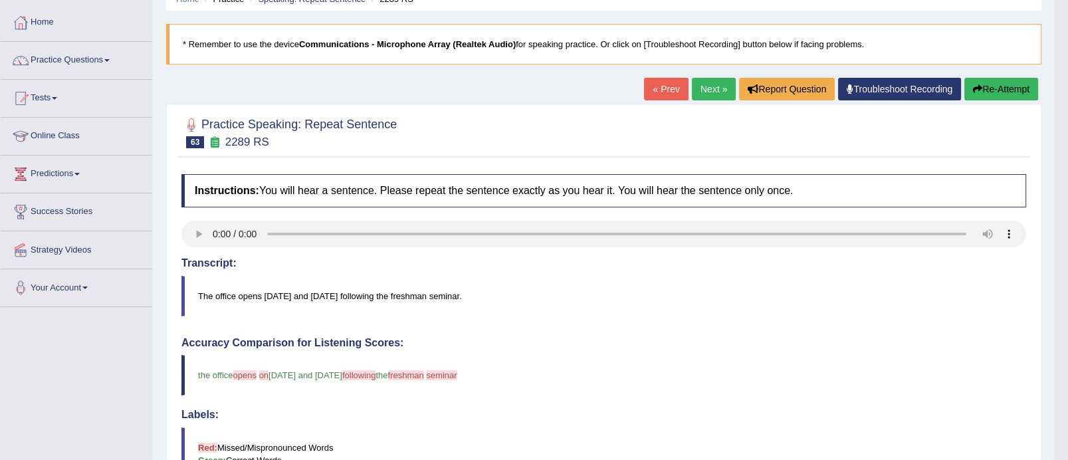
click at [712, 90] on link "Next »" at bounding box center [714, 89] width 44 height 23
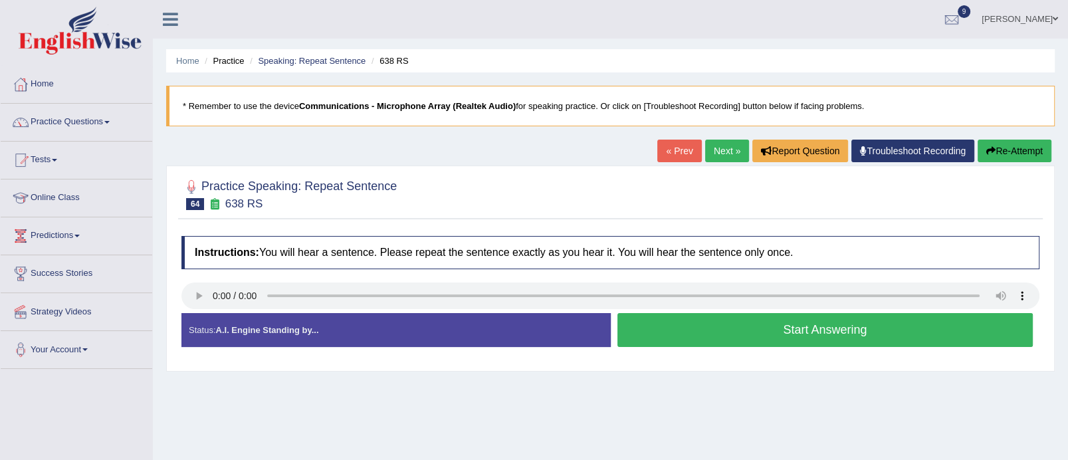
click at [766, 335] on button "Start Answering" at bounding box center [825, 330] width 416 height 34
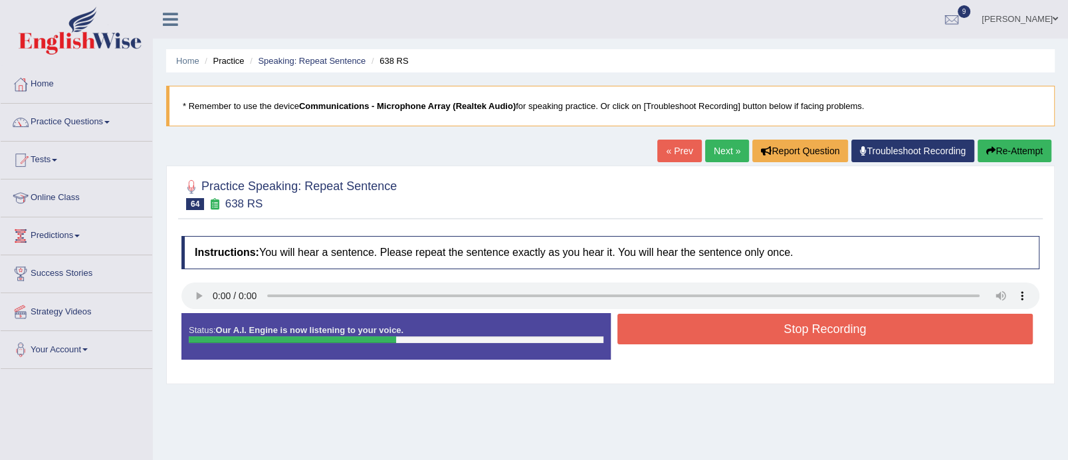
click at [1010, 156] on button "Re-Attempt" at bounding box center [1015, 151] width 74 height 23
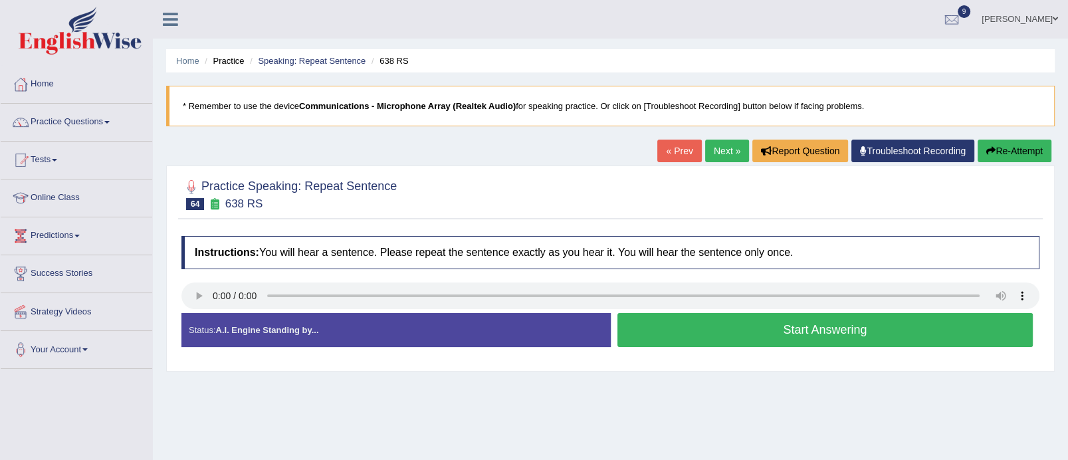
click at [782, 329] on button "Start Answering" at bounding box center [825, 330] width 416 height 34
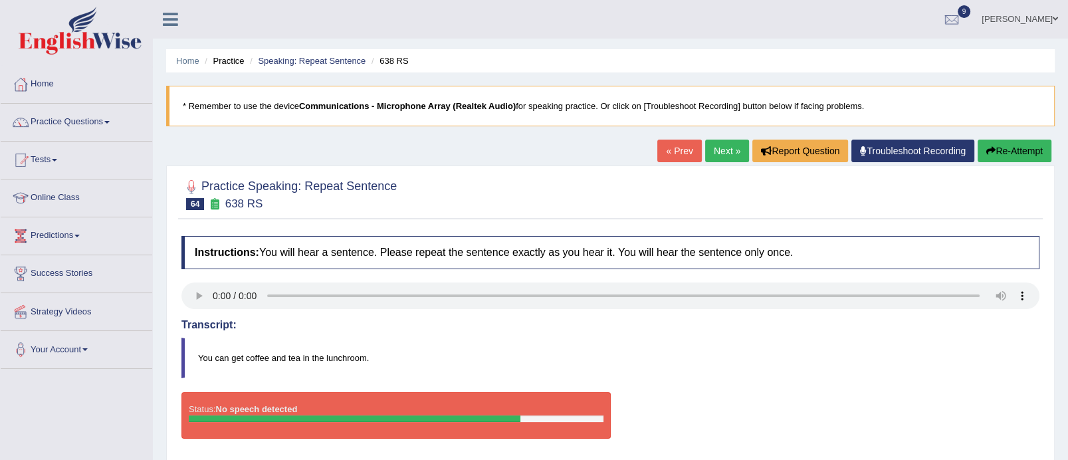
click at [1018, 148] on button "Re-Attempt" at bounding box center [1015, 151] width 74 height 23
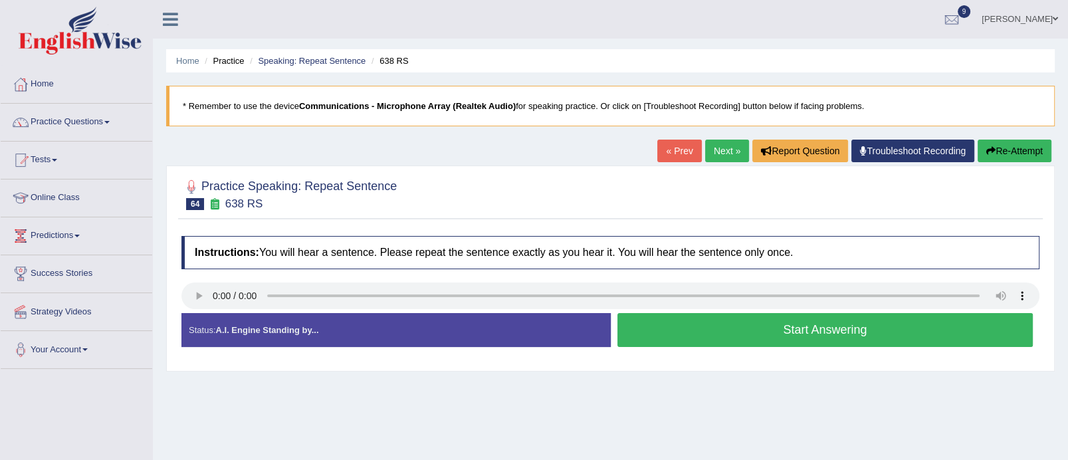
click at [782, 324] on button "Start Answering" at bounding box center [825, 330] width 416 height 34
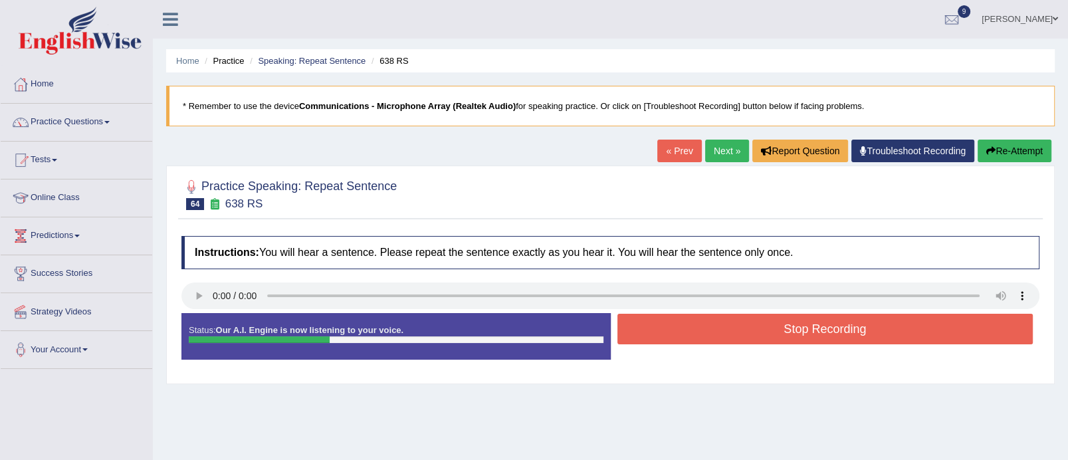
click at [782, 324] on button "Stop Recording" at bounding box center [825, 329] width 416 height 31
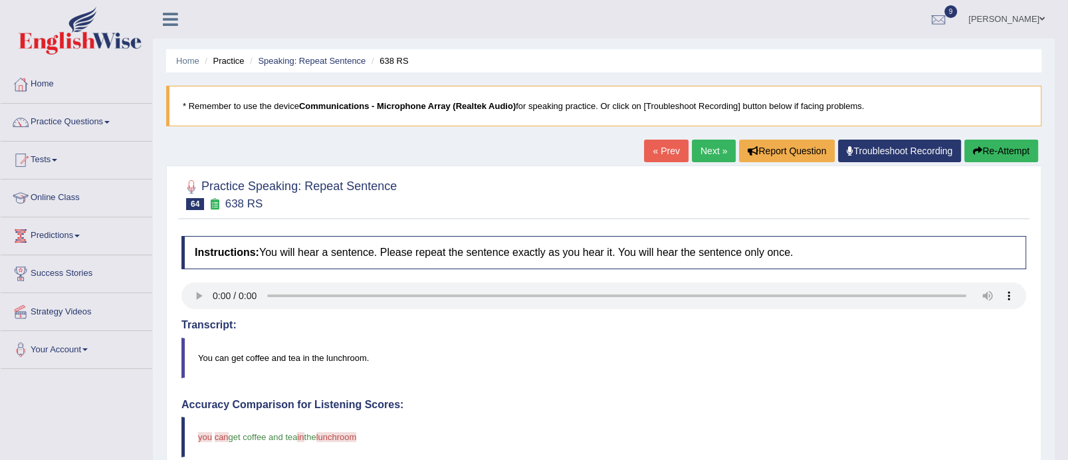
click at [708, 152] on link "Next »" at bounding box center [714, 151] width 44 height 23
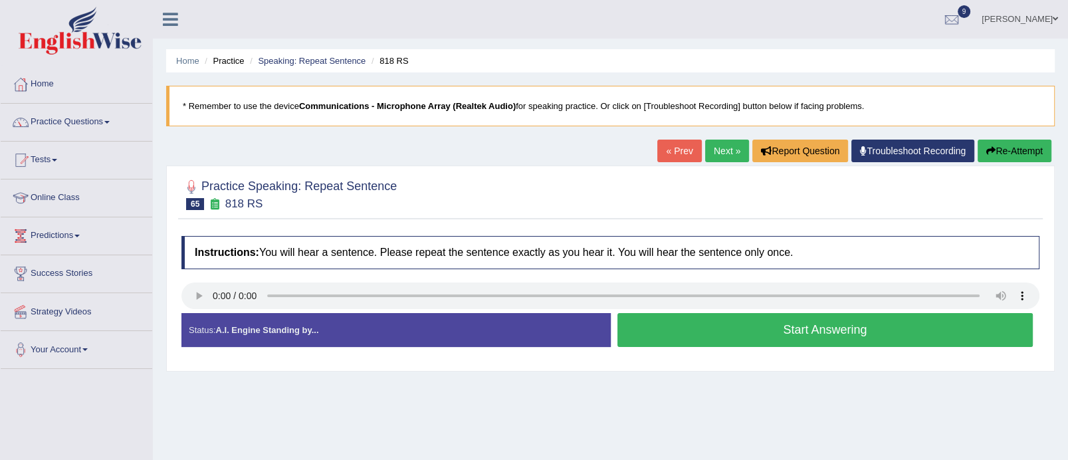
click at [795, 336] on button "Start Answering" at bounding box center [825, 330] width 416 height 34
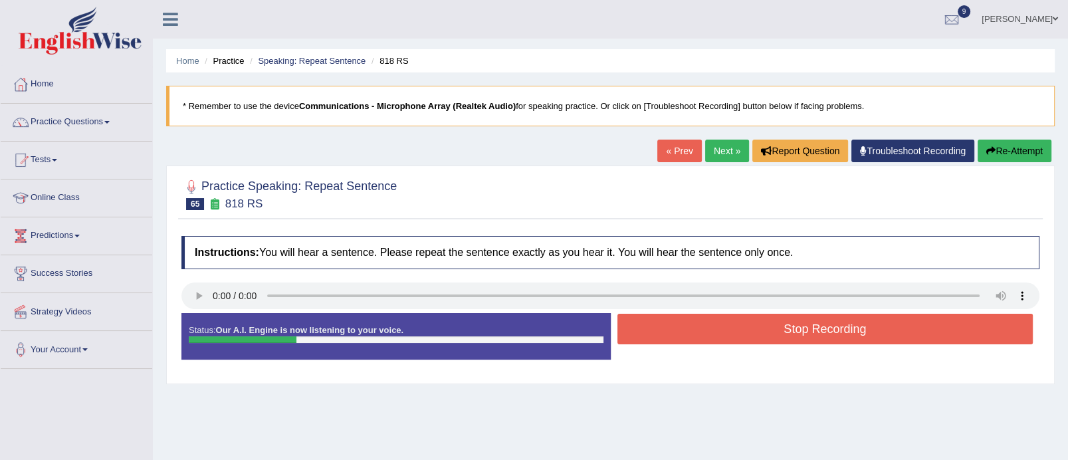
click at [795, 336] on button "Stop Recording" at bounding box center [825, 329] width 416 height 31
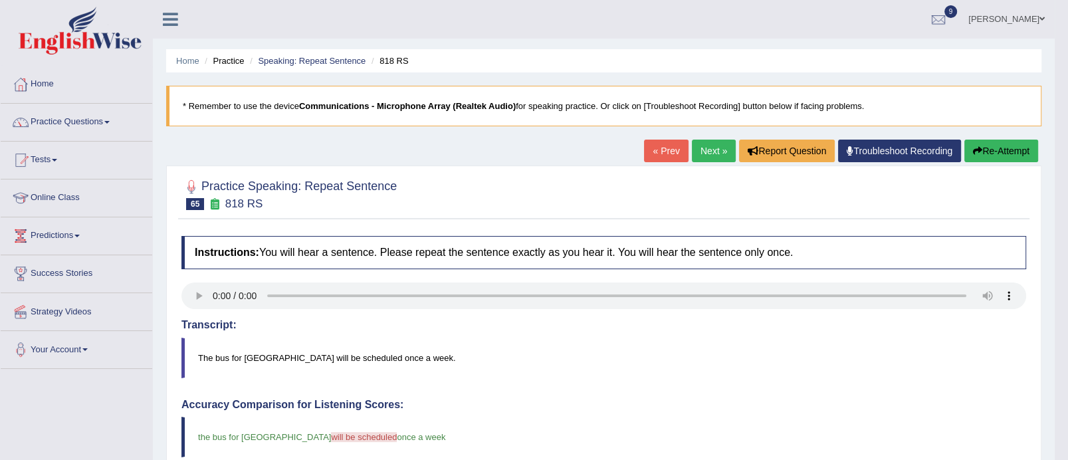
click at [1008, 149] on button "Re-Attempt" at bounding box center [1001, 151] width 74 height 23
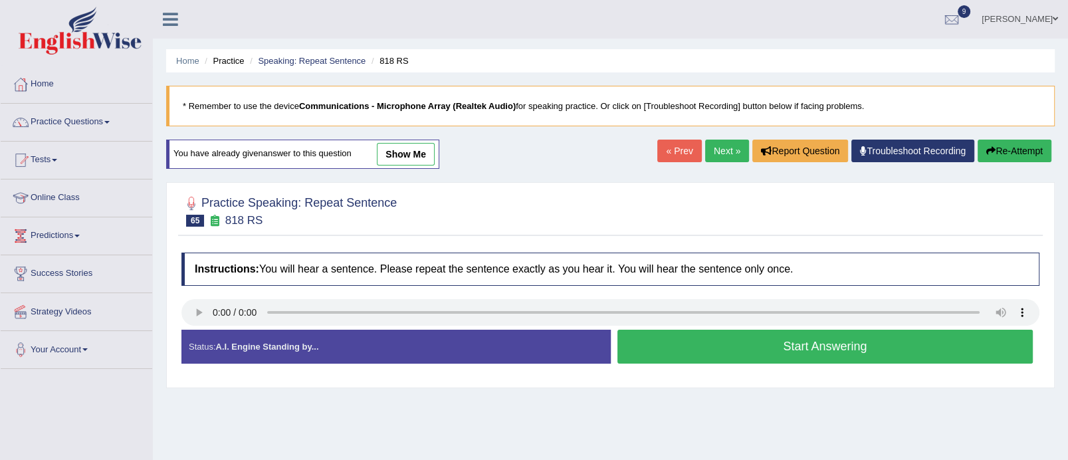
click at [802, 348] on button "Start Answering" at bounding box center [825, 347] width 416 height 34
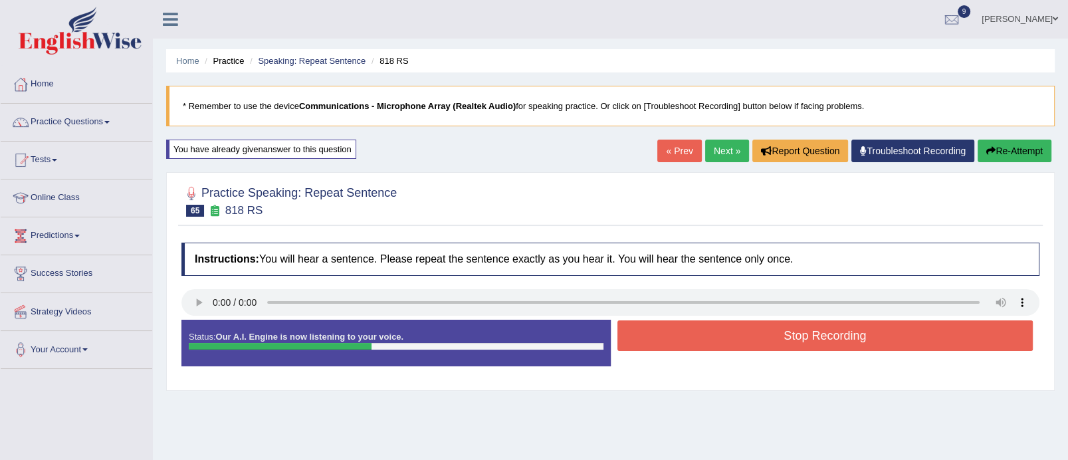
click at [803, 331] on button "Stop Recording" at bounding box center [825, 335] width 416 height 31
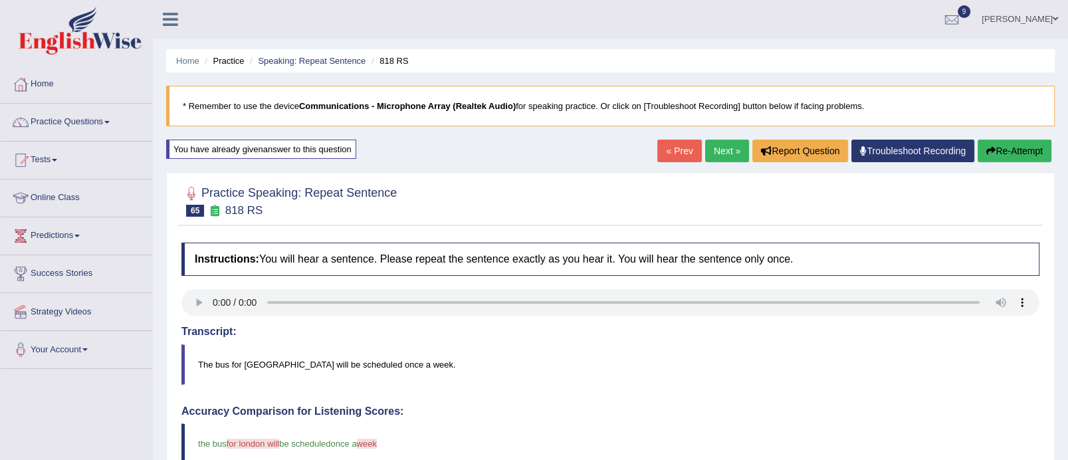
click at [711, 156] on link "Next »" at bounding box center [727, 151] width 44 height 23
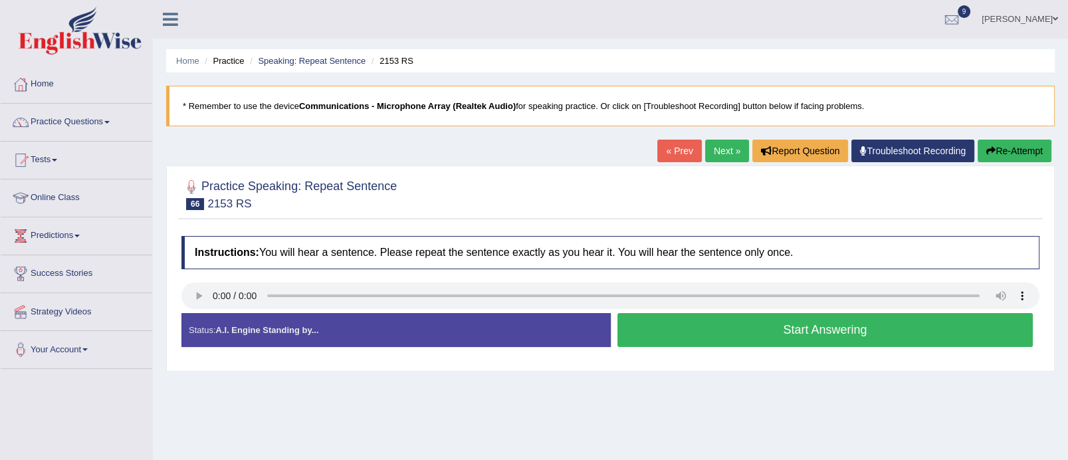
click at [803, 336] on button "Start Answering" at bounding box center [825, 330] width 416 height 34
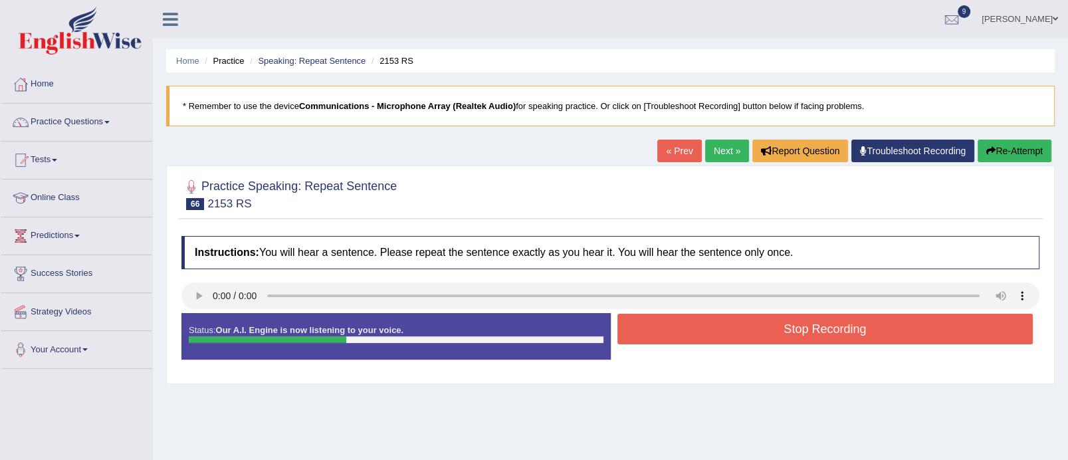
click at [803, 336] on button "Stop Recording" at bounding box center [825, 329] width 416 height 31
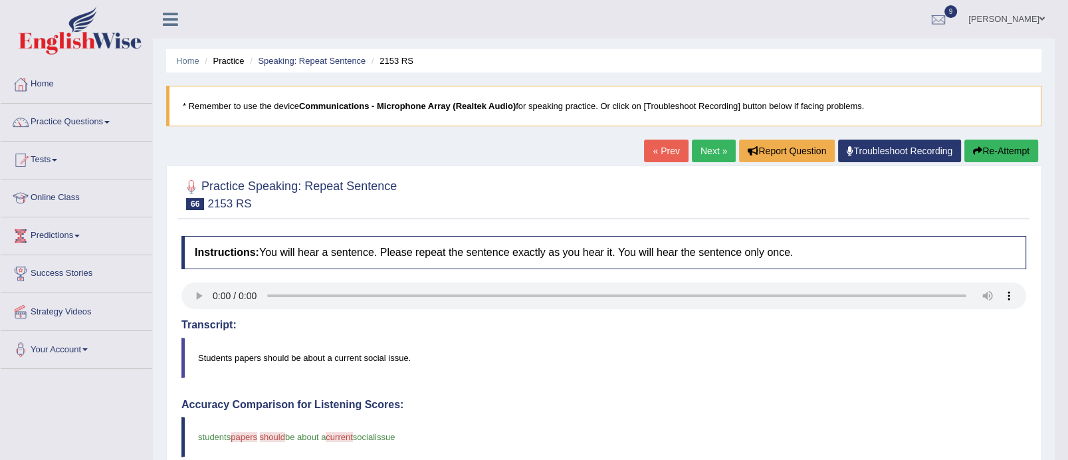
click at [1006, 148] on button "Re-Attempt" at bounding box center [1001, 151] width 74 height 23
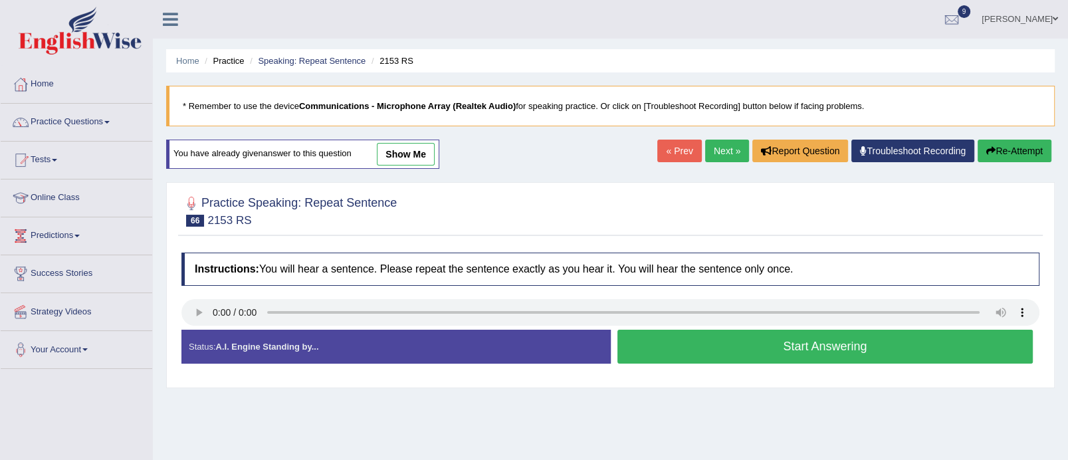
click at [868, 352] on button "Start Answering" at bounding box center [825, 347] width 416 height 34
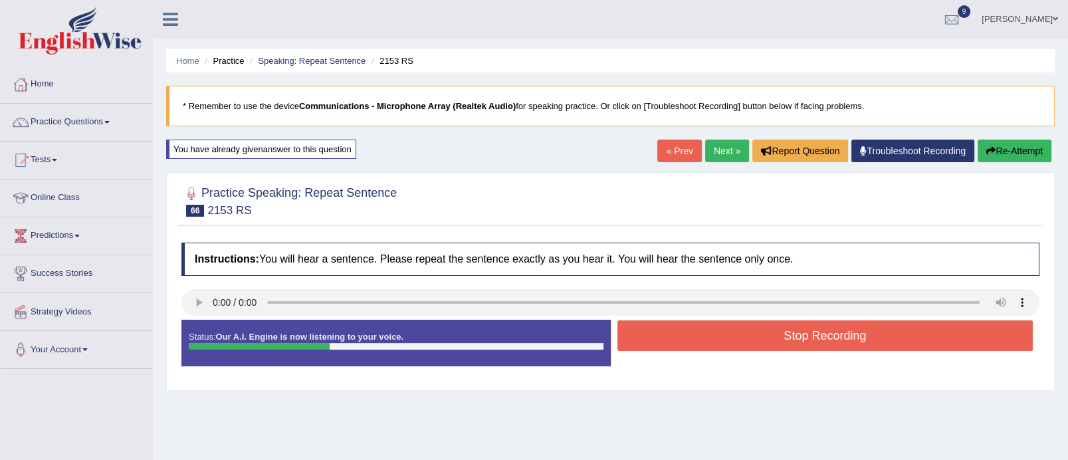
click at [868, 336] on button "Stop Recording" at bounding box center [825, 335] width 416 height 31
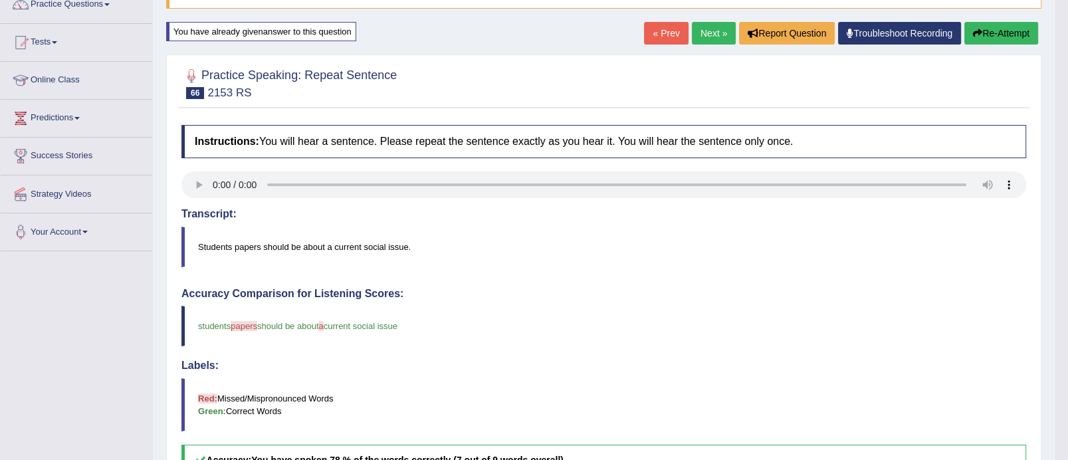
scroll to position [119, 0]
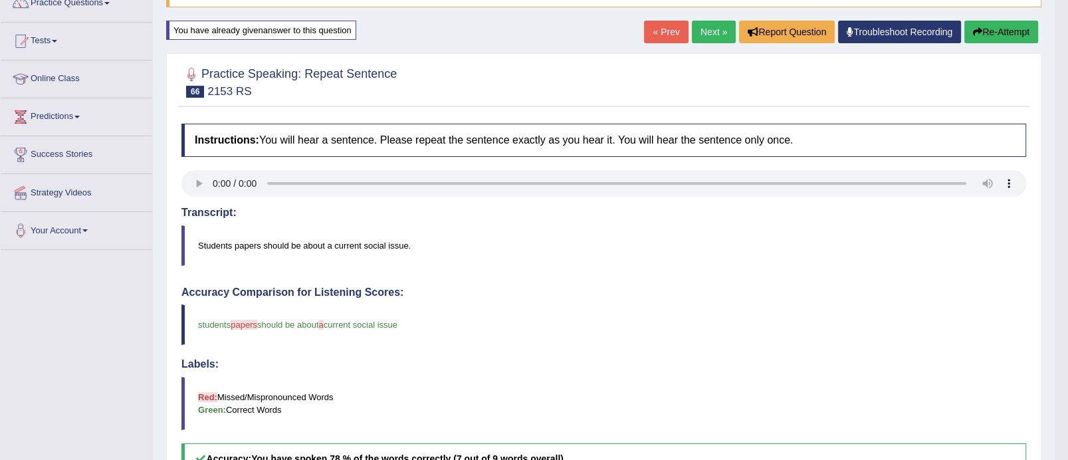
click at [719, 23] on link "Next »" at bounding box center [714, 32] width 44 height 23
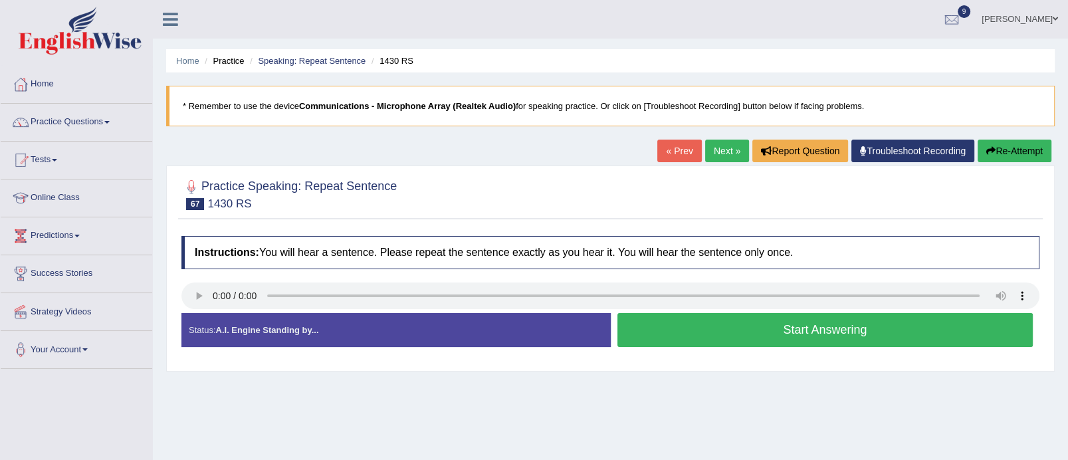
click at [754, 324] on button "Start Answering" at bounding box center [825, 330] width 416 height 34
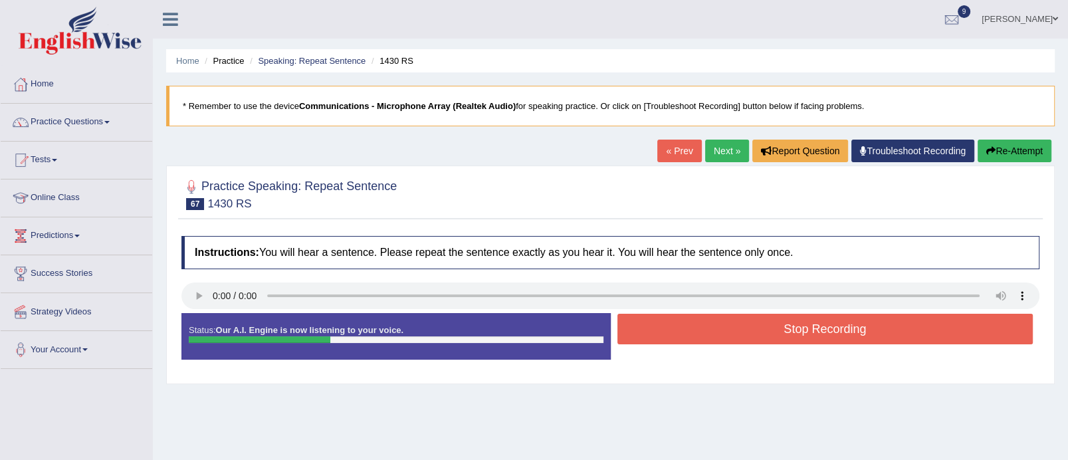
click at [754, 324] on button "Stop Recording" at bounding box center [825, 329] width 416 height 31
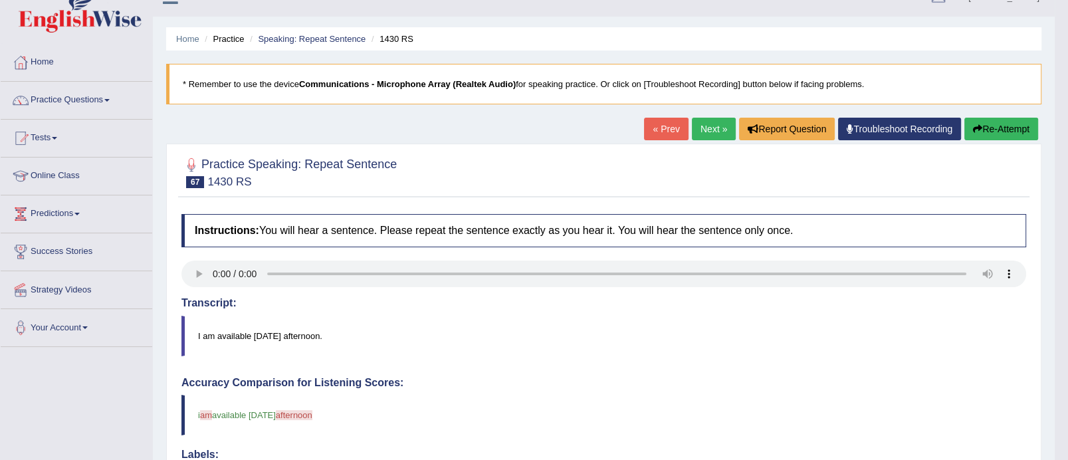
scroll to position [21, 0]
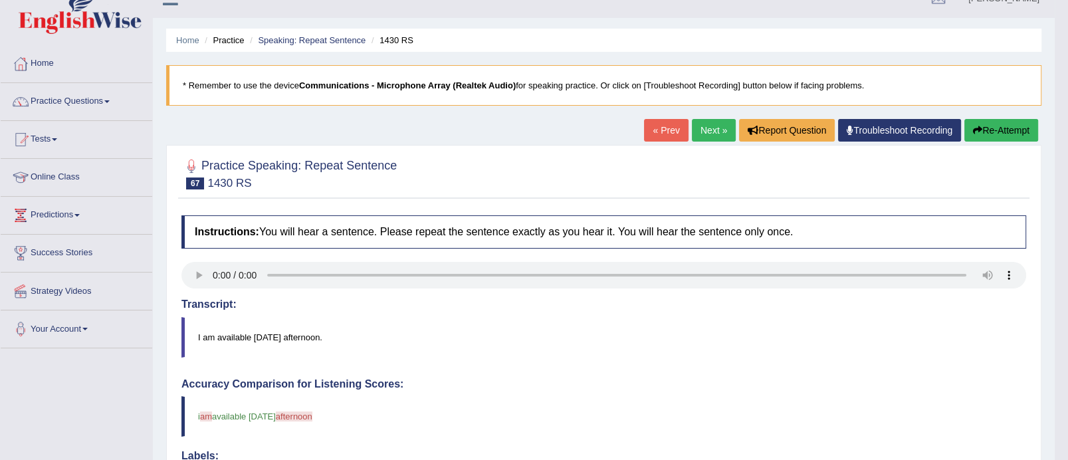
click at [711, 131] on link "Next »" at bounding box center [714, 130] width 44 height 23
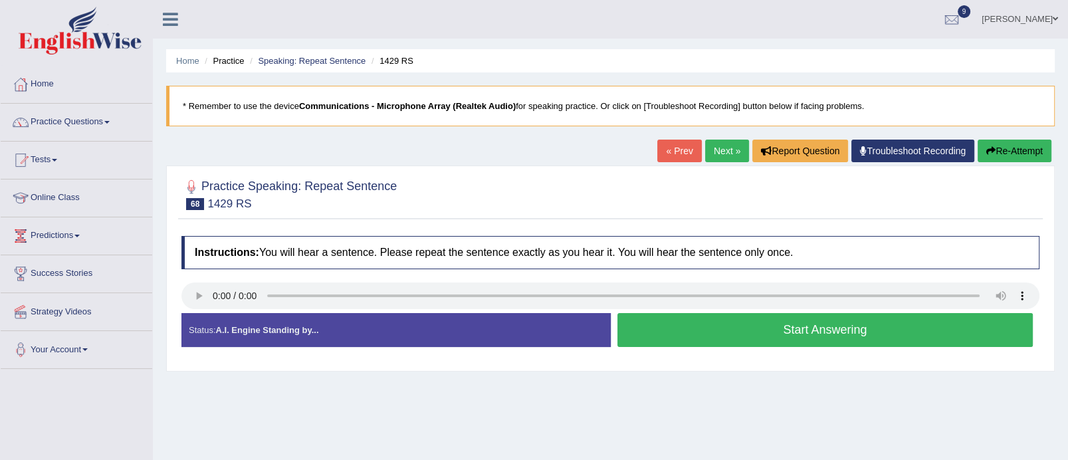
click at [784, 330] on button "Start Answering" at bounding box center [825, 330] width 416 height 34
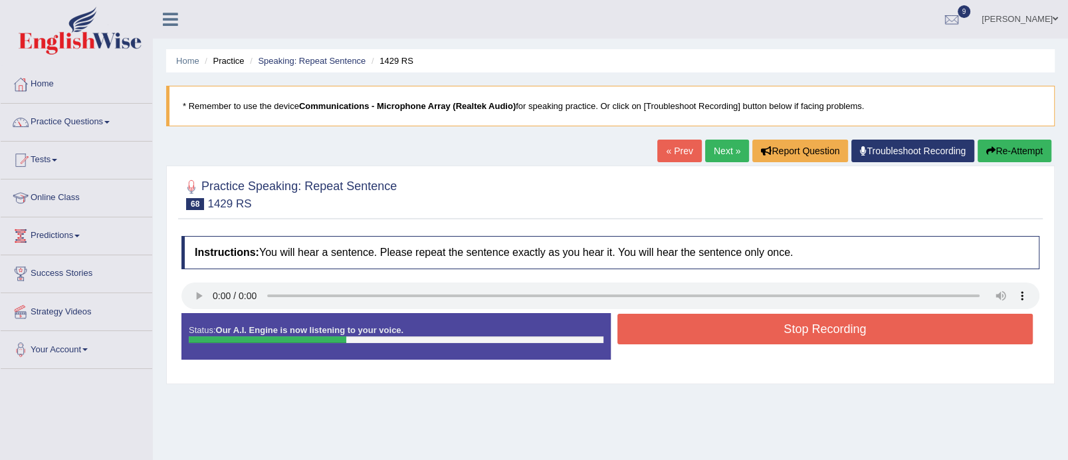
click at [784, 330] on button "Stop Recording" at bounding box center [825, 329] width 416 height 31
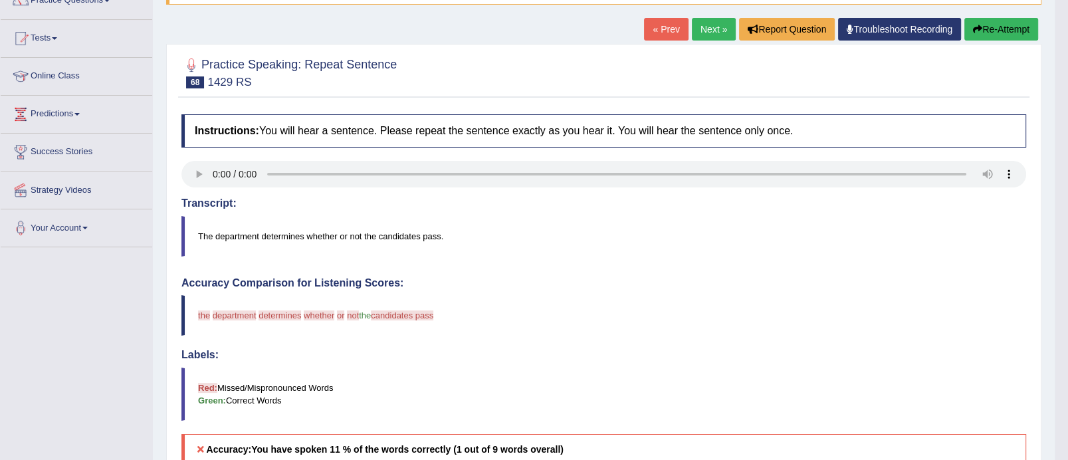
scroll to position [121, 0]
click at [704, 33] on link "Next »" at bounding box center [714, 30] width 44 height 23
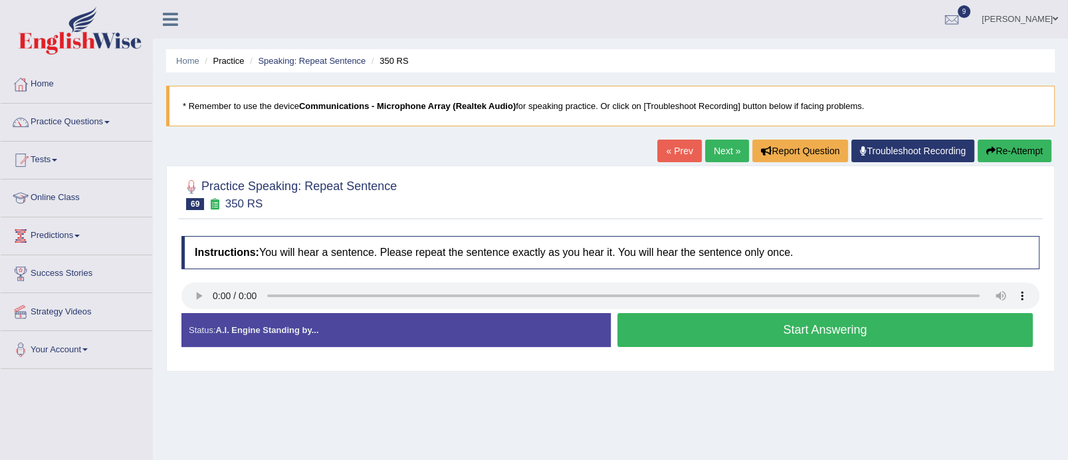
click at [715, 148] on link "Next »" at bounding box center [727, 151] width 44 height 23
click at [793, 333] on button "Start Answering" at bounding box center [825, 330] width 416 height 34
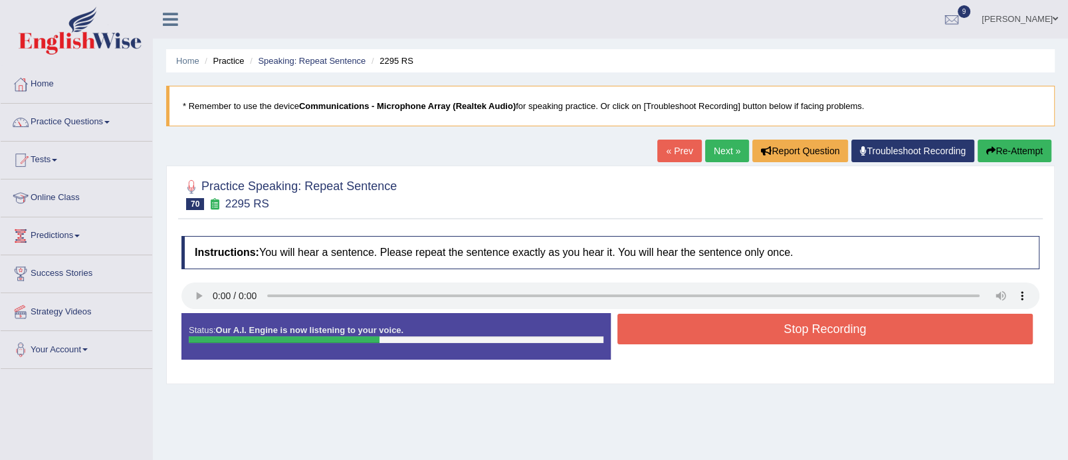
click at [793, 333] on button "Stop Recording" at bounding box center [825, 329] width 416 height 31
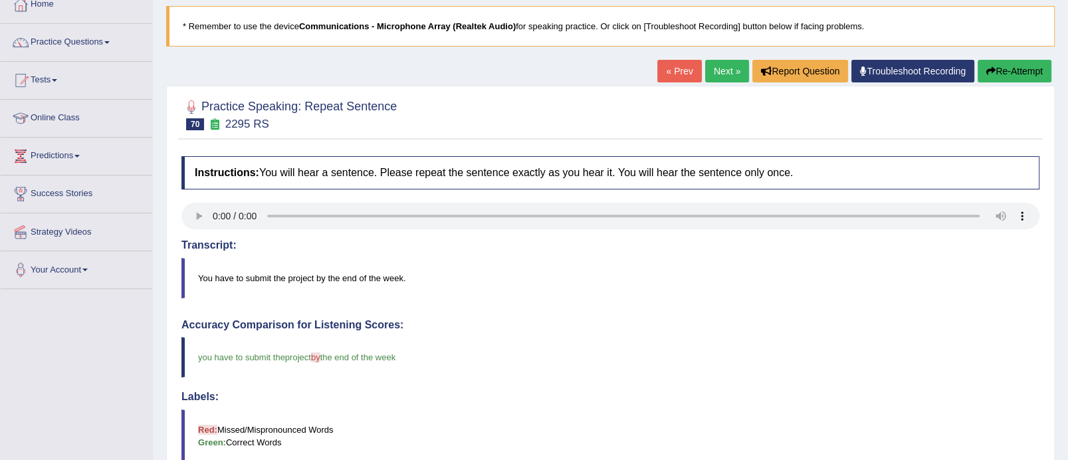
scroll to position [68, 0]
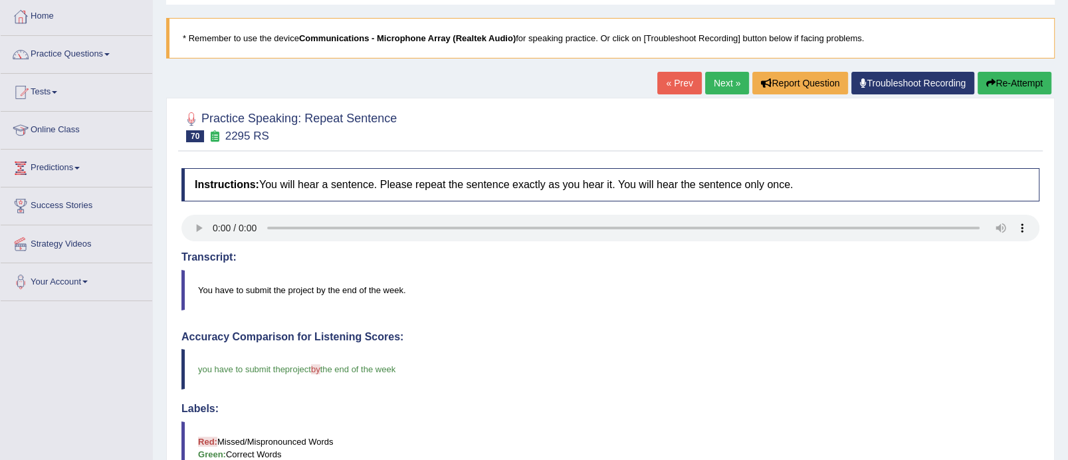
click at [728, 74] on link "Next »" at bounding box center [727, 83] width 44 height 23
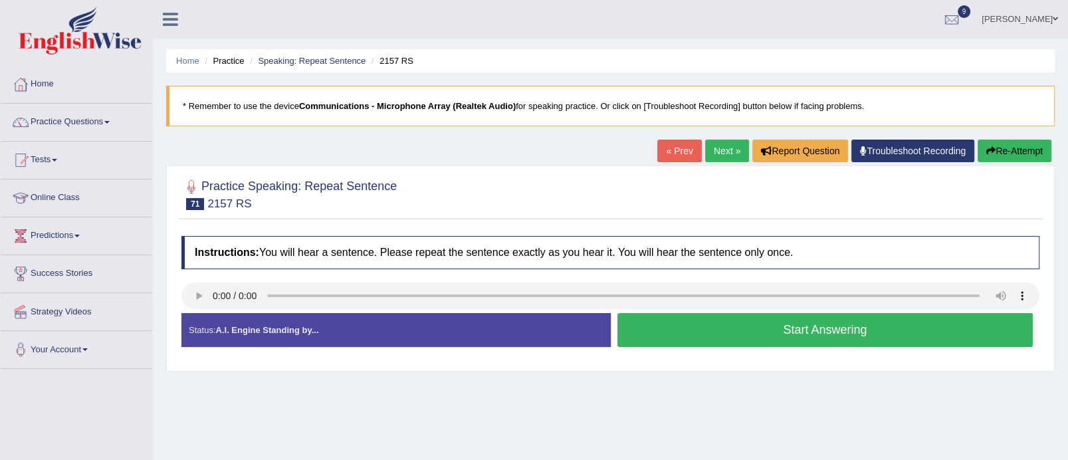
click at [744, 338] on button "Start Answering" at bounding box center [825, 330] width 416 height 34
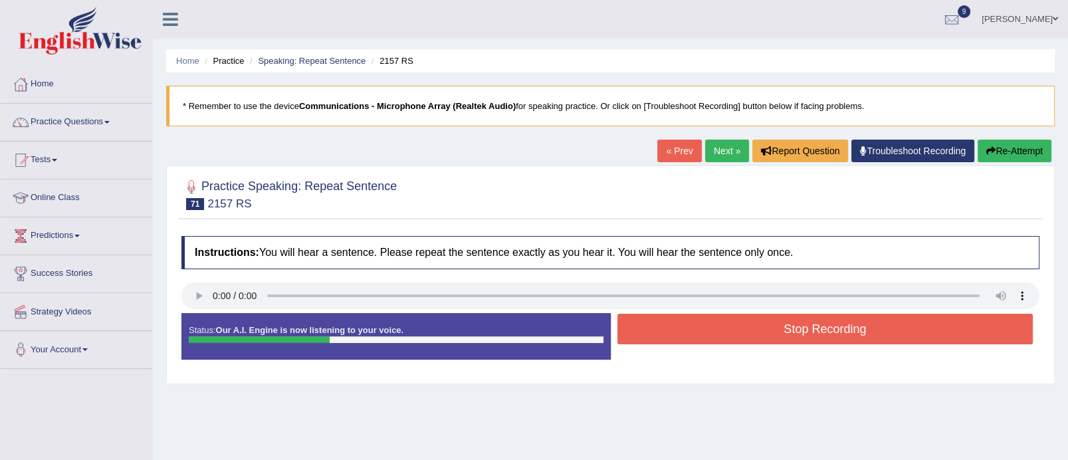
click at [744, 338] on button "Stop Recording" at bounding box center [825, 329] width 416 height 31
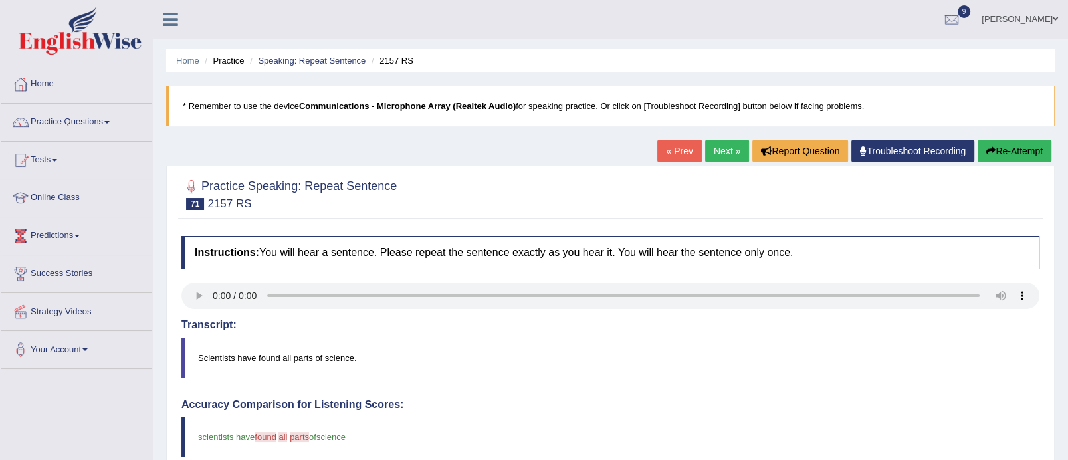
click at [726, 149] on link "Next »" at bounding box center [727, 151] width 44 height 23
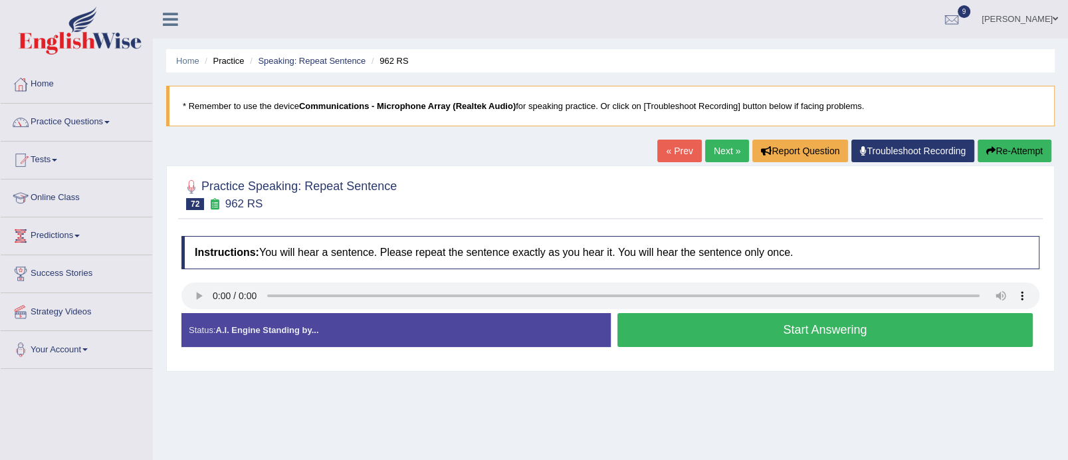
click at [798, 324] on button "Start Answering" at bounding box center [825, 330] width 416 height 34
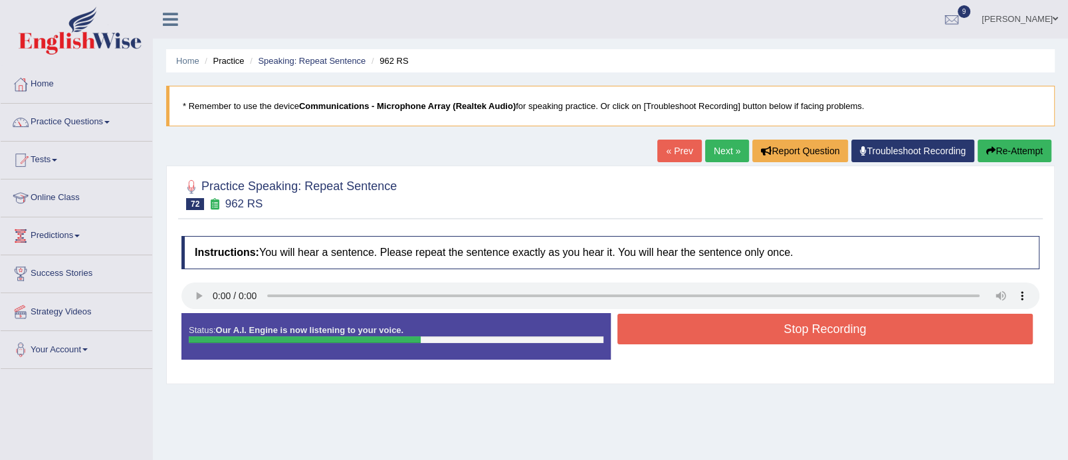
click at [798, 324] on button "Stop Recording" at bounding box center [825, 329] width 416 height 31
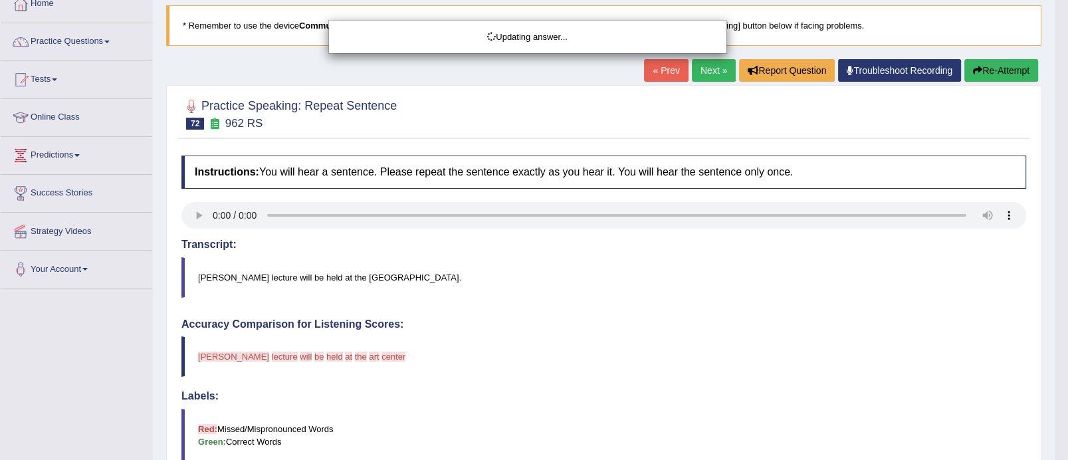
scroll to position [76, 0]
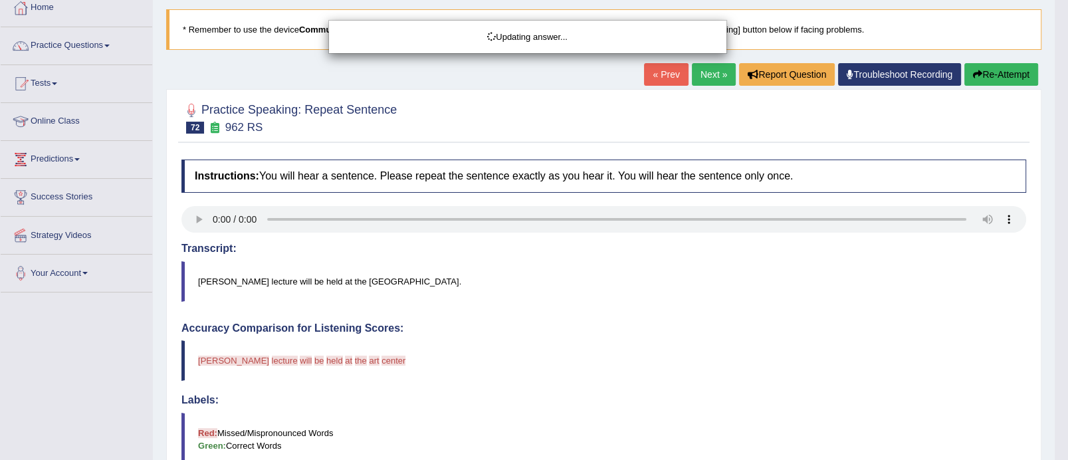
click at [998, 70] on div "Updating answer..." at bounding box center [534, 230] width 1068 height 460
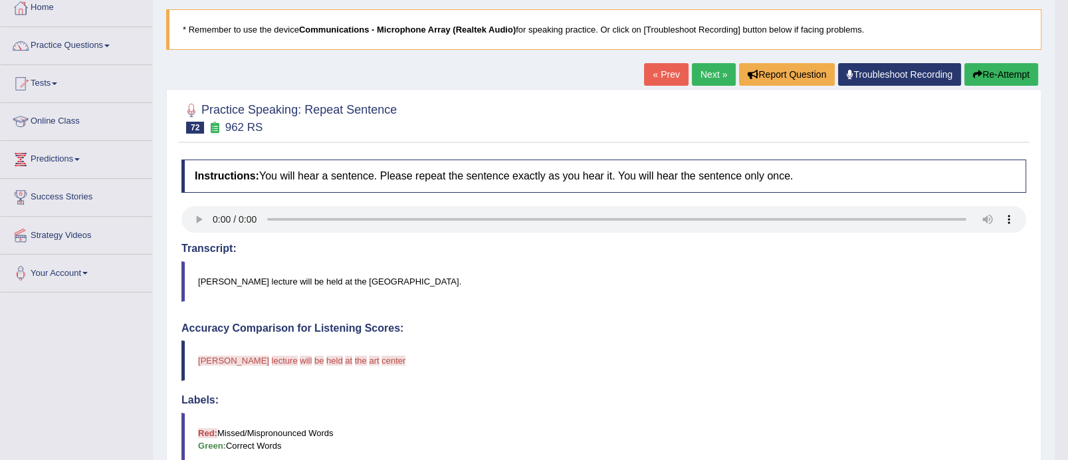
click at [998, 70] on button "Re-Attempt" at bounding box center [1001, 74] width 74 height 23
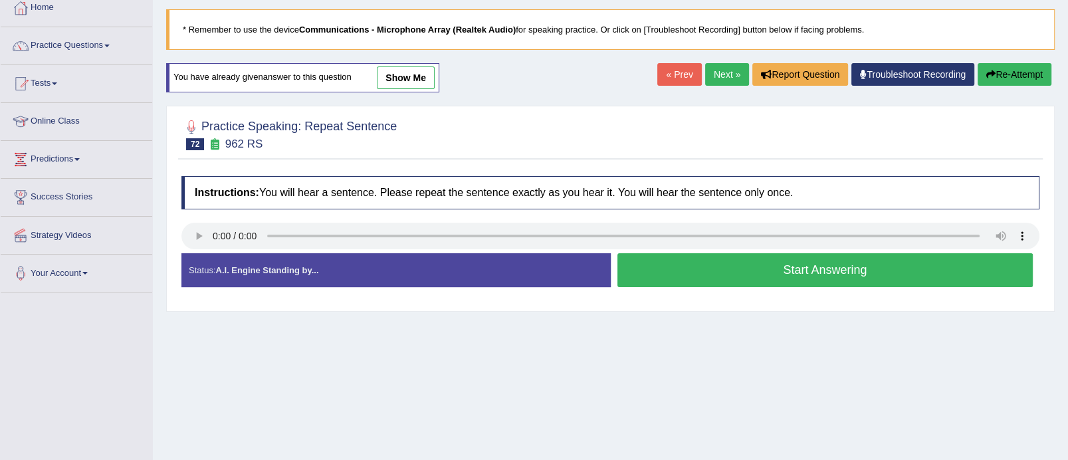
click at [743, 272] on button "Start Answering" at bounding box center [825, 270] width 416 height 34
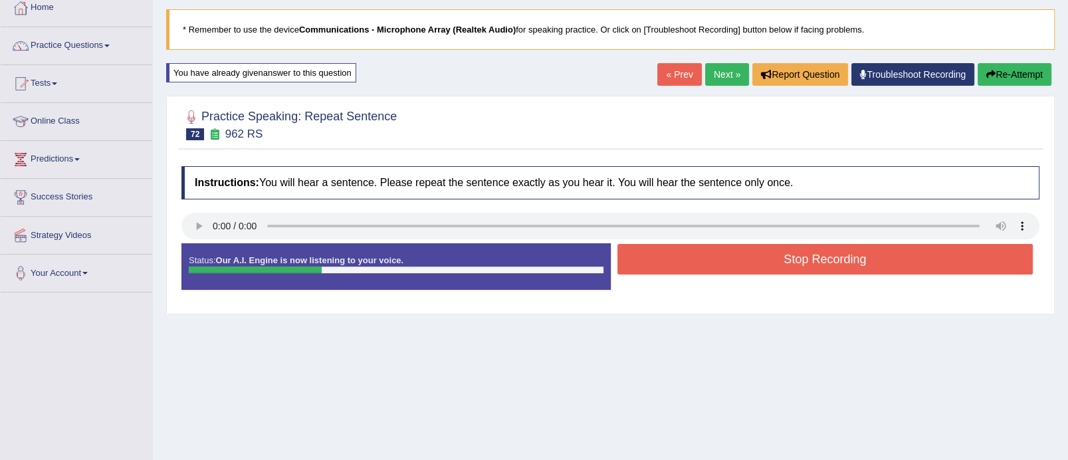
click at [743, 272] on button "Stop Recording" at bounding box center [825, 259] width 416 height 31
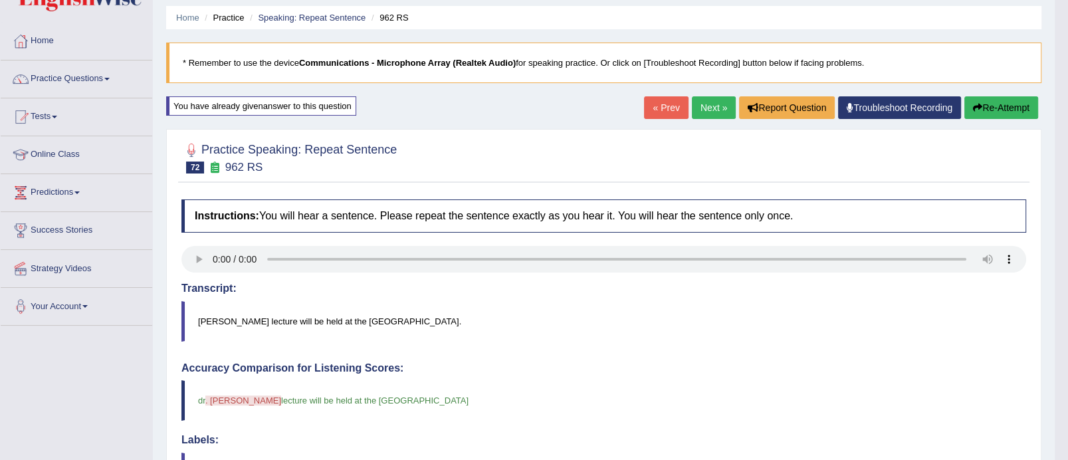
scroll to position [35, 0]
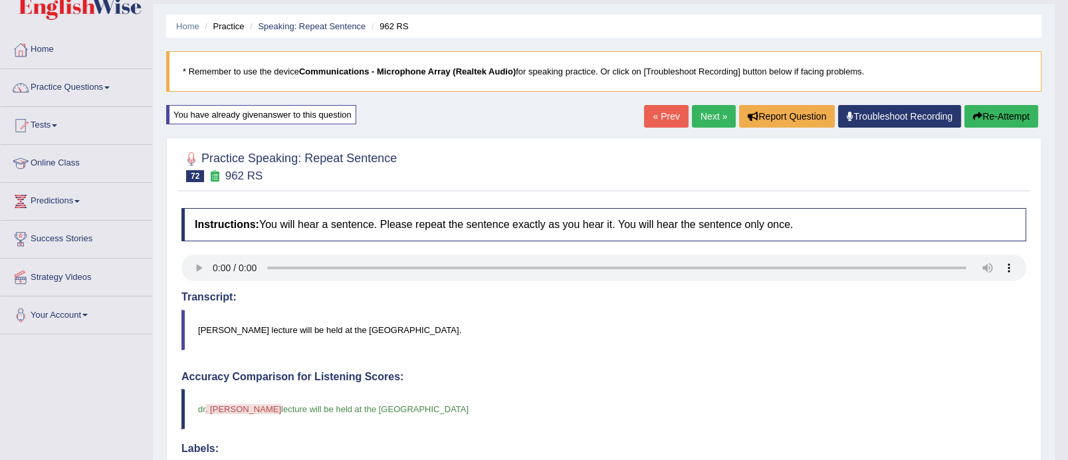
click at [716, 116] on link "Next »" at bounding box center [714, 116] width 44 height 23
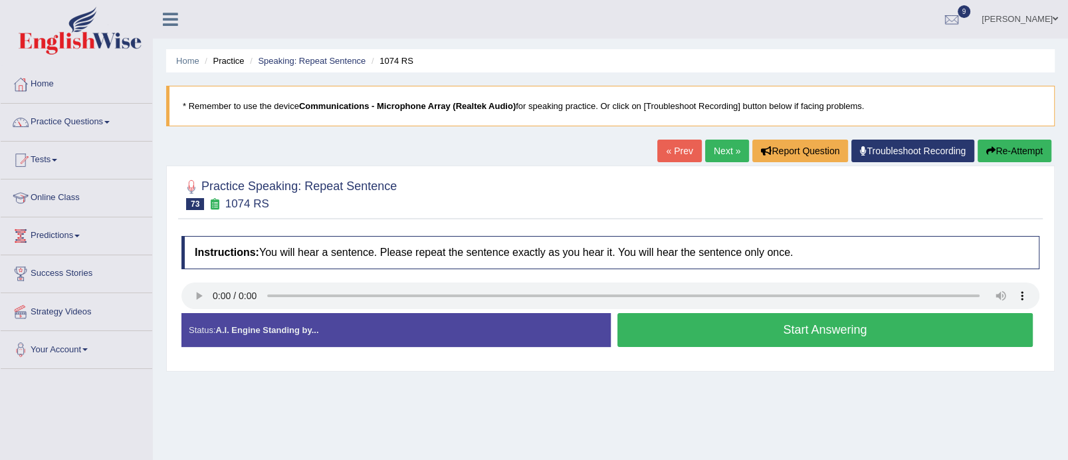
click at [832, 322] on button "Start Answering" at bounding box center [825, 330] width 416 height 34
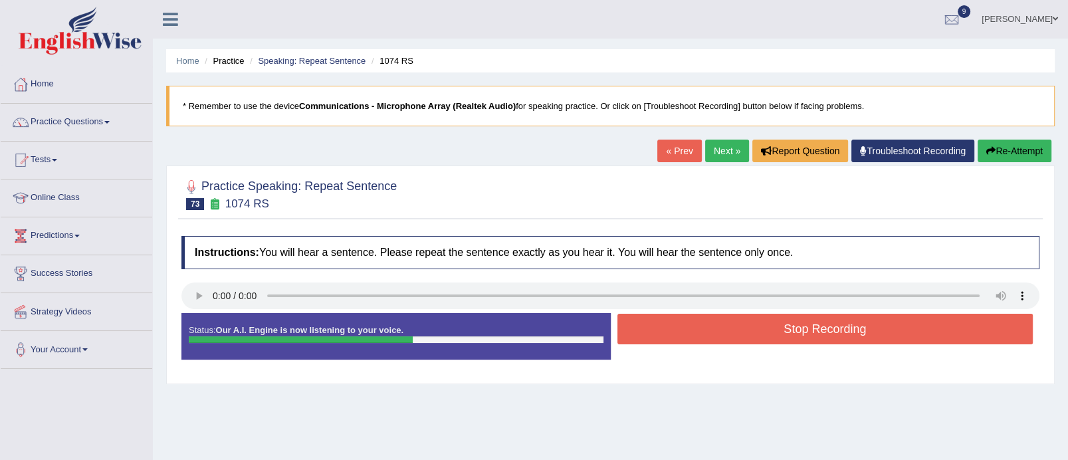
click at [832, 322] on button "Stop Recording" at bounding box center [825, 329] width 416 height 31
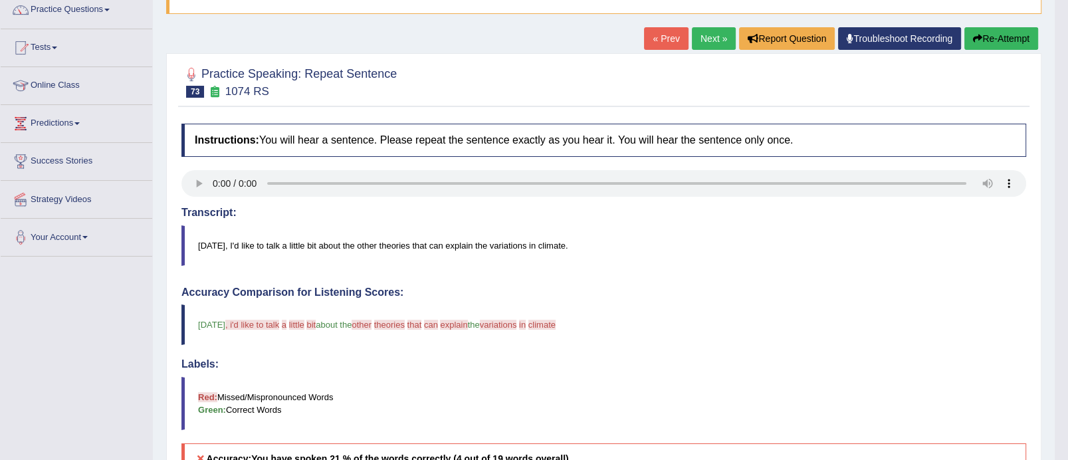
scroll to position [78, 0]
